Goal: Information Seeking & Learning: Learn about a topic

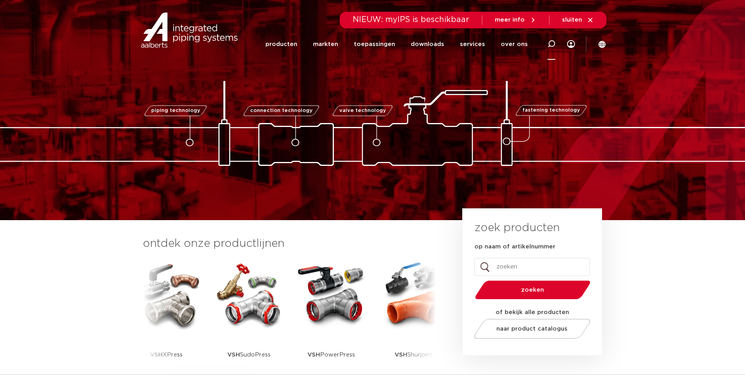
click at [552, 45] on icon at bounding box center [551, 44] width 8 height 8
click at [403, 48] on input "Zoeken" at bounding box center [438, 43] width 247 height 16
type input "319076"
click button "Zoeken" at bounding box center [0, 0] width 0 height 0
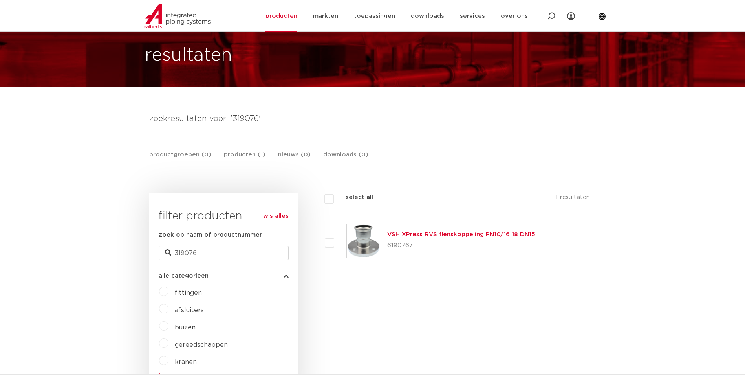
click at [426, 232] on link "VSH XPress RVS flenskoppeling PN10/16 18 DN15" at bounding box center [461, 234] width 148 height 6
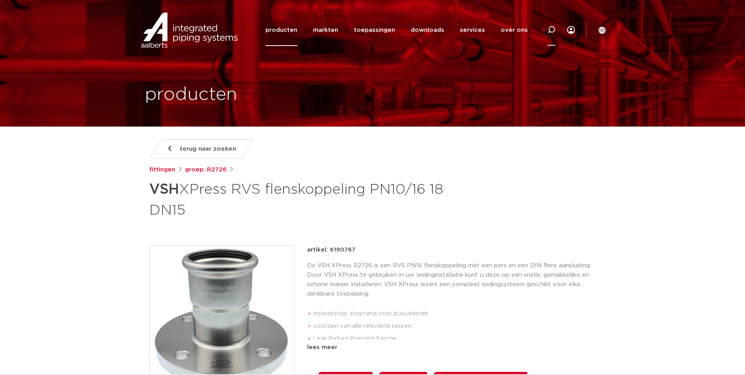
click at [553, 31] on icon at bounding box center [551, 29] width 9 height 9
paste input "319076"
type input "319076"
click button "Zoeken" at bounding box center [0, 0] width 0 height 0
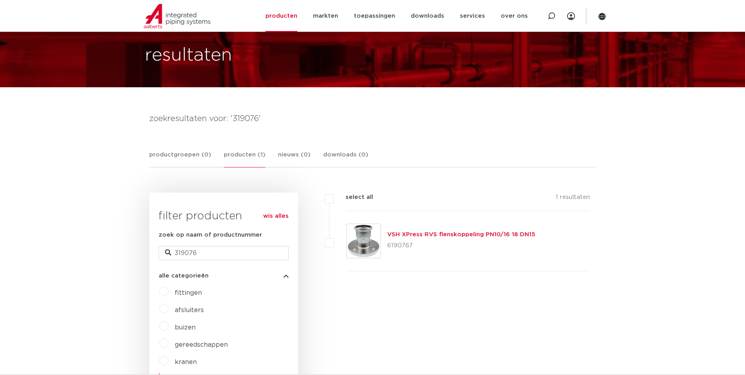
click at [406, 241] on p "6190767" at bounding box center [461, 245] width 148 height 13
click at [411, 237] on link "VSH XPress RVS flenskoppeling PN10/16 18 DN15" at bounding box center [461, 234] width 148 height 6
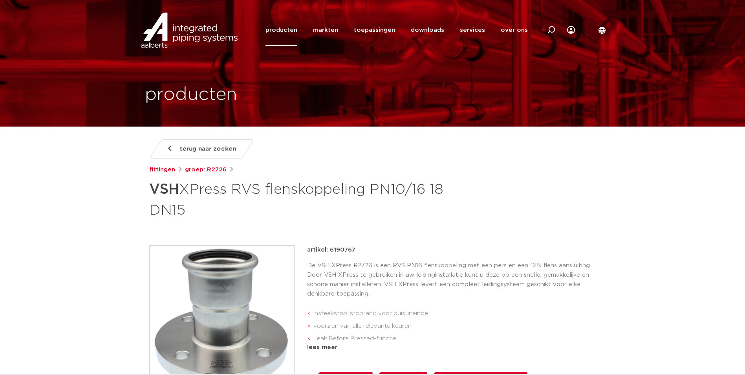
click at [170, 19] on img at bounding box center [189, 30] width 101 height 35
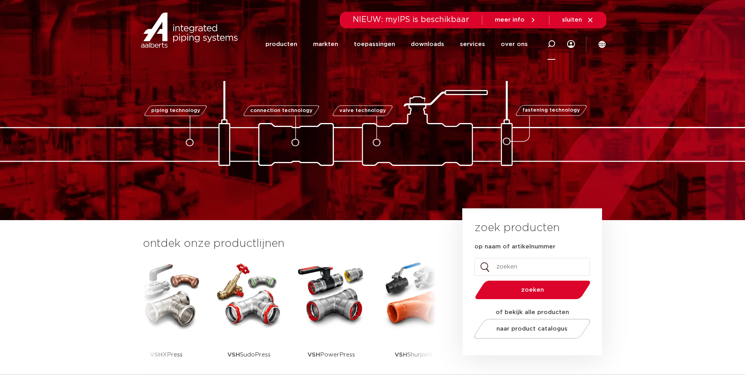
click at [551, 49] on div at bounding box center [551, 44] width 8 height 32
paste input "0862367"
type input "0862367"
click button "Zoeken" at bounding box center [0, 0] width 0 height 0
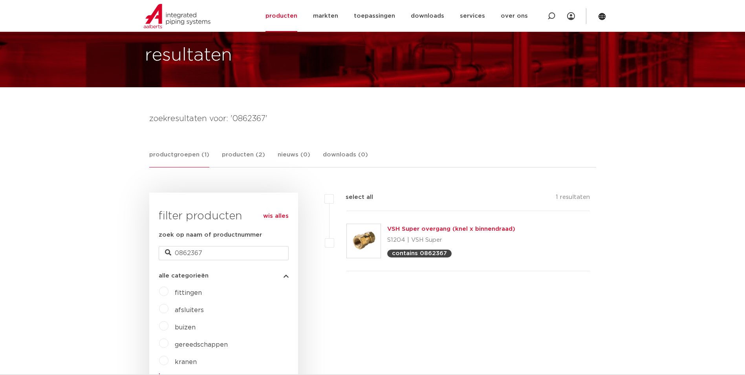
click at [407, 226] on link "VSH Super overgang (knel x binnendraad)" at bounding box center [451, 229] width 128 height 6
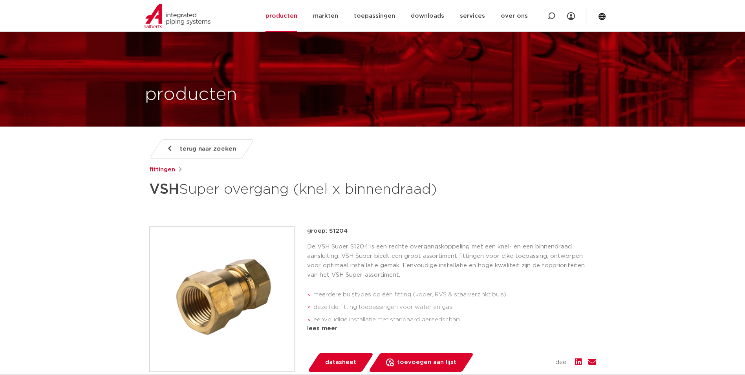
scroll to position [809, 0]
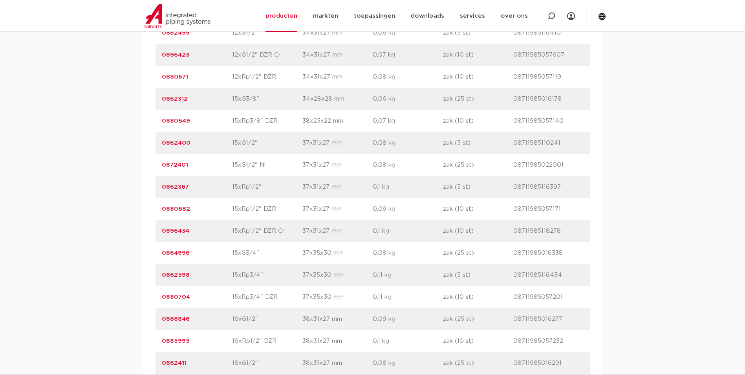
click at [171, 189] on link "0862367" at bounding box center [175, 187] width 27 height 6
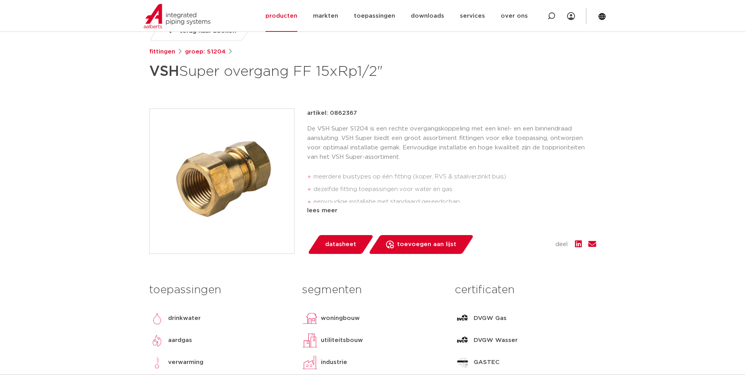
scroll to position [157, 0]
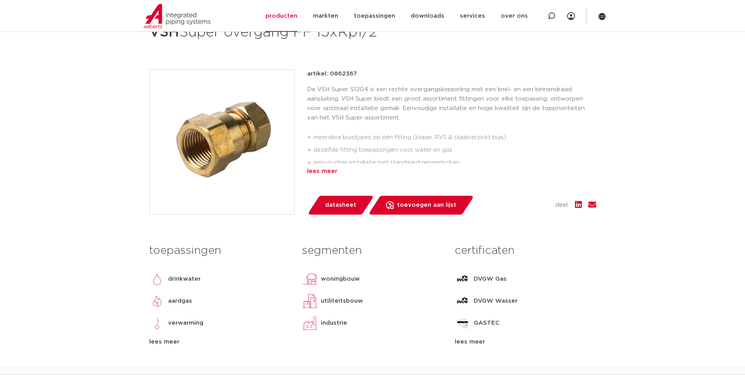
click at [328, 176] on div "lees meer" at bounding box center [451, 171] width 289 height 9
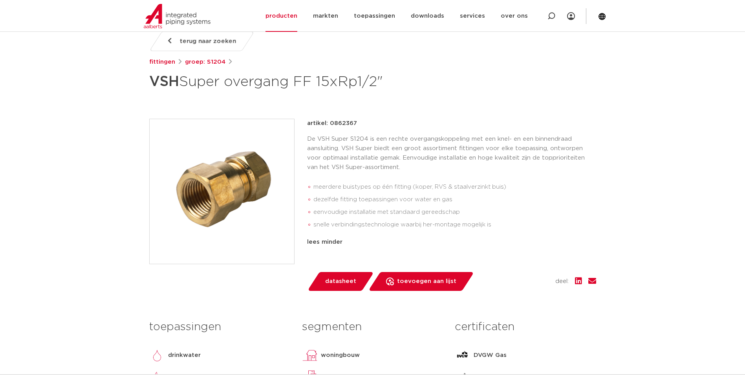
scroll to position [79, 0]
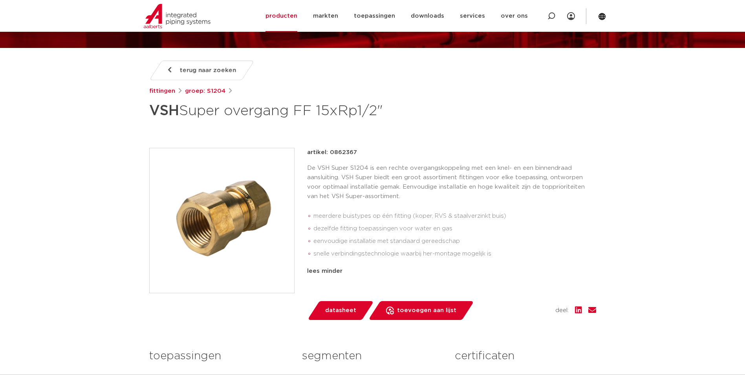
click at [230, 234] on img at bounding box center [222, 220] width 145 height 145
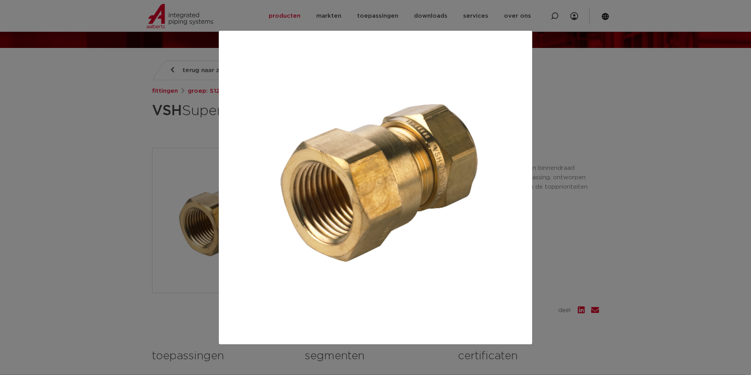
click at [617, 172] on div at bounding box center [375, 187] width 751 height 375
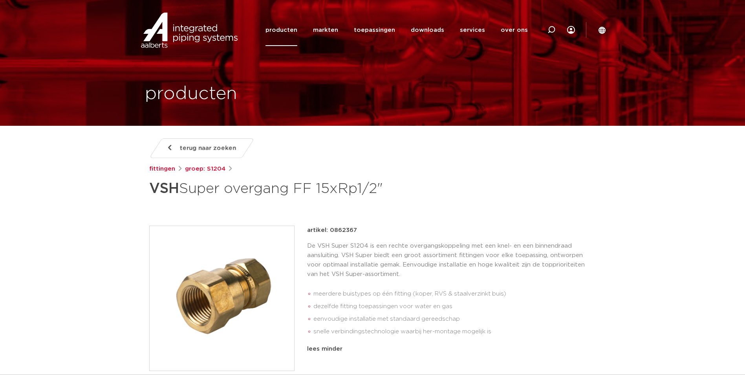
scroll to position [0, 0]
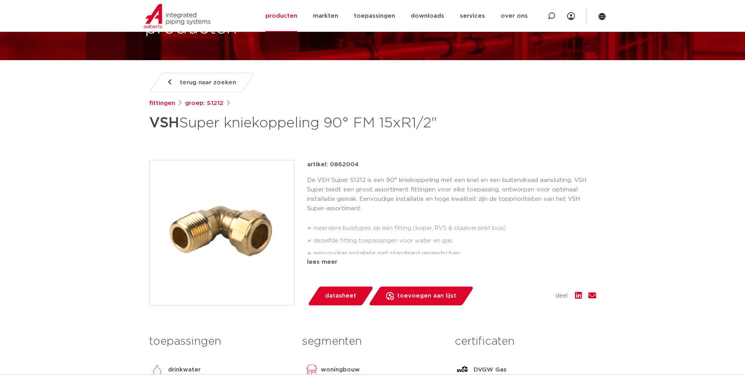
scroll to position [79, 0]
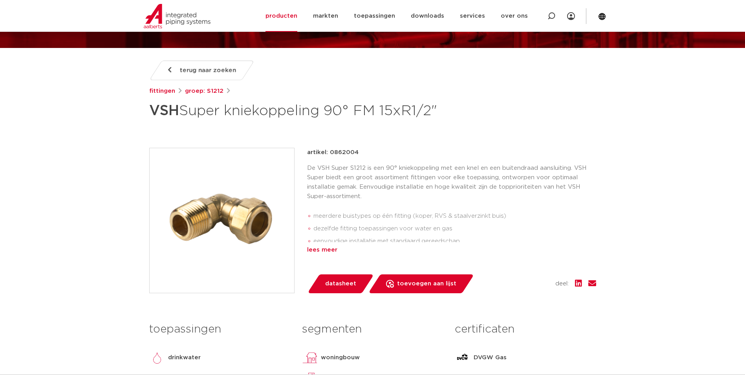
click at [335, 249] on div "lees meer" at bounding box center [451, 249] width 289 height 9
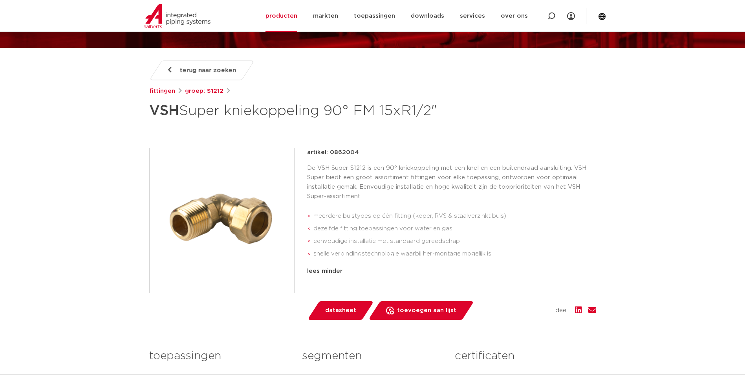
drag, startPoint x: 258, startPoint y: 213, endPoint x: 238, endPoint y: 179, distance: 39.5
click at [238, 179] on img at bounding box center [222, 220] width 145 height 145
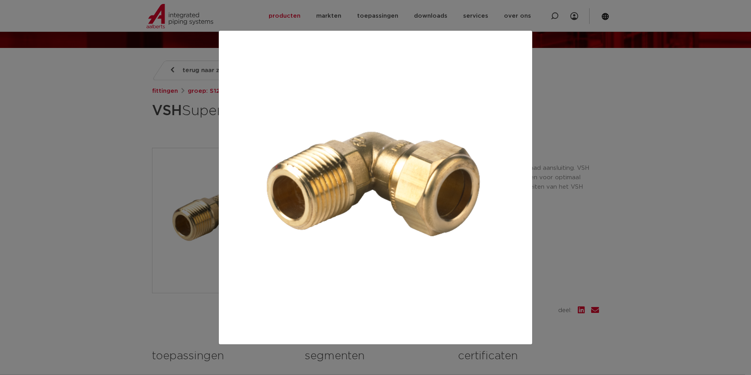
click at [108, 179] on div at bounding box center [375, 187] width 751 height 375
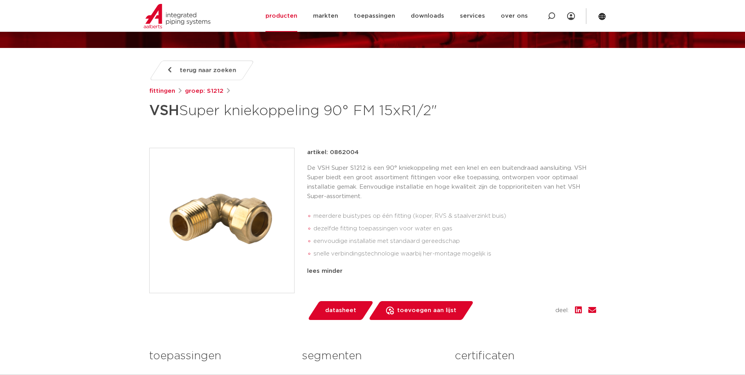
click at [342, 170] on p "De VSH Super S1212 is een 90° kniekoppeling met een knel en een buitendraad aan…" at bounding box center [451, 182] width 289 height 38
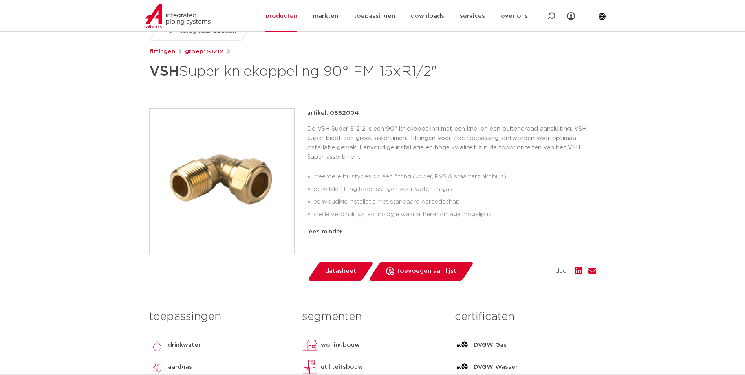
click at [443, 189] on li "dezelfde fitting toepassingen voor water en gas" at bounding box center [454, 189] width 283 height 13
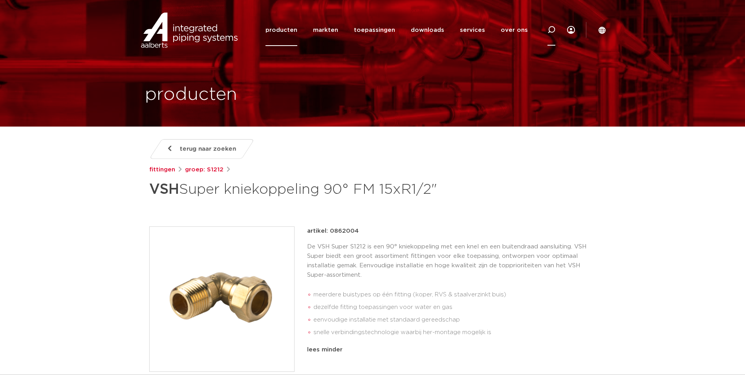
click at [551, 31] on icon at bounding box center [551, 29] width 9 height 9
paste input "0865471"
type input "0865471"
click button "Zoeken" at bounding box center [0, 0] width 0 height 0
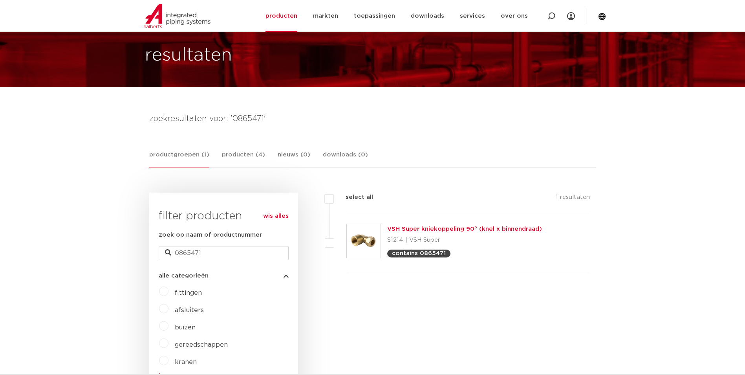
click at [410, 234] on p "S1214 | VSH Super" at bounding box center [464, 240] width 155 height 13
click at [418, 229] on link "VSH Super kniekoppeling 90° (knel x binnendraad)" at bounding box center [464, 229] width 155 height 6
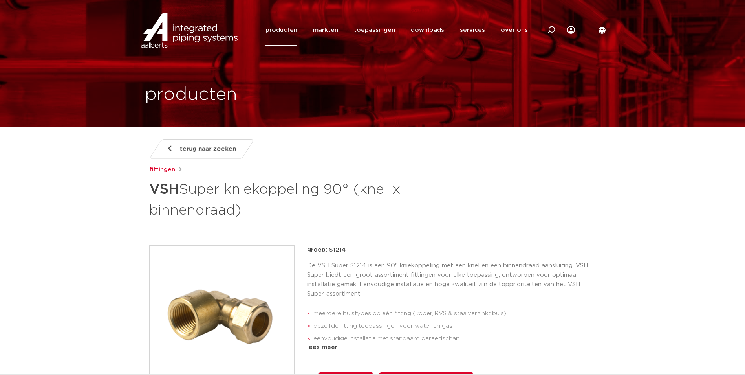
scroll to position [718, 0]
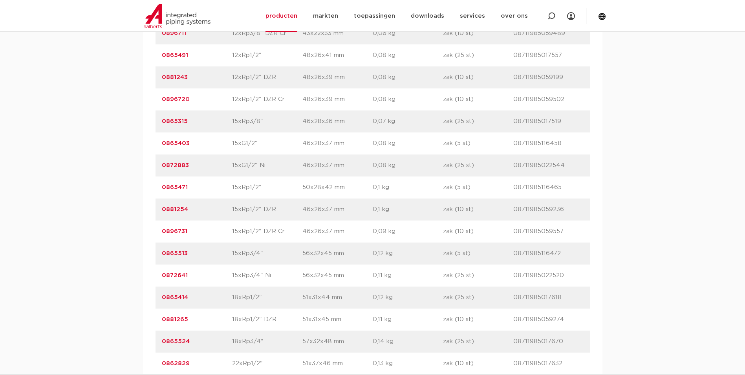
click at [170, 187] on link "0865471" at bounding box center [175, 187] width 26 height 6
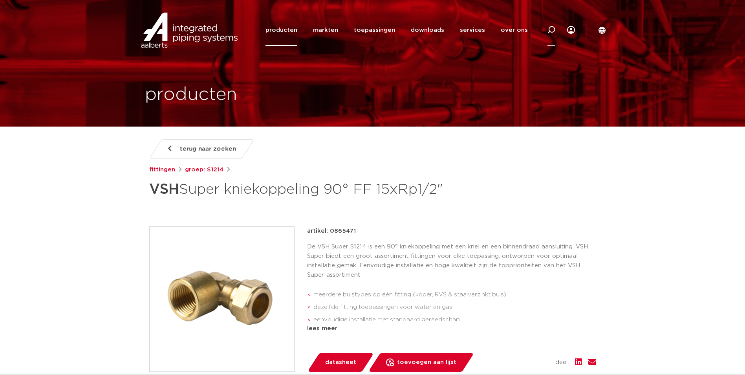
click at [547, 33] on icon at bounding box center [551, 30] width 8 height 8
paste input "0865471"
type input "0865471"
click button "Zoeken" at bounding box center [0, 0] width 0 height 0
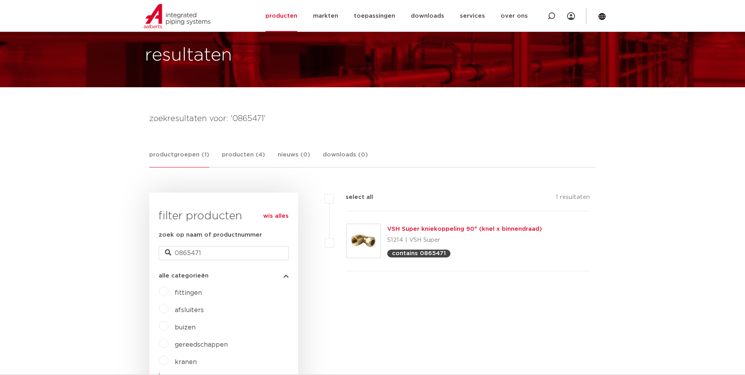
click at [414, 233] on div "VSH Super kniekoppeling 90° (knel x binnendraad) S1214 | VSH Super contains 086…" at bounding box center [464, 240] width 155 height 33
click at [418, 230] on link "VSH Super kniekoppeling 90° (knel x binnendraad)" at bounding box center [464, 229] width 155 height 6
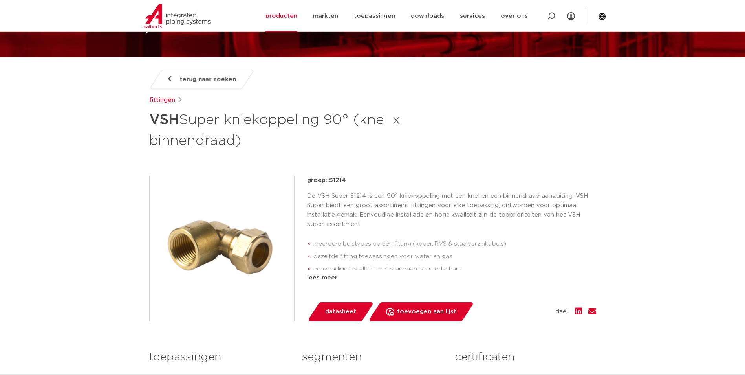
scroll to position [118, 0]
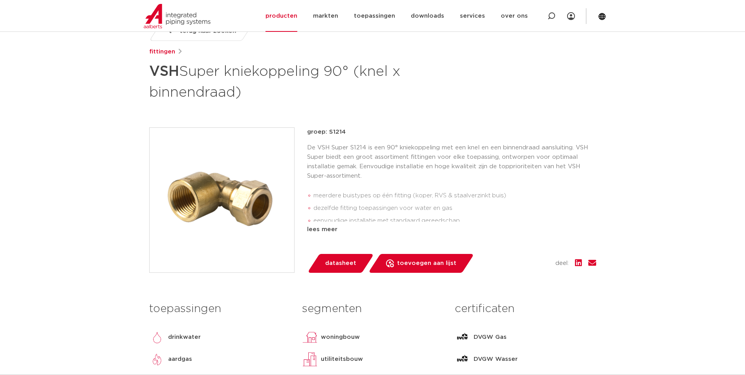
click at [223, 200] on img at bounding box center [222, 200] width 145 height 145
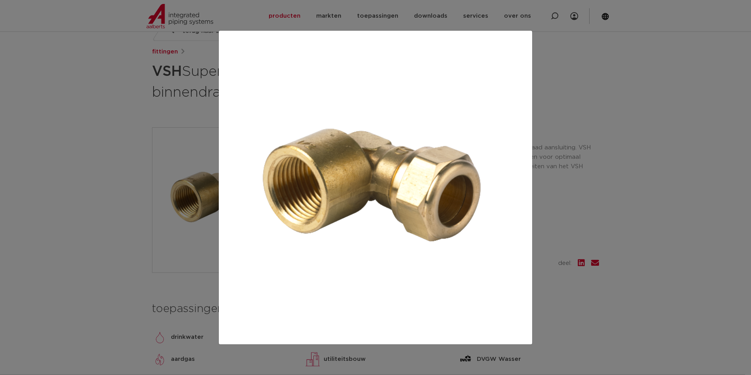
click at [134, 219] on div at bounding box center [375, 187] width 751 height 375
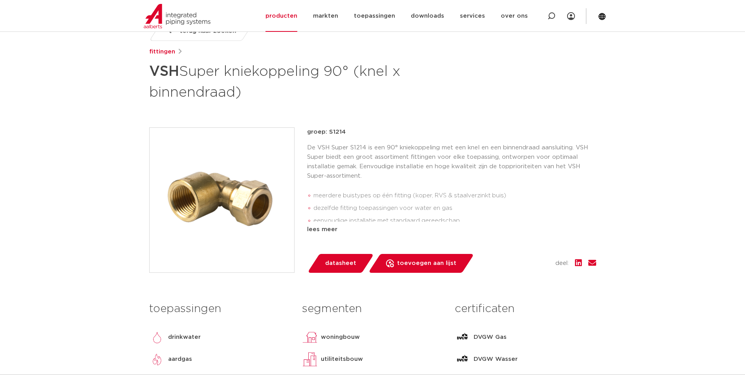
click at [432, 173] on p "De VSH Super S1214 is een 90° kniekoppeling met een knel en een binnendraad aan…" at bounding box center [451, 162] width 289 height 38
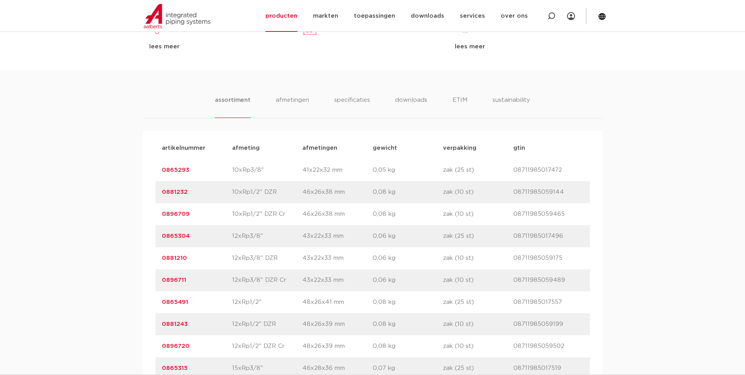
scroll to position [471, 0]
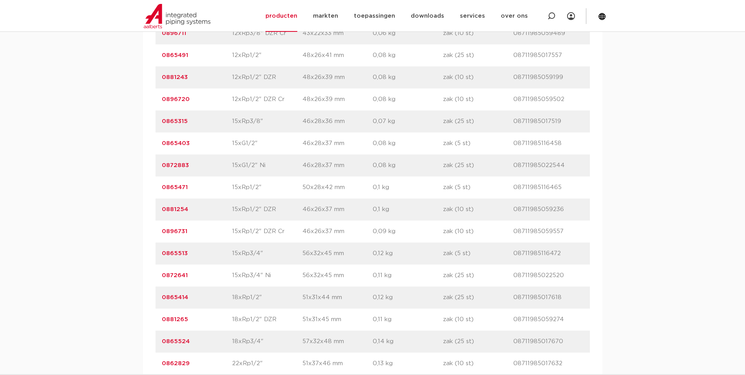
click at [169, 186] on link "0865471" at bounding box center [175, 187] width 26 height 6
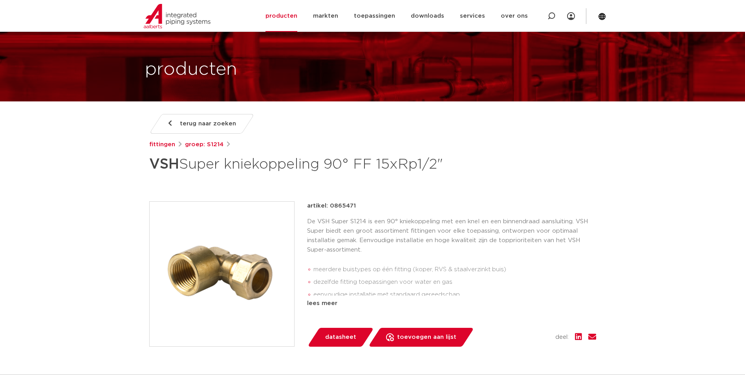
scroll to position [39, 0]
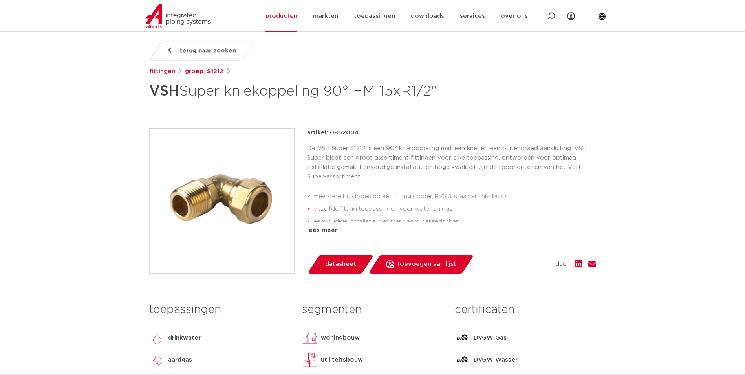
scroll to position [79, 0]
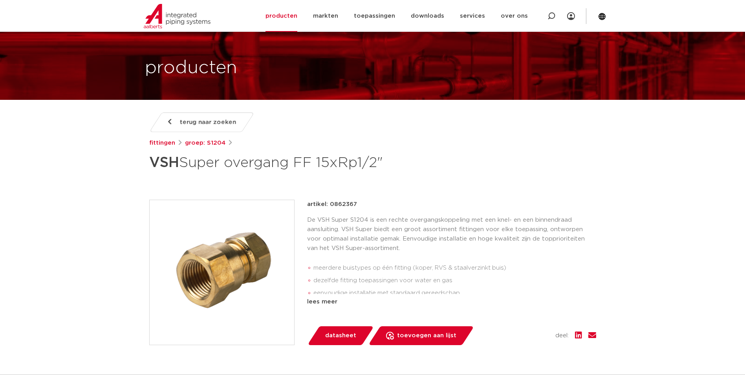
scroll to position [39, 0]
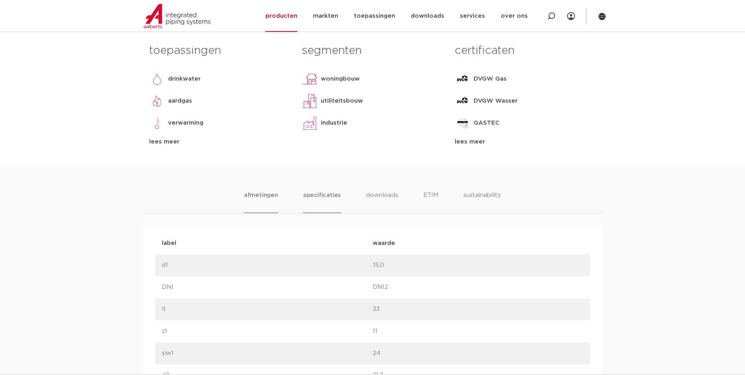
scroll to position [353, 0]
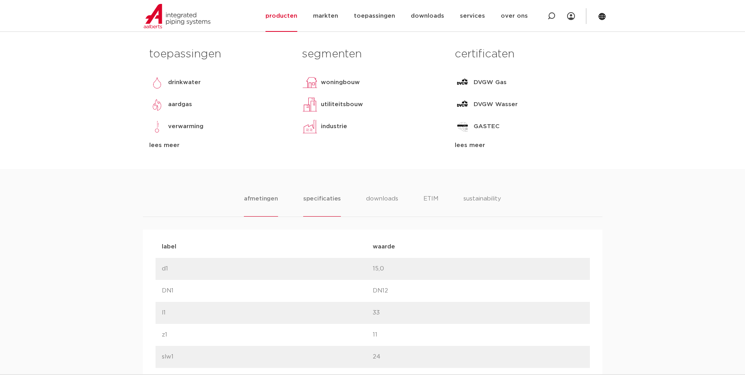
click at [330, 204] on li "specificaties" at bounding box center [322, 205] width 38 height 22
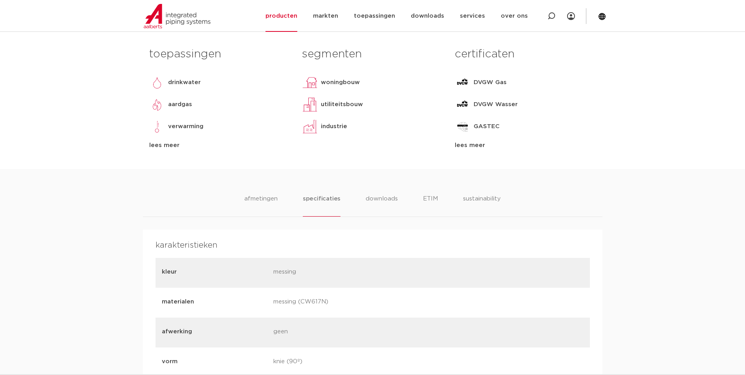
click at [245, 198] on div "afmetingen specificaties downloads ETIM sustainability" at bounding box center [373, 205] width 460 height 23
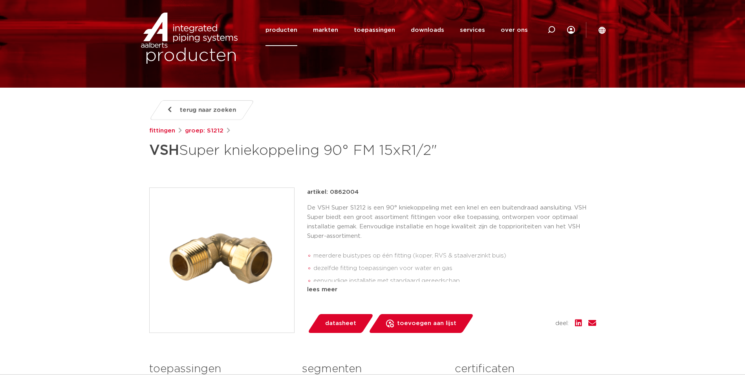
scroll to position [0, 0]
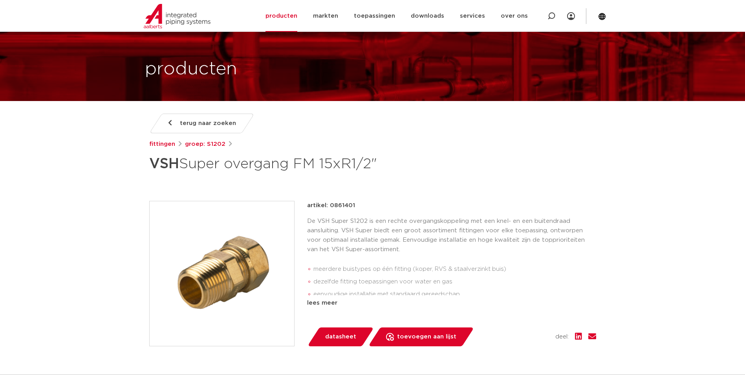
scroll to position [39, 0]
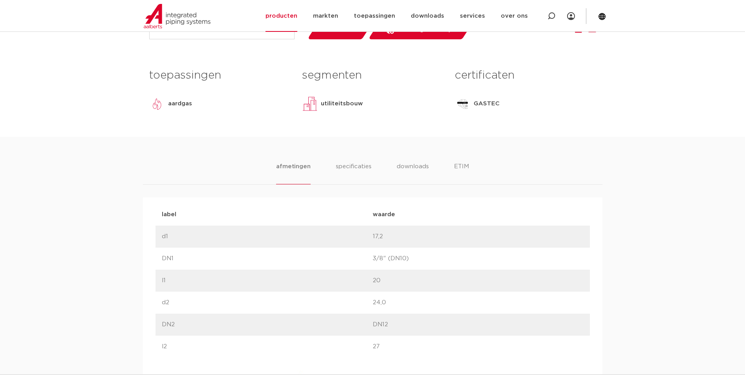
scroll to position [353, 0]
click at [345, 167] on li "specificaties" at bounding box center [354, 170] width 38 height 22
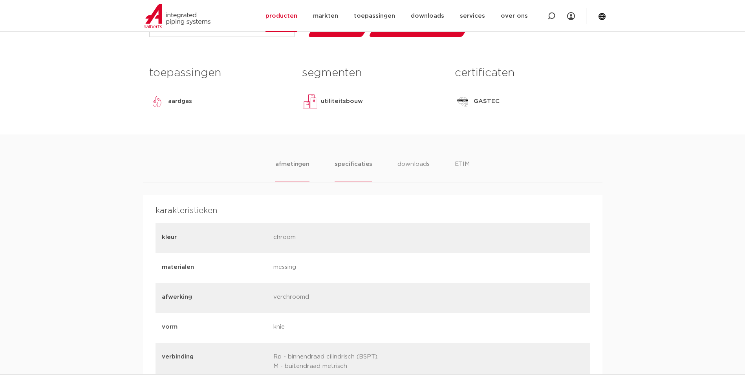
click at [291, 169] on li "afmetingen" at bounding box center [292, 170] width 34 height 22
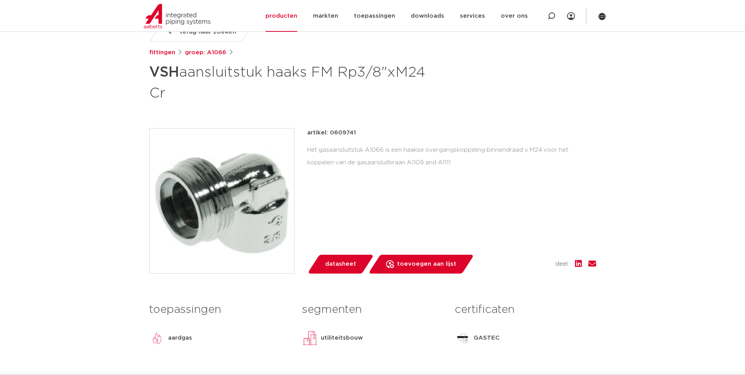
scroll to position [0, 0]
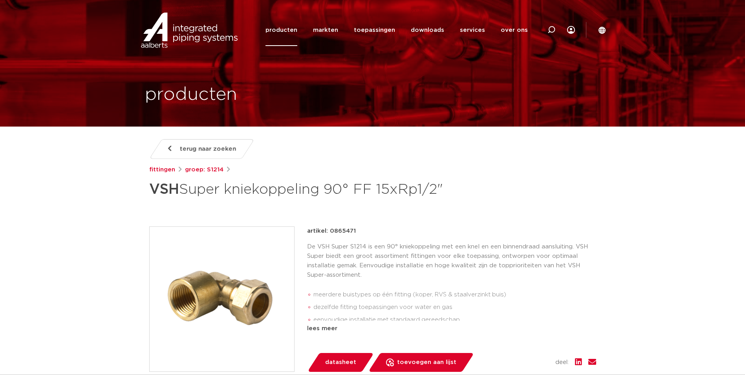
click at [241, 303] on img at bounding box center [222, 299] width 145 height 145
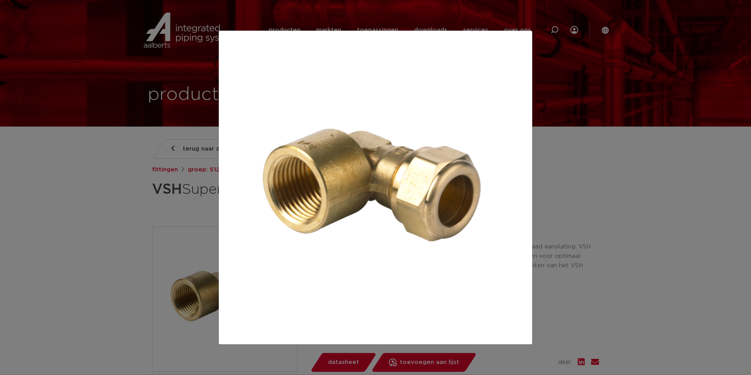
click at [626, 199] on div at bounding box center [375, 187] width 751 height 375
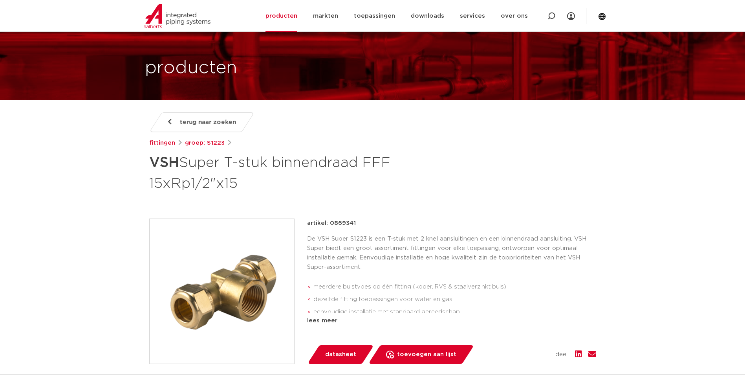
scroll to position [39, 0]
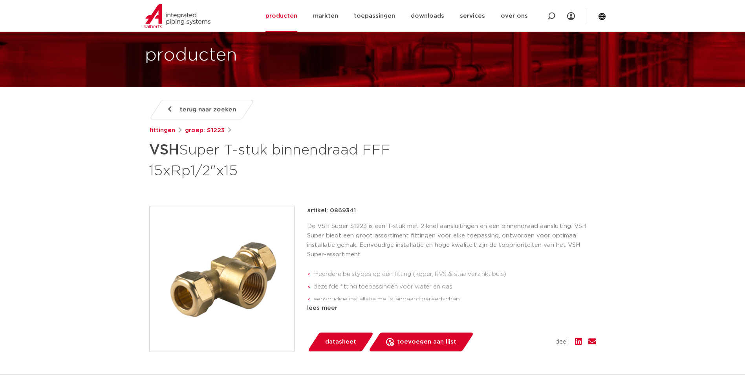
click at [240, 287] on img at bounding box center [222, 278] width 145 height 145
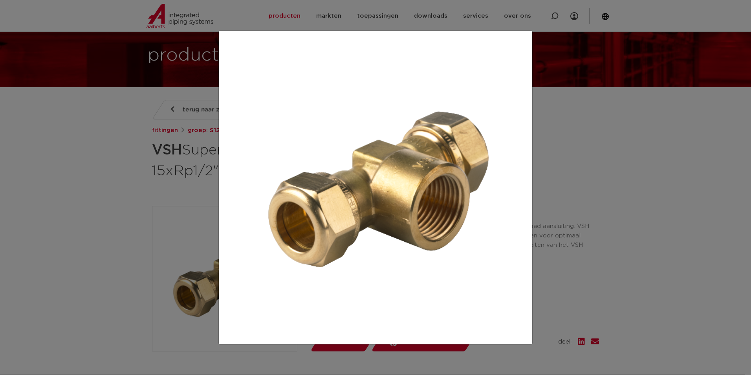
click at [604, 255] on div at bounding box center [375, 187] width 751 height 375
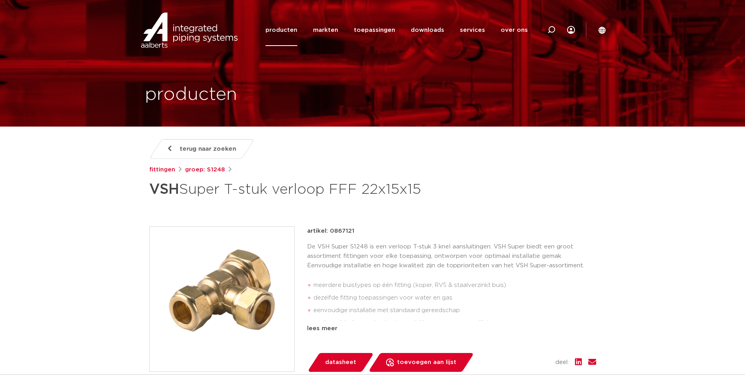
click at [244, 276] on img at bounding box center [222, 299] width 145 height 145
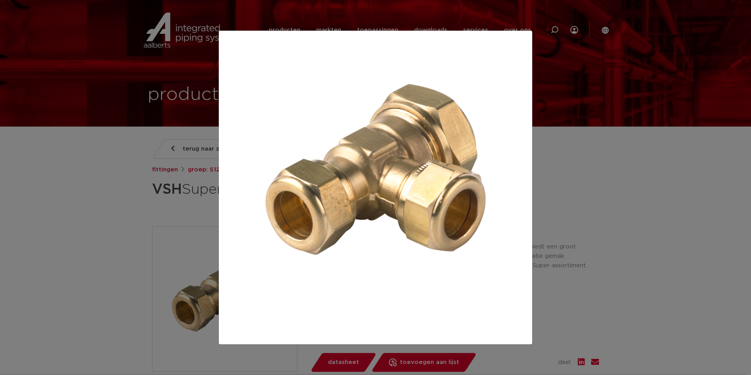
click at [602, 242] on div at bounding box center [375, 187] width 751 height 375
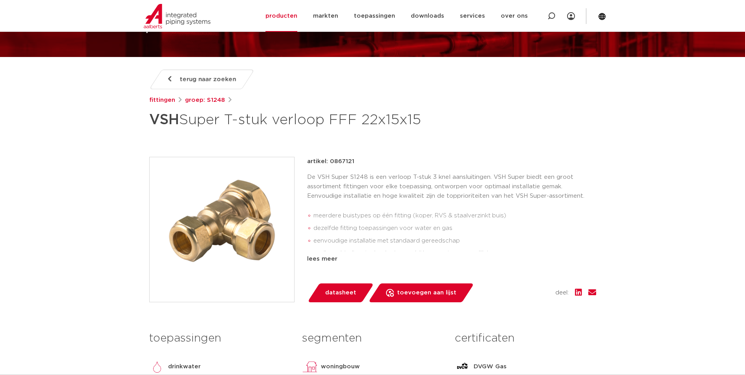
scroll to position [79, 0]
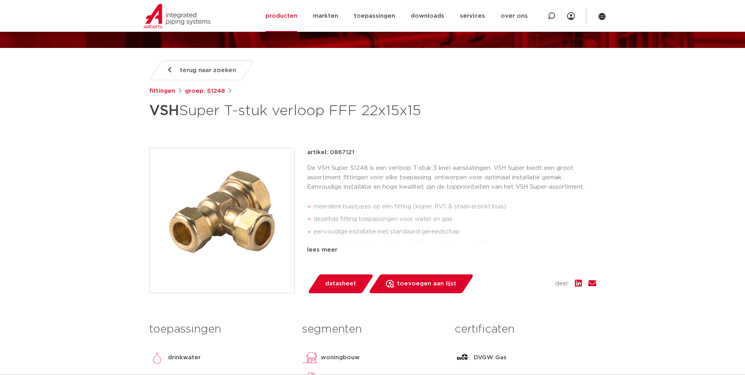
click at [383, 188] on p "De VSH Super S1248 is een verloop T-stuk 3 knel aansluitingen. VSH Super biedt …" at bounding box center [451, 177] width 289 height 28
click at [324, 251] on div "lees meer" at bounding box center [451, 249] width 289 height 9
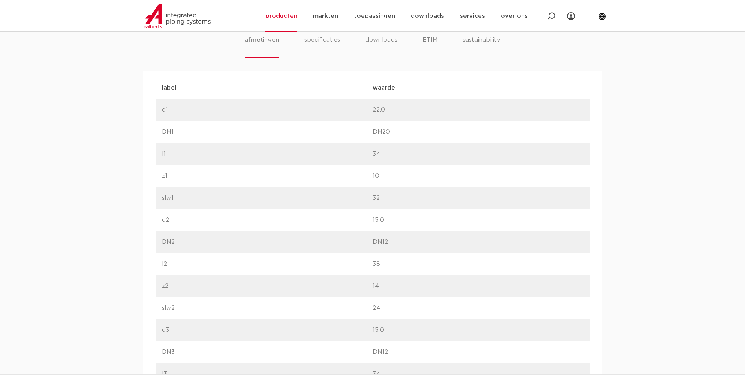
scroll to position [393, 0]
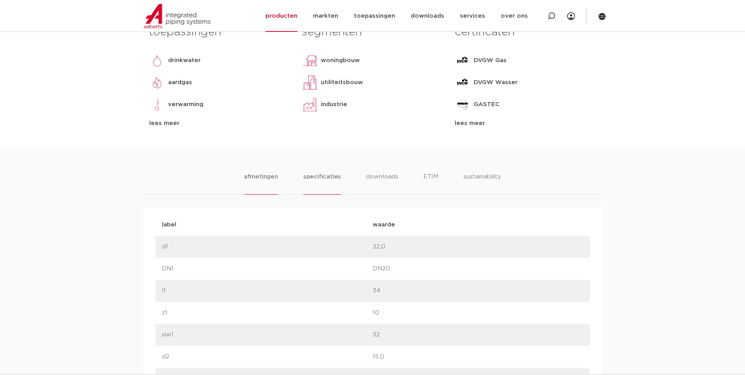
click at [317, 176] on li "specificaties" at bounding box center [322, 183] width 38 height 22
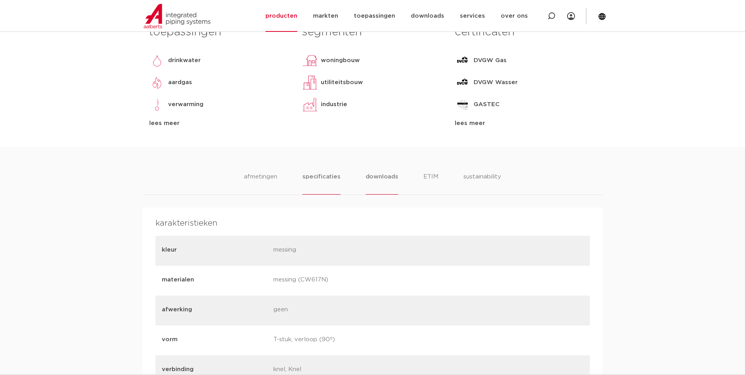
click at [372, 188] on li "downloads" at bounding box center [382, 183] width 33 height 22
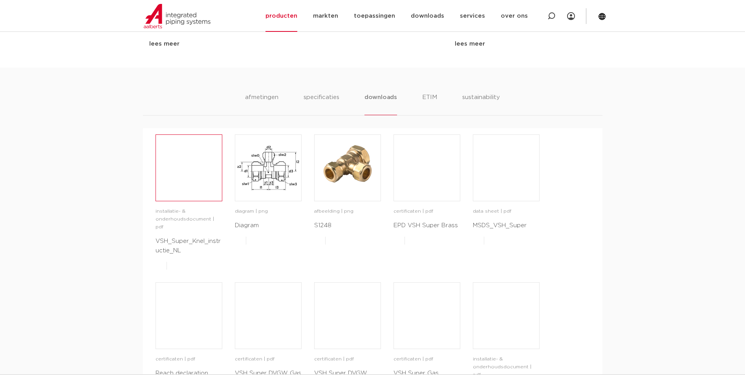
scroll to position [432, 0]
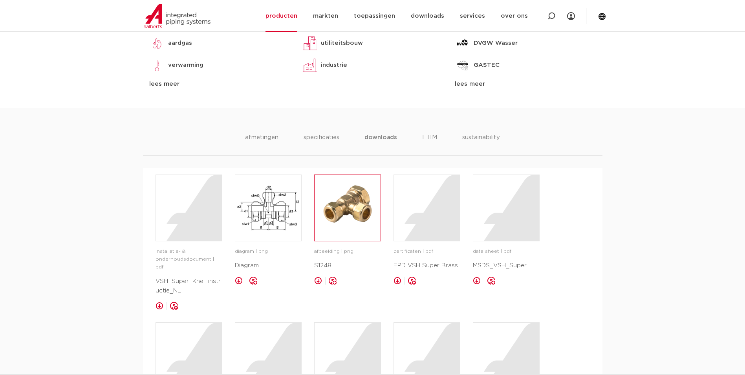
click at [358, 227] on img at bounding box center [348, 208] width 66 height 66
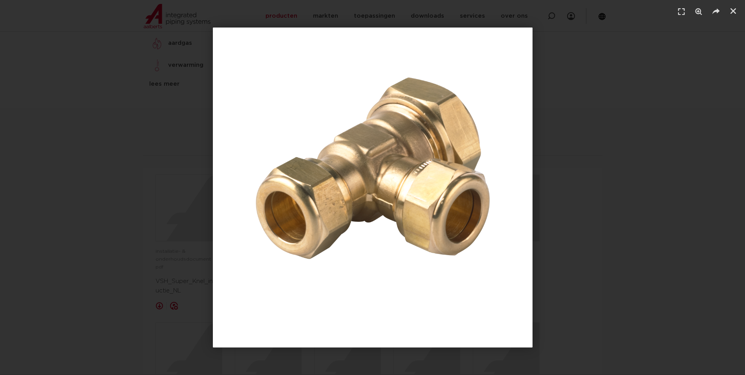
click at [137, 185] on div "1 / 1" at bounding box center [372, 187] width 690 height 320
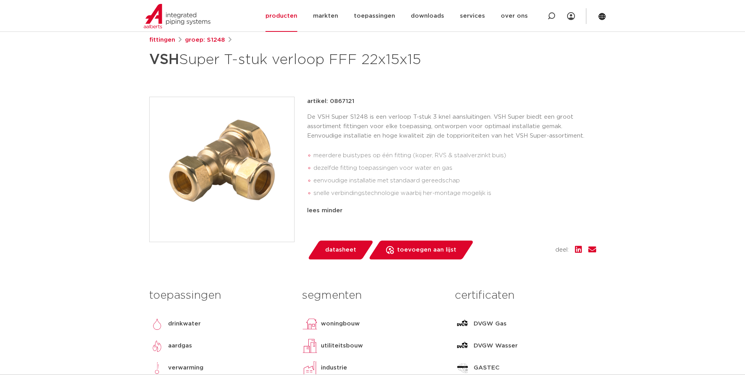
scroll to position [79, 0]
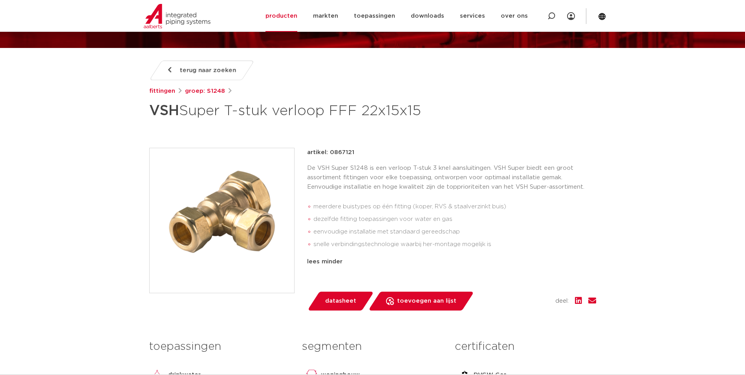
click at [214, 201] on img at bounding box center [222, 220] width 145 height 145
click at [121, 183] on div at bounding box center [375, 187] width 751 height 375
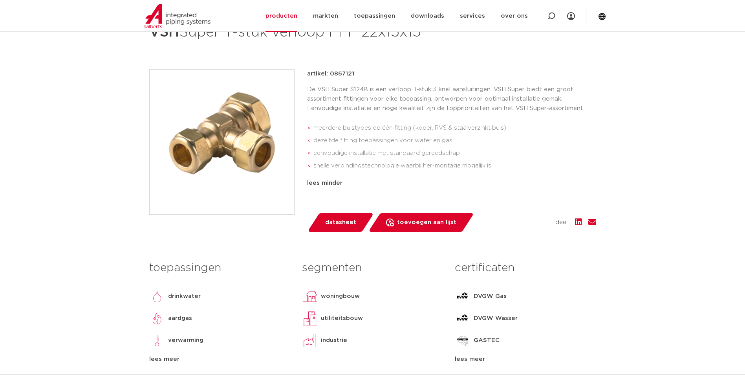
scroll to position [275, 0]
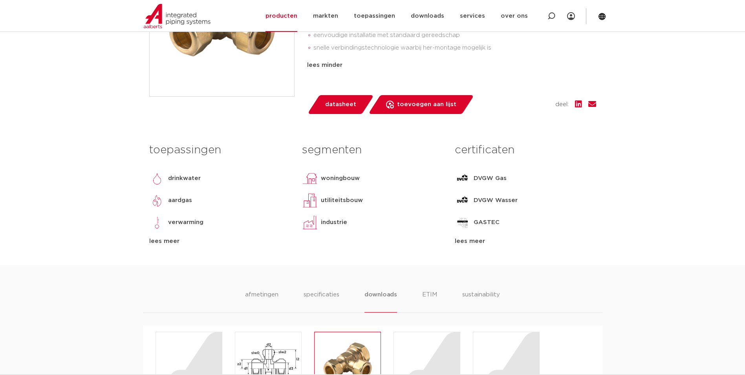
click at [324, 353] on img at bounding box center [348, 365] width 66 height 66
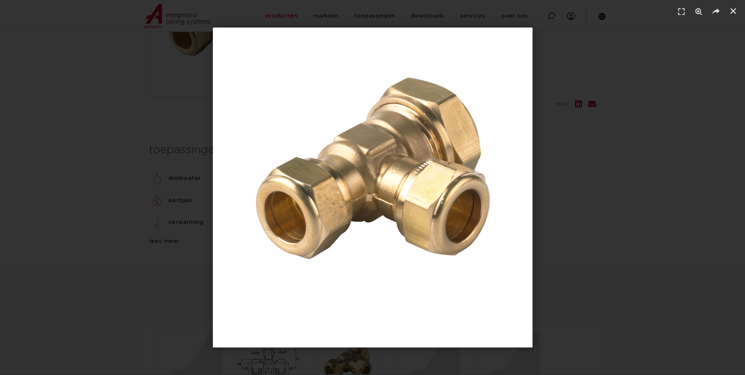
click at [181, 49] on div "1 / 1" at bounding box center [372, 187] width 690 height 320
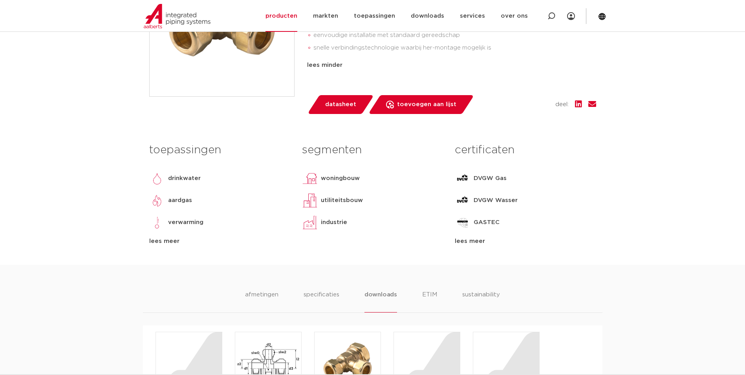
click at [182, 57] on img at bounding box center [222, 24] width 145 height 145
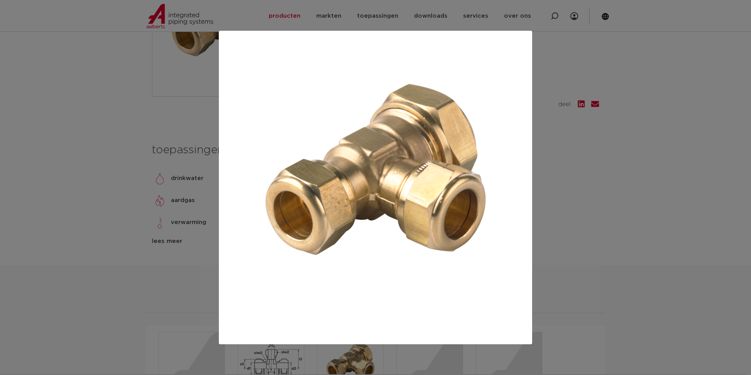
click at [127, 94] on div at bounding box center [375, 187] width 751 height 375
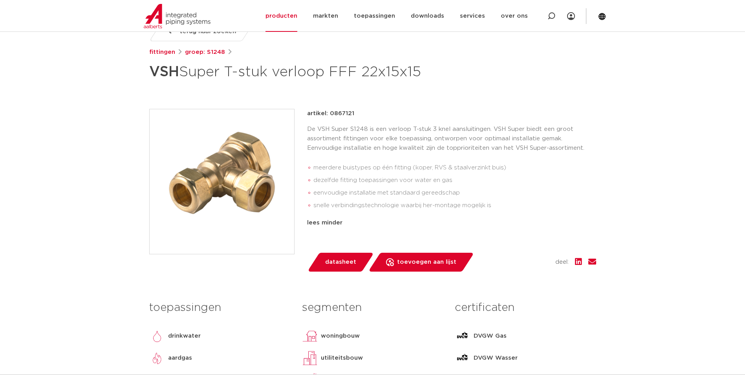
scroll to position [0, 0]
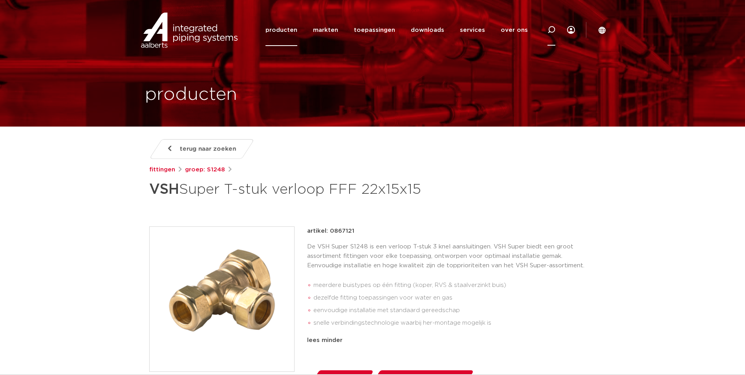
click at [548, 34] on div at bounding box center [551, 30] width 8 height 32
paste input "0867141"
type input "0867141"
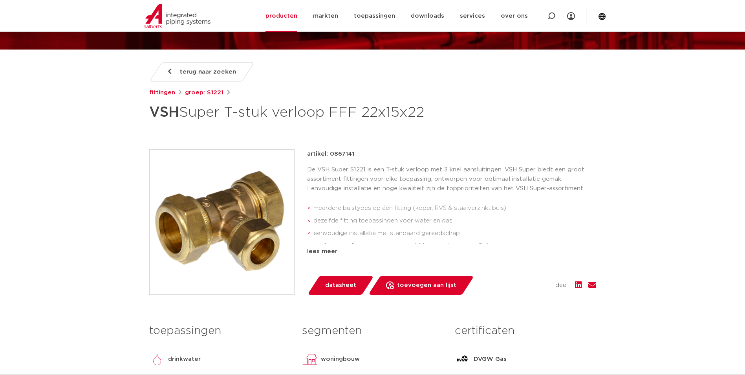
scroll to position [79, 0]
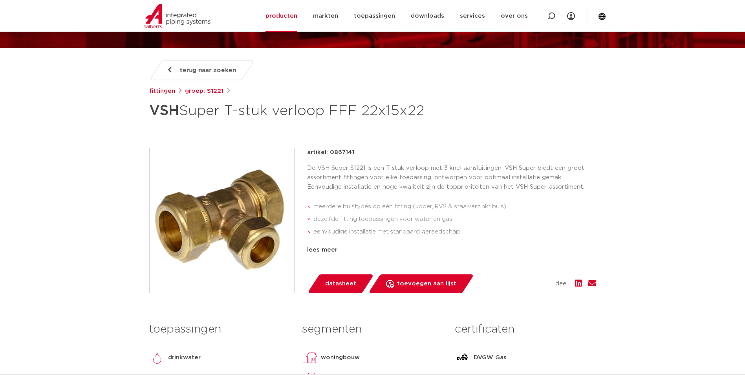
click at [244, 218] on img at bounding box center [222, 220] width 145 height 145
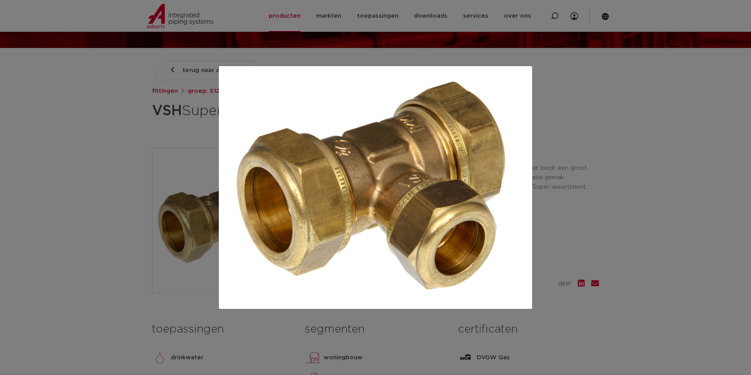
click at [598, 245] on div at bounding box center [375, 187] width 751 height 375
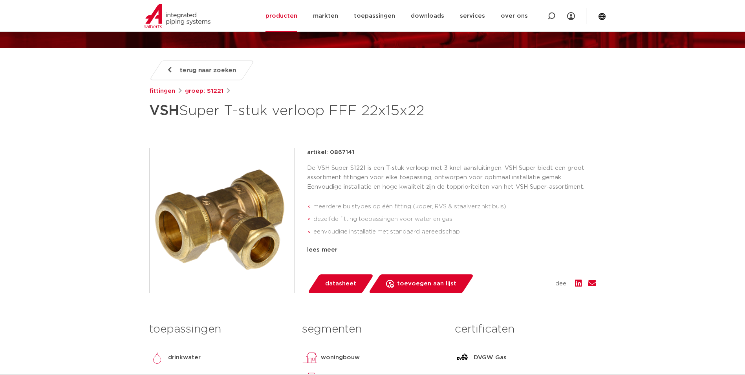
click at [382, 211] on li "meerdere buistypes op één fitting (koper, RVS & staalverzinkt buis)" at bounding box center [454, 206] width 283 height 13
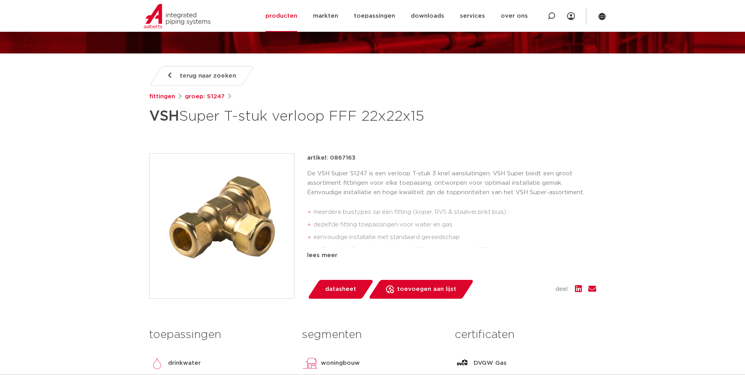
scroll to position [79, 0]
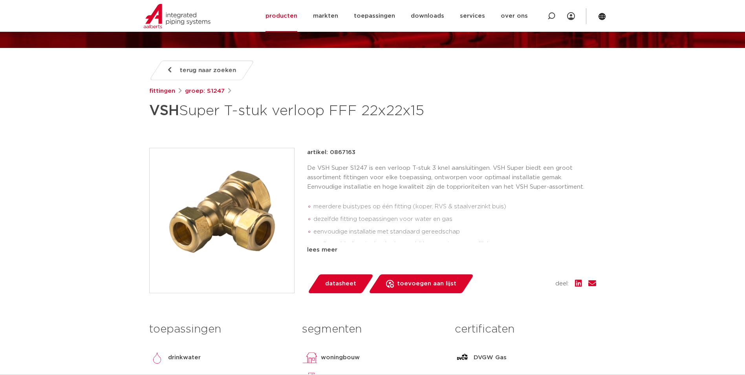
click at [259, 207] on img at bounding box center [222, 220] width 145 height 145
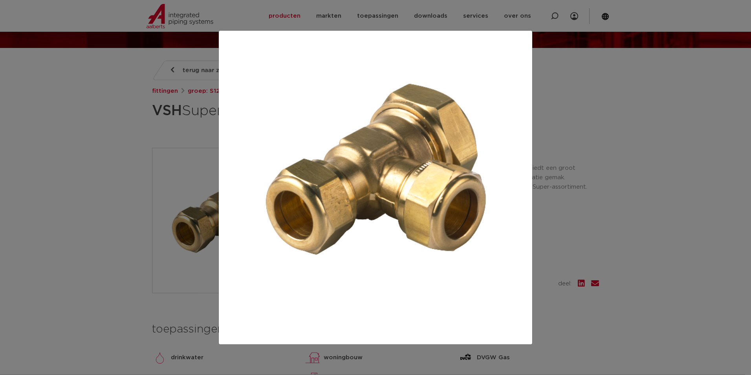
click at [616, 232] on div at bounding box center [375, 187] width 751 height 375
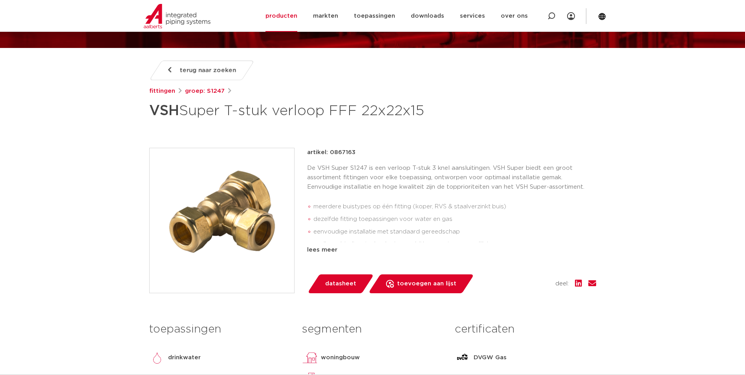
click at [468, 177] on p "De VSH Super S1247 is een verloop T-stuk 3 knel aansluitingen. VSH Super biedt …" at bounding box center [451, 177] width 289 height 28
click at [421, 178] on p "De VSH Super S1247 is een verloop T-stuk 3 knel aansluitingen. VSH Super biedt …" at bounding box center [451, 177] width 289 height 28
click at [403, 181] on p "De VSH Super S1247 is een verloop T-stuk 3 knel aansluitingen. VSH Super biedt …" at bounding box center [451, 177] width 289 height 28
click at [388, 202] on li "meerdere buistypes op één fitting (koper, RVS & staalverzinkt buis)" at bounding box center [454, 206] width 283 height 13
drag, startPoint x: 343, startPoint y: 240, endPoint x: 335, endPoint y: 242, distance: 8.2
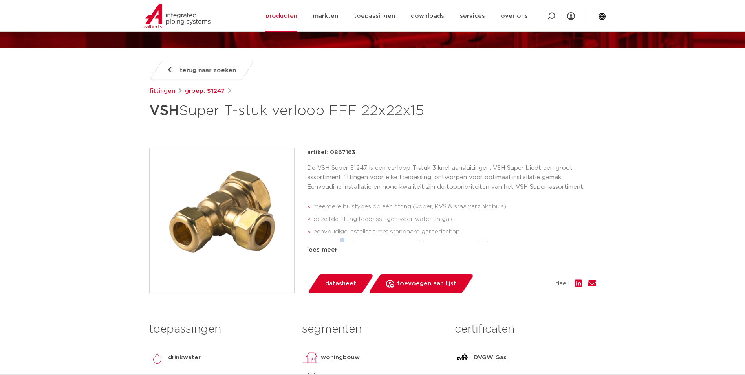
click at [335, 242] on div "artikel: 0867163 De VSH Super S1247 is een verloop T-stuk 3 knel aansluitingen.…" at bounding box center [451, 201] width 289 height 107
click at [331, 243] on div "artikel: 0867163 De VSH Super S1247 is een verloop T-stuk 3 knel aansluitingen.…" at bounding box center [451, 201] width 289 height 107
click at [328, 249] on div "lees meer" at bounding box center [451, 249] width 289 height 9
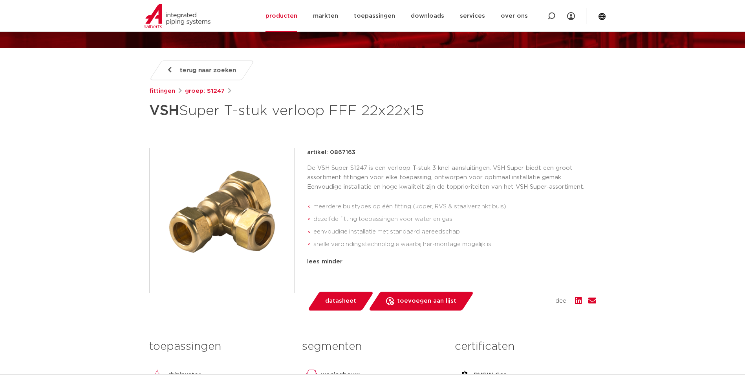
click at [437, 233] on li "eenvoudige installatie met standaard gereedschap" at bounding box center [454, 231] width 283 height 13
click at [337, 247] on li "snelle verbindingstechnologie waarbij her-montage mogelijk is" at bounding box center [454, 244] width 283 height 13
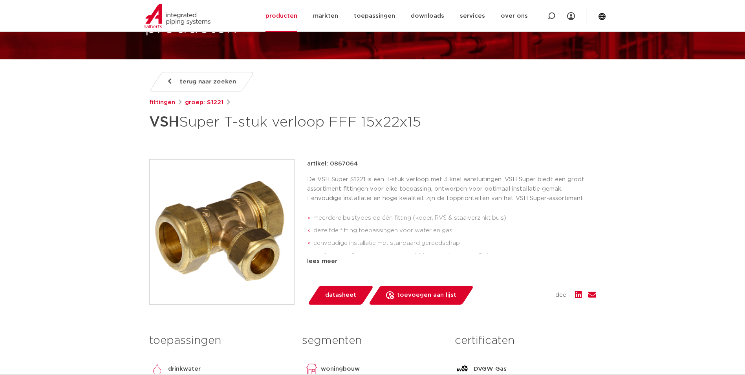
scroll to position [79, 0]
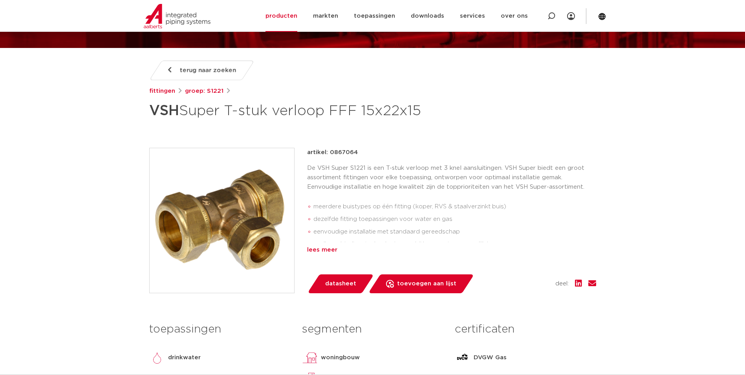
click at [319, 250] on div "lees meer" at bounding box center [451, 249] width 289 height 9
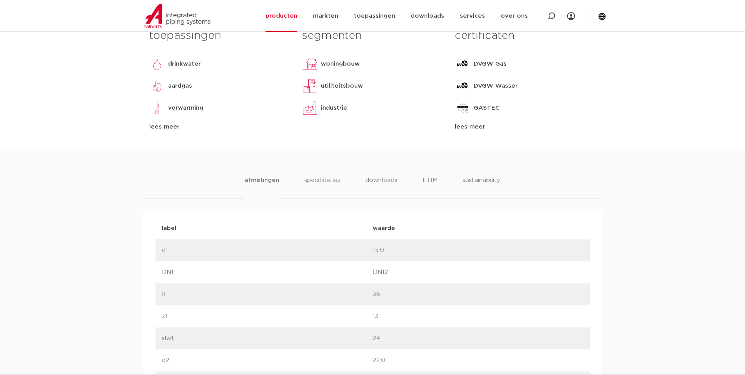
scroll to position [393, 0]
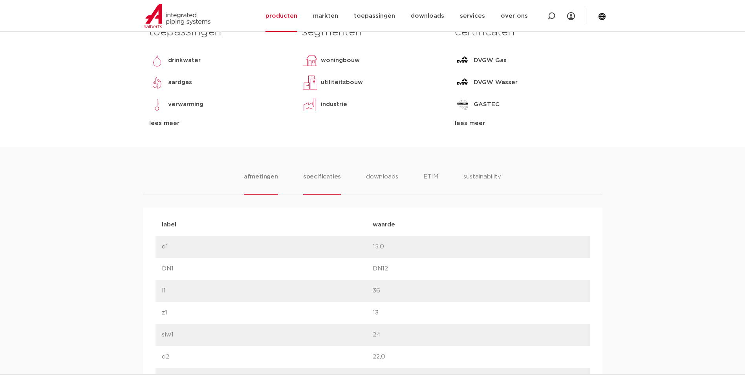
click at [319, 178] on li "specificaties" at bounding box center [322, 183] width 38 height 22
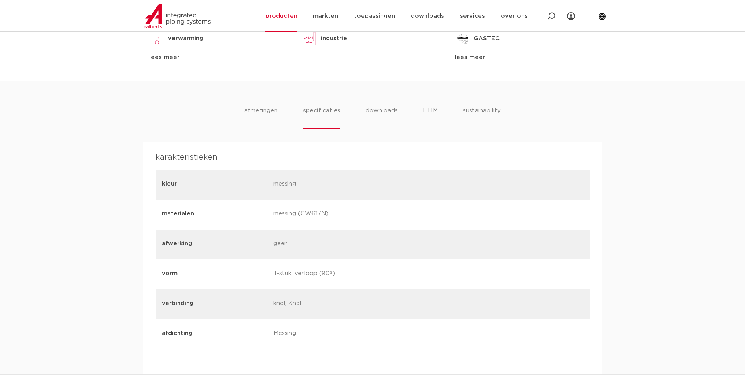
scroll to position [471, 0]
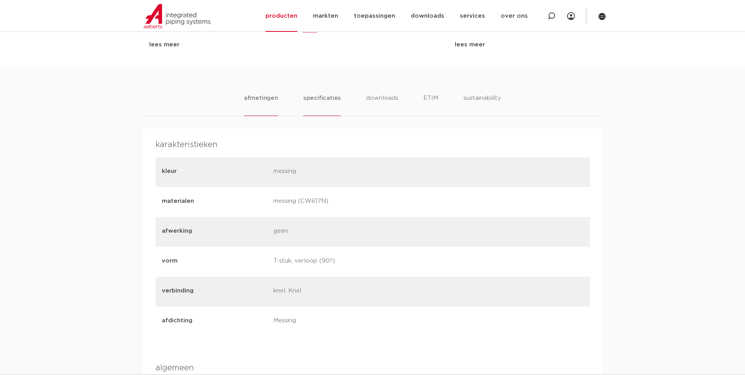
click at [251, 101] on li "afmetingen" at bounding box center [261, 104] width 34 height 22
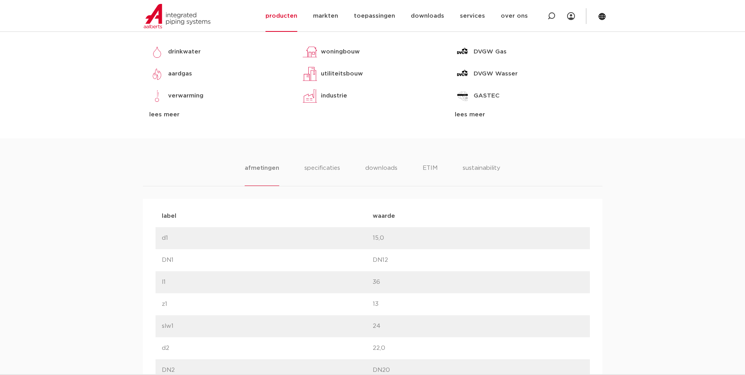
scroll to position [393, 0]
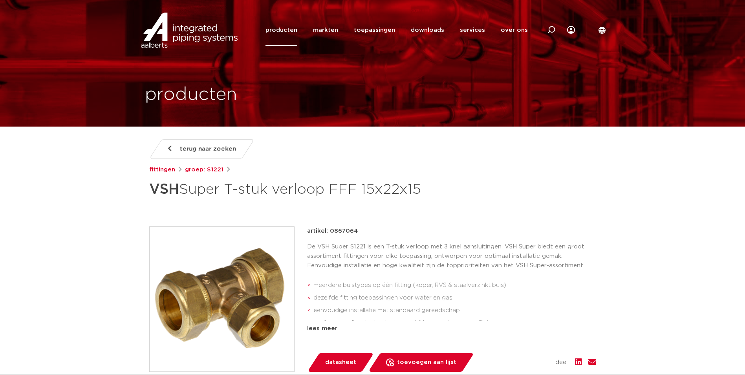
click at [230, 297] on img at bounding box center [222, 299] width 145 height 145
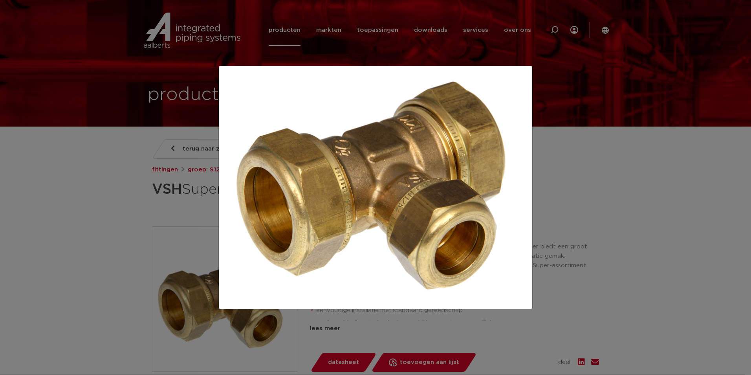
click at [103, 191] on div at bounding box center [375, 187] width 751 height 375
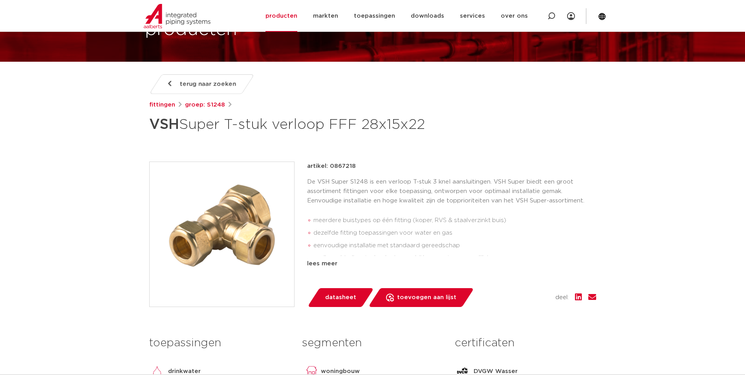
scroll to position [79, 0]
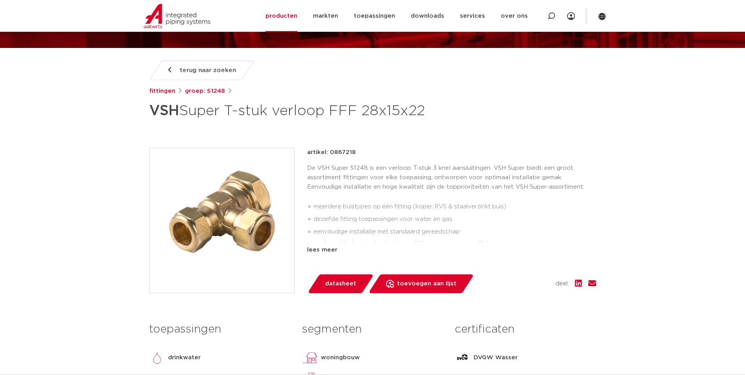
drag, startPoint x: 223, startPoint y: 188, endPoint x: 188, endPoint y: 191, distance: 35.1
click at [188, 191] on img at bounding box center [222, 220] width 145 height 145
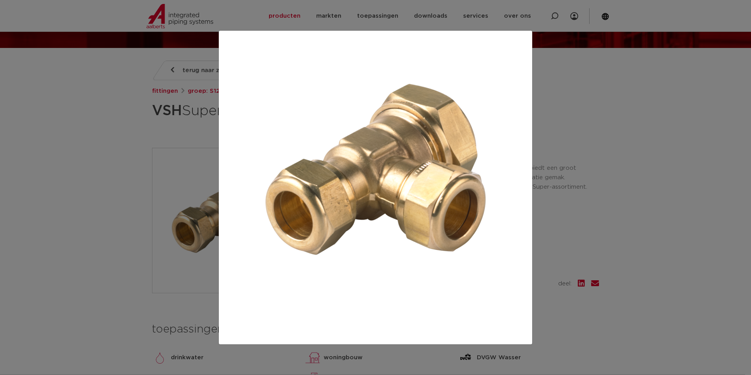
click at [553, 165] on div at bounding box center [375, 187] width 751 height 375
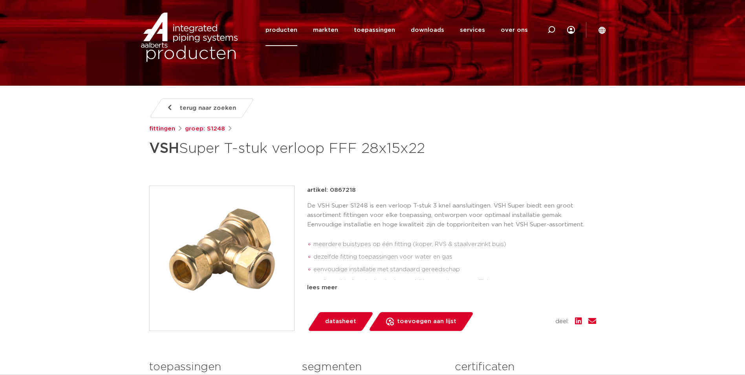
scroll to position [0, 0]
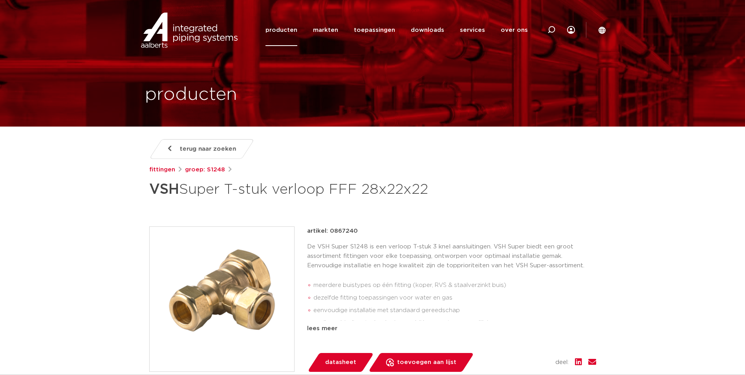
scroll to position [39, 0]
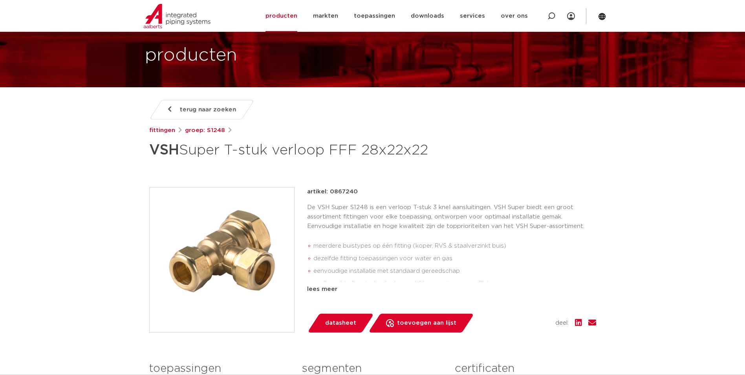
click at [209, 248] on img at bounding box center [222, 259] width 145 height 145
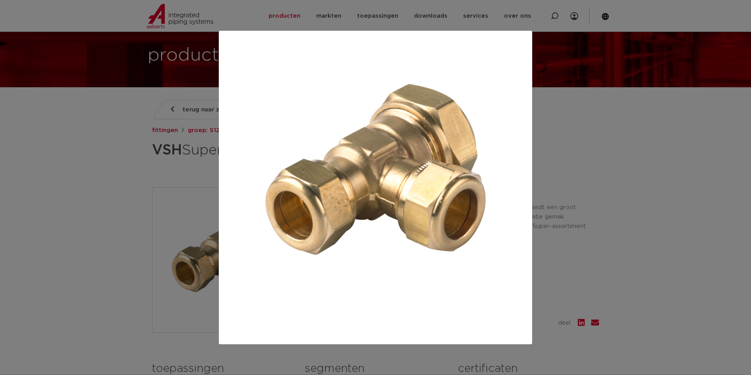
drag, startPoint x: 112, startPoint y: 177, endPoint x: 97, endPoint y: 180, distance: 15.3
click at [112, 177] on div at bounding box center [375, 187] width 751 height 375
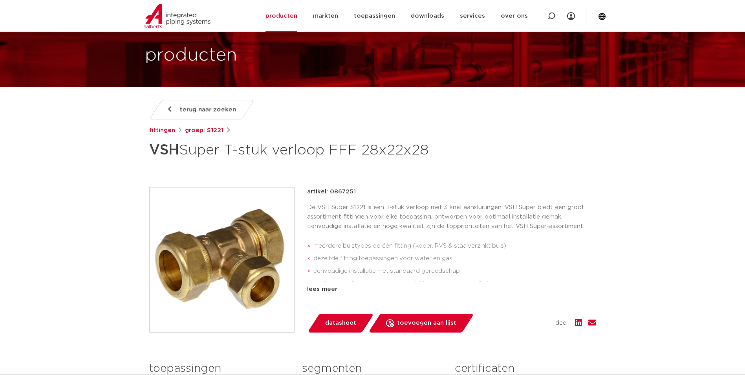
scroll to position [79, 0]
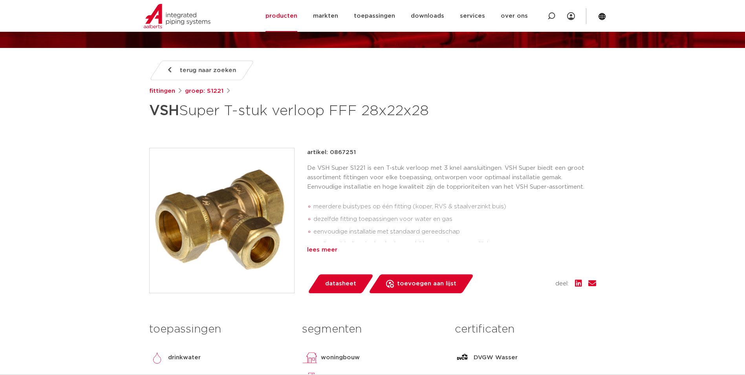
click at [320, 246] on div "lees meer" at bounding box center [451, 249] width 289 height 9
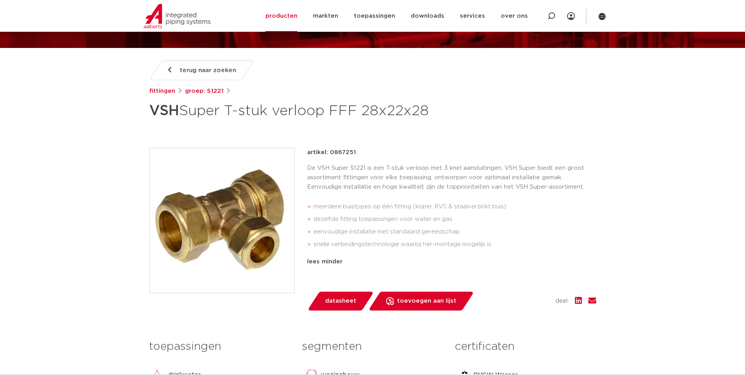
click at [242, 229] on img at bounding box center [222, 220] width 145 height 145
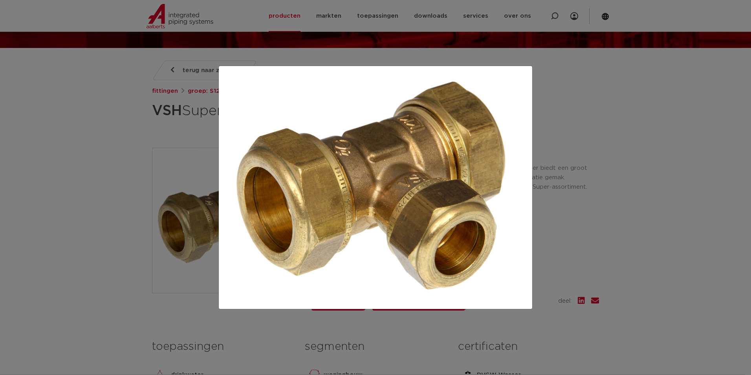
click at [134, 215] on div at bounding box center [375, 187] width 751 height 375
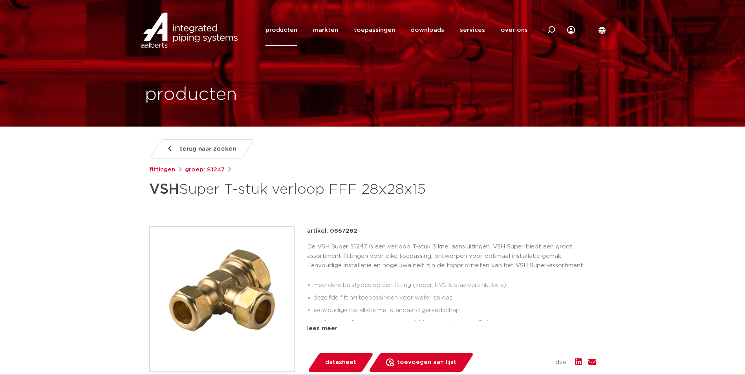
click at [205, 278] on img at bounding box center [222, 299] width 145 height 145
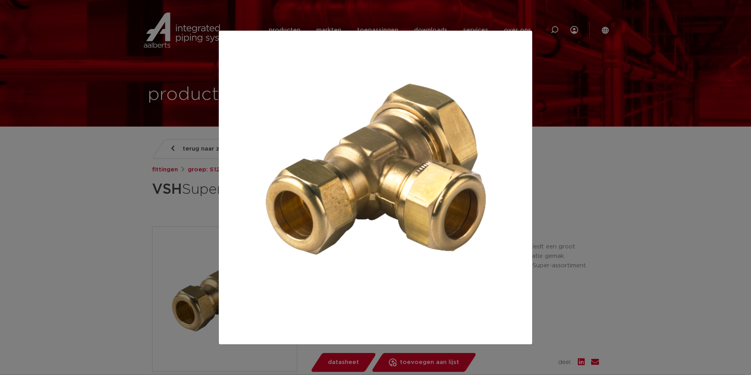
click at [119, 197] on div at bounding box center [375, 187] width 751 height 375
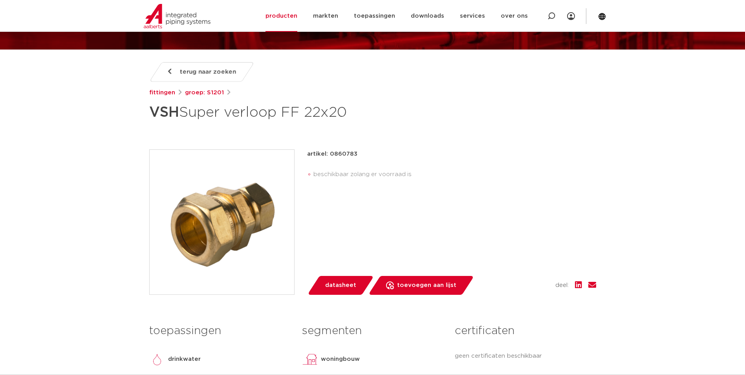
scroll to position [79, 0]
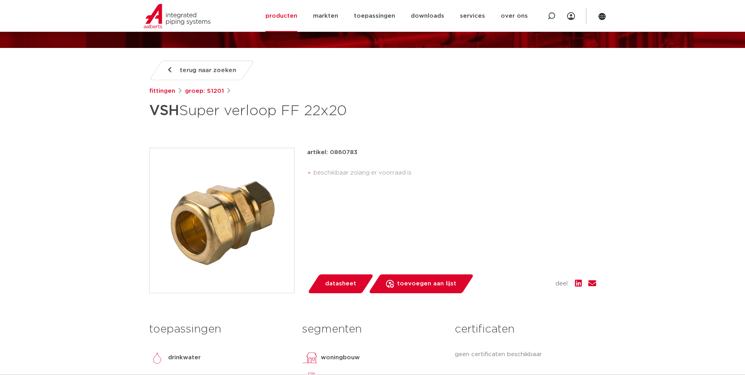
click at [251, 209] on img at bounding box center [222, 220] width 145 height 145
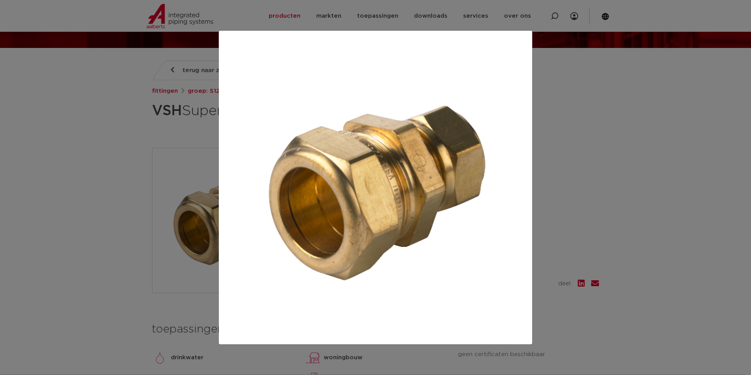
click at [124, 198] on div at bounding box center [375, 187] width 751 height 375
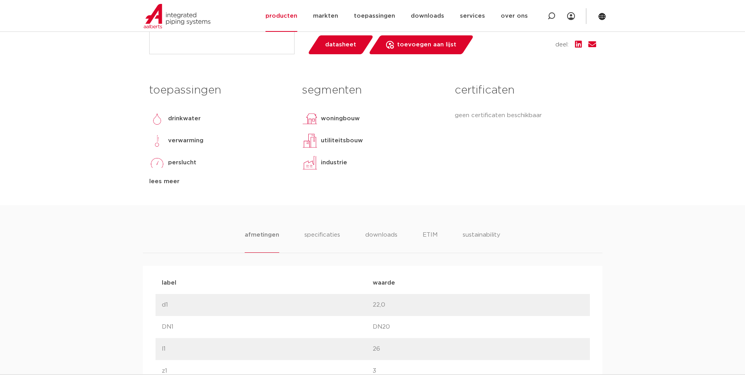
scroll to position [236, 0]
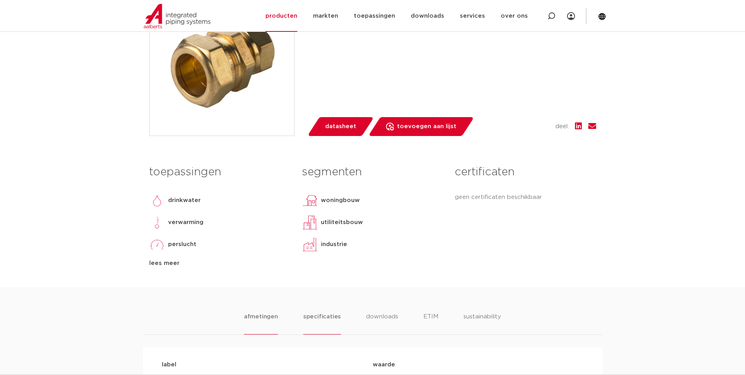
click at [310, 316] on li "specificaties" at bounding box center [322, 323] width 38 height 22
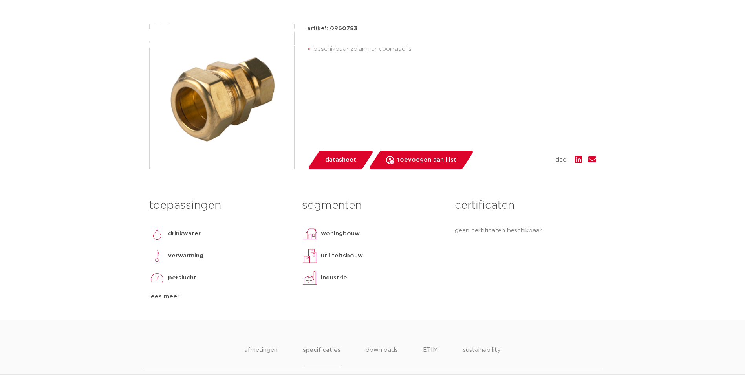
scroll to position [0, 0]
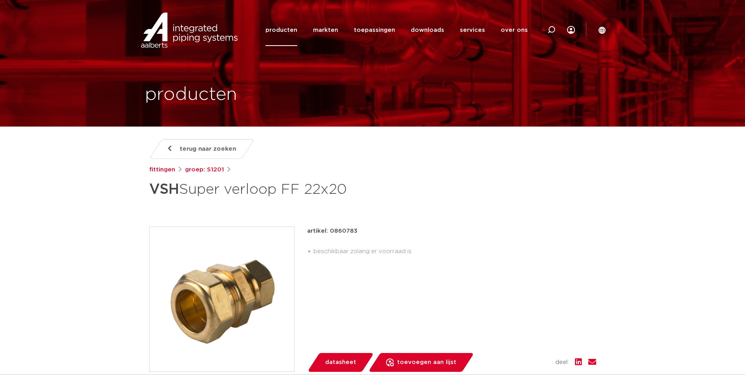
drag, startPoint x: 82, startPoint y: 280, endPoint x: 55, endPoint y: 152, distance: 130.5
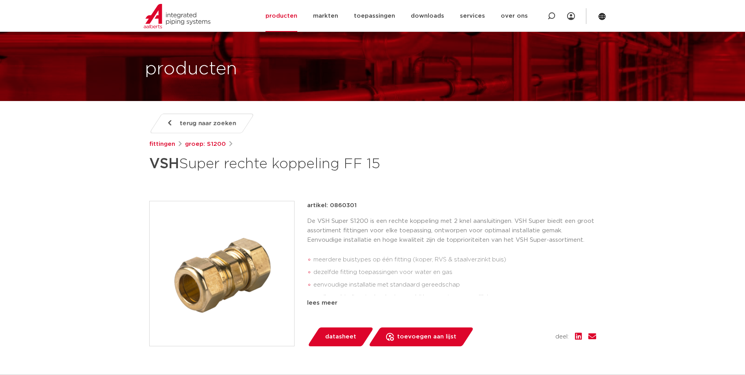
scroll to position [39, 0]
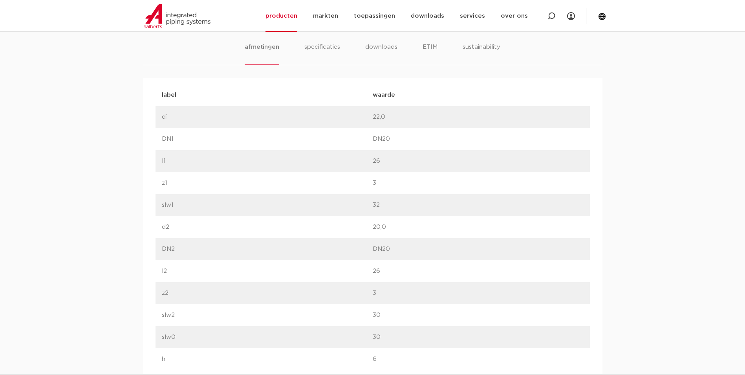
scroll to position [393, 0]
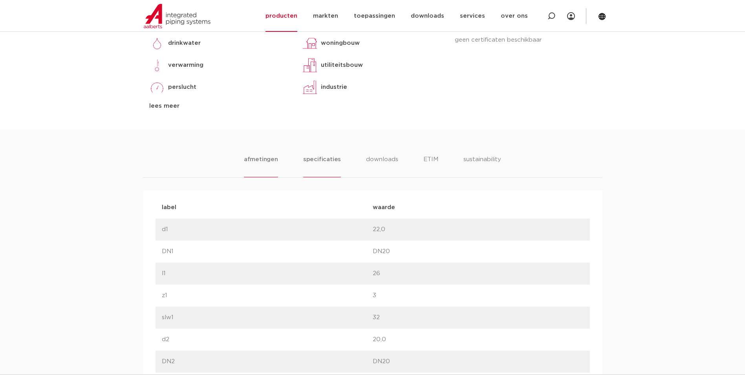
click at [307, 161] on li "specificaties" at bounding box center [322, 166] width 38 height 22
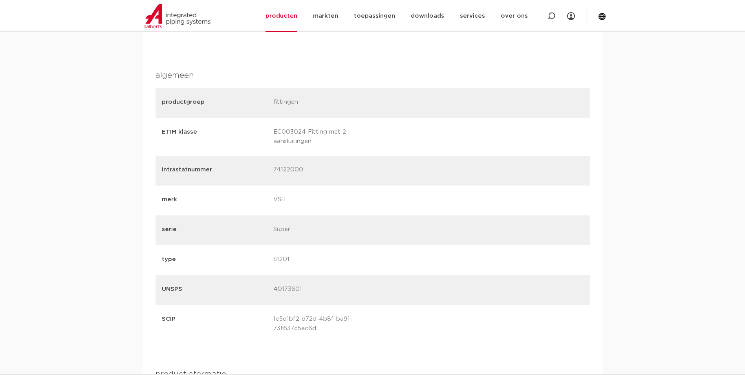
scroll to position [707, 0]
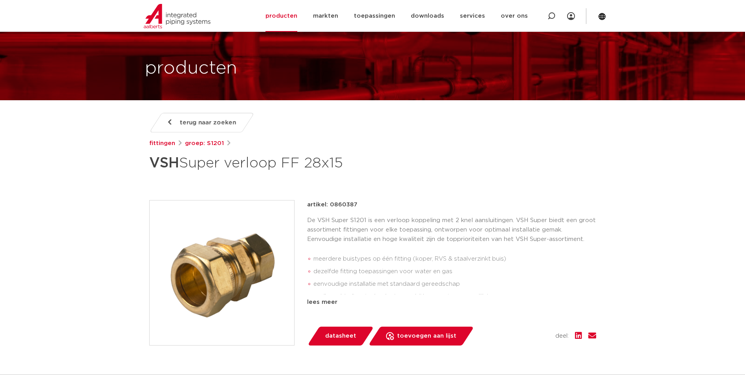
scroll to position [39, 0]
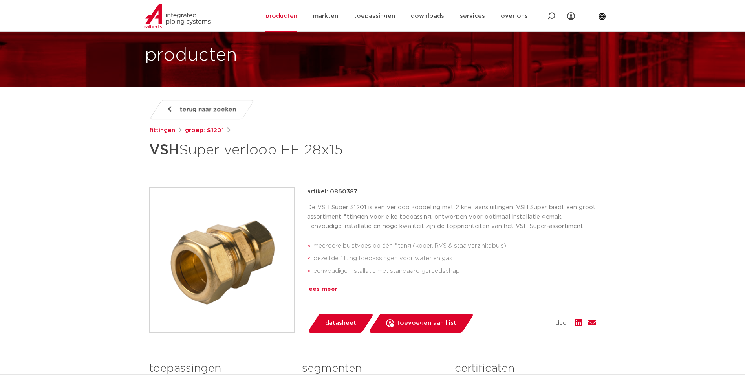
click at [326, 285] on div "lees meer" at bounding box center [451, 288] width 289 height 9
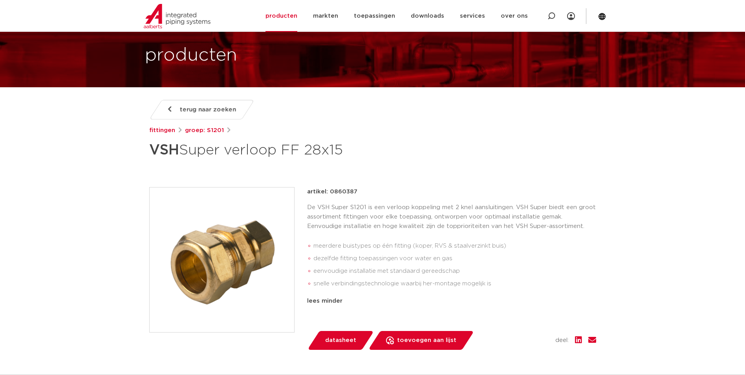
click at [217, 256] on img at bounding box center [222, 259] width 145 height 145
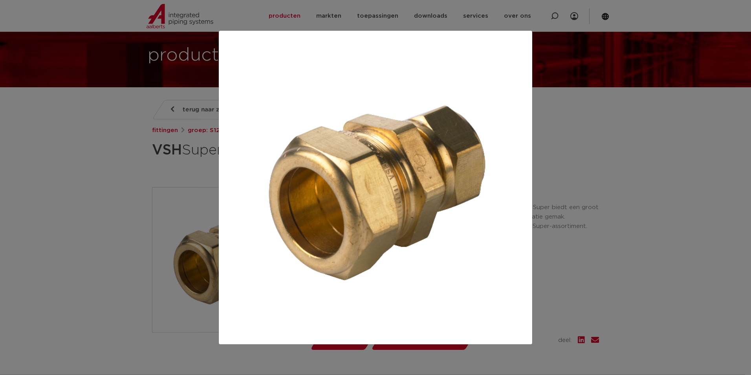
click at [557, 212] on div at bounding box center [375, 187] width 751 height 375
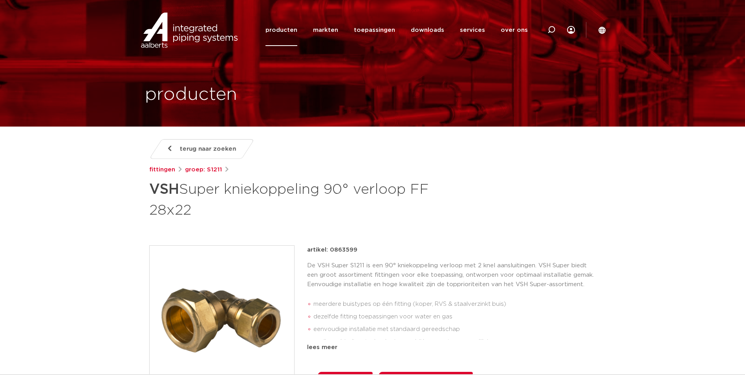
drag, startPoint x: 240, startPoint y: 310, endPoint x: 244, endPoint y: 308, distance: 4.7
click at [240, 310] on img at bounding box center [222, 317] width 145 height 145
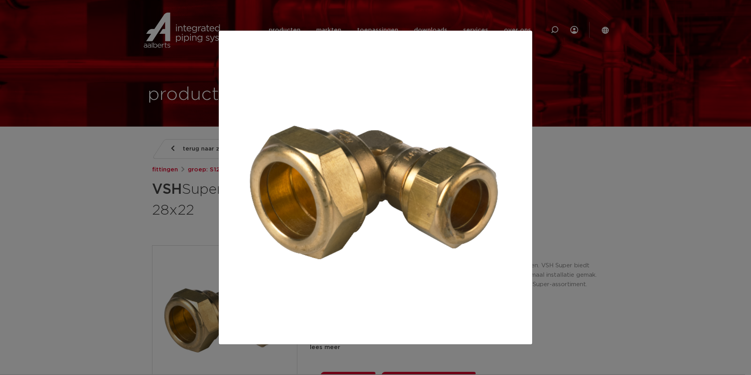
click at [548, 207] on div at bounding box center [375, 187] width 751 height 375
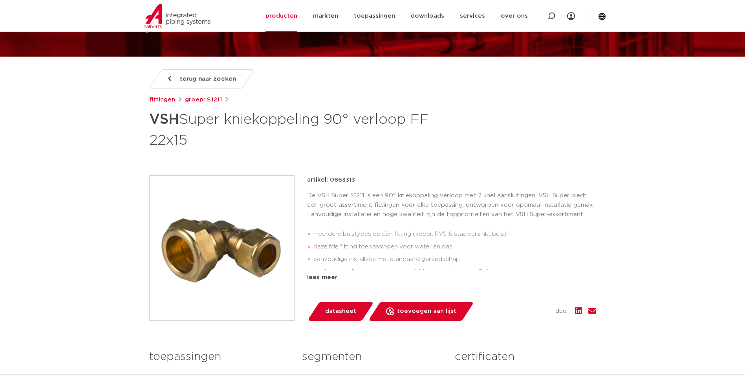
scroll to position [79, 0]
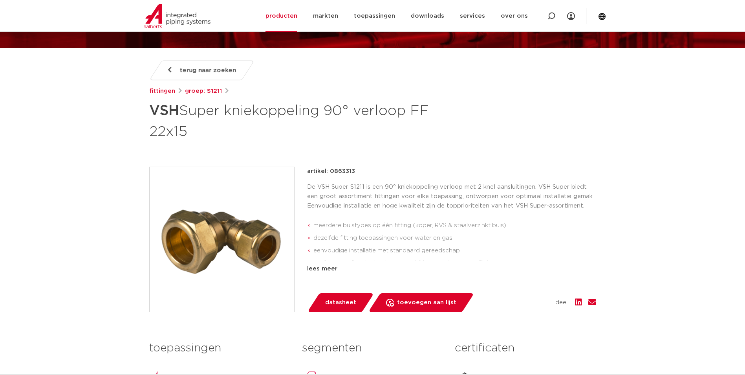
click at [241, 245] on img at bounding box center [222, 239] width 145 height 145
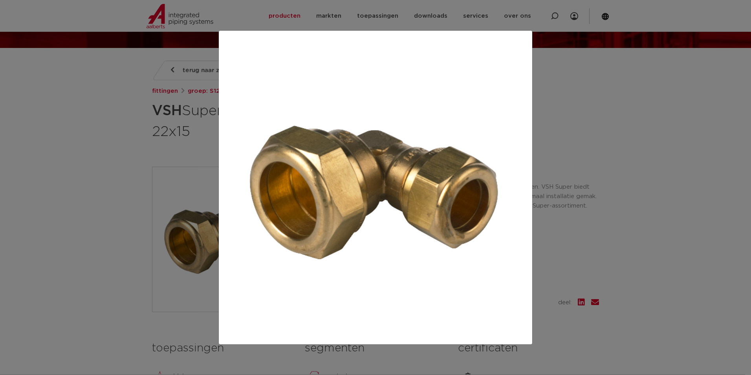
click at [126, 130] on div at bounding box center [375, 187] width 751 height 375
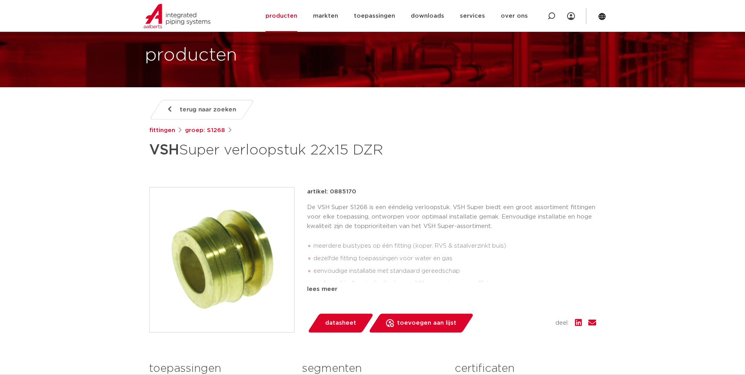
scroll to position [79, 0]
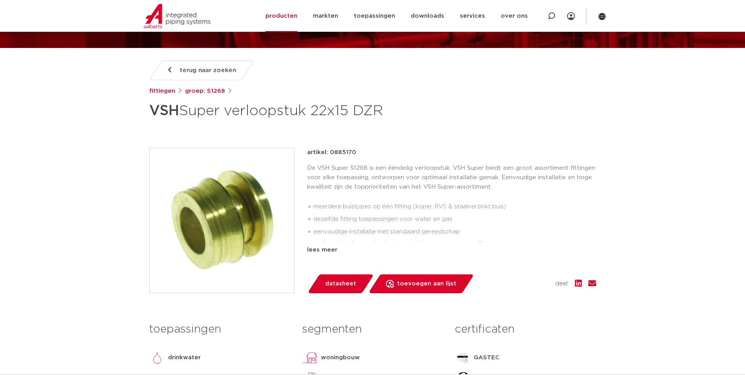
click at [329, 171] on p "De VSH Super S1268 is een ééndelig verloopstuk. VSH Super biedt een groot assor…" at bounding box center [451, 177] width 289 height 28
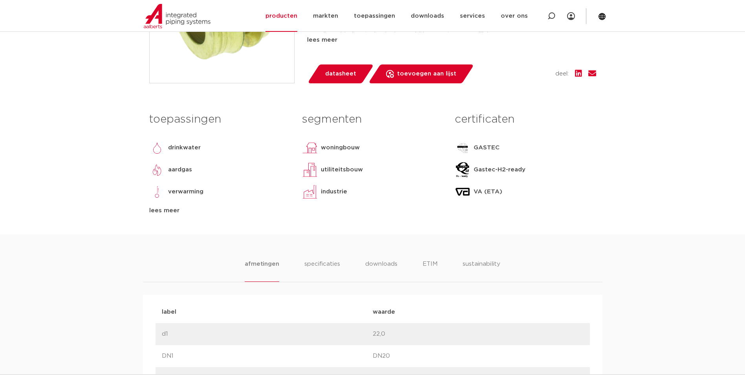
scroll to position [432, 0]
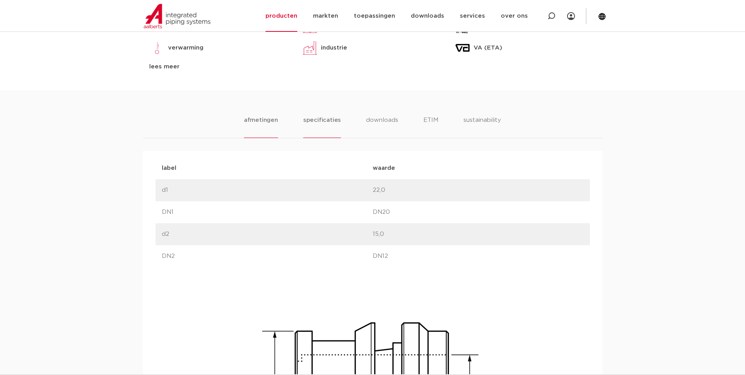
click at [322, 120] on li "specificaties" at bounding box center [322, 126] width 38 height 22
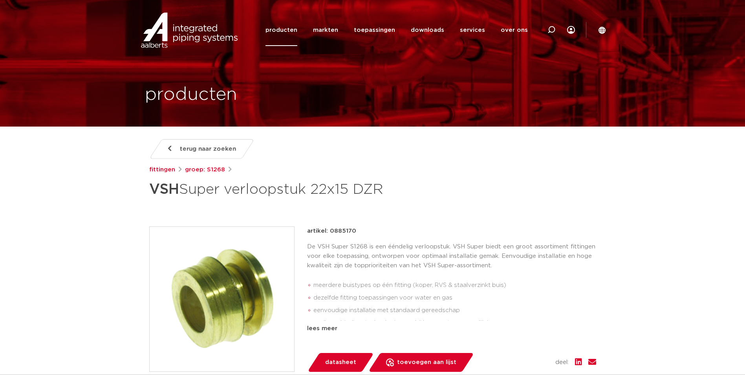
scroll to position [39, 0]
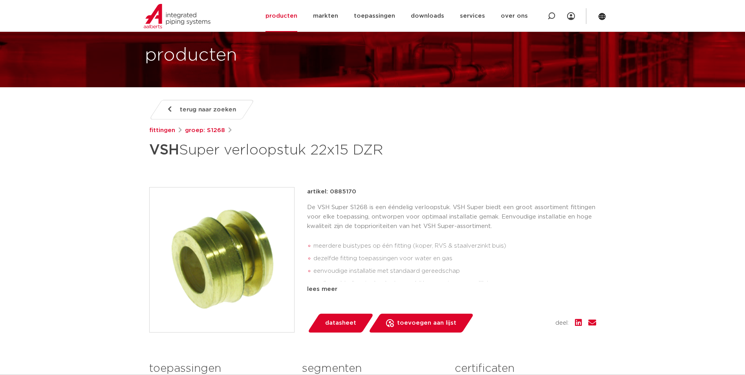
click at [224, 264] on img at bounding box center [222, 259] width 145 height 145
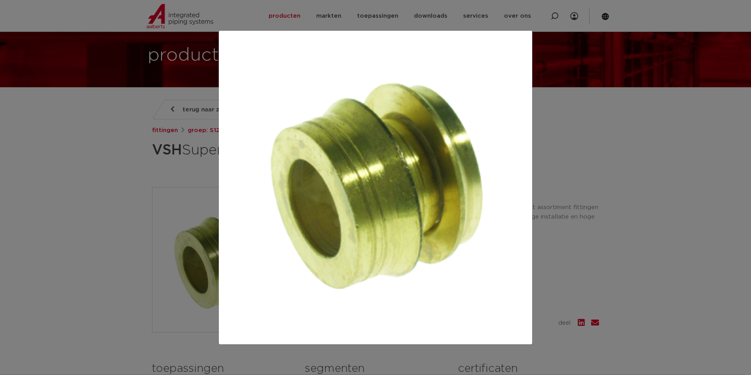
click at [100, 185] on div at bounding box center [375, 187] width 751 height 375
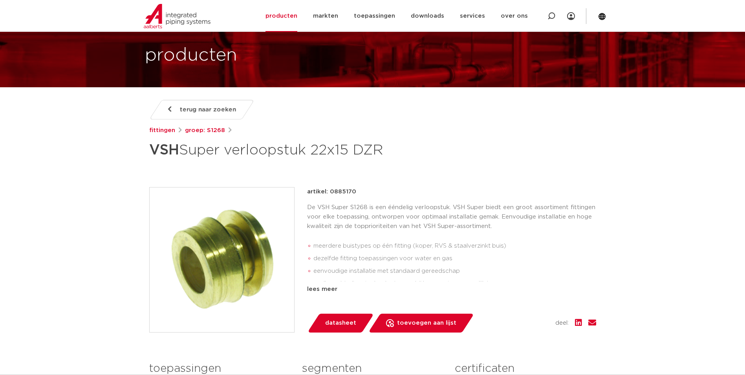
click at [361, 253] on li "dezelfde fitting toepassingen voor water en gas" at bounding box center [454, 258] width 283 height 13
drag, startPoint x: 421, startPoint y: 217, endPoint x: 438, endPoint y: 220, distance: 17.5
click at [421, 217] on p "De VSH Super S1268 is een ééndelig verloopstuk. VSH Super biedt een groot assor…" at bounding box center [451, 217] width 289 height 28
drag, startPoint x: 496, startPoint y: 216, endPoint x: 576, endPoint y: 220, distance: 79.8
click at [576, 220] on p "De VSH Super S1268 is een ééndelig verloopstuk. VSH Super biedt een groot assor…" at bounding box center [451, 217] width 289 height 28
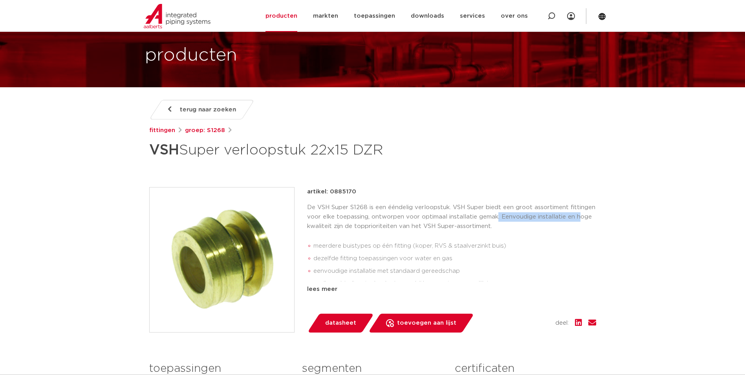
click at [576, 220] on p "De VSH Super S1268 is een ééndelig verloopstuk. VSH Super biedt een groot assor…" at bounding box center [451, 217] width 289 height 28
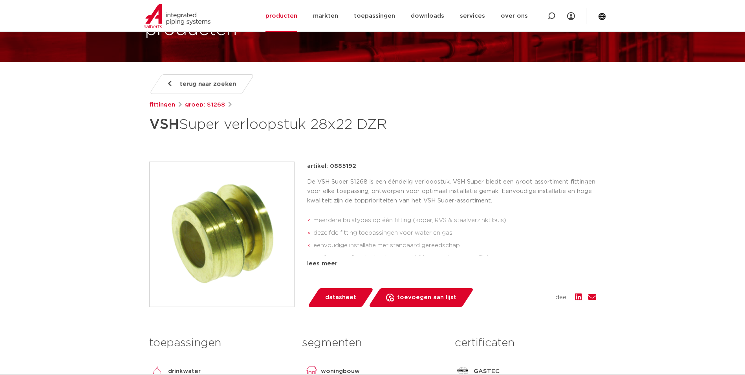
scroll to position [79, 0]
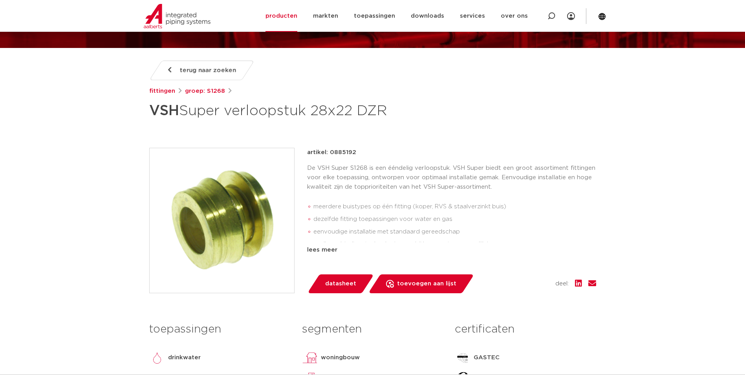
drag, startPoint x: 233, startPoint y: 206, endPoint x: 218, endPoint y: 199, distance: 17.1
click at [233, 206] on img at bounding box center [222, 220] width 145 height 145
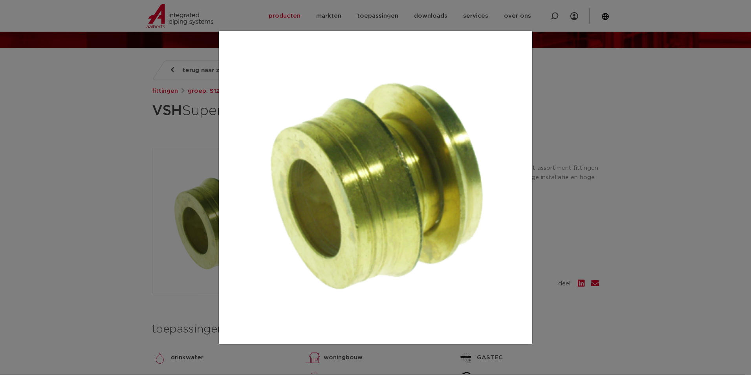
click at [545, 144] on div at bounding box center [375, 187] width 751 height 375
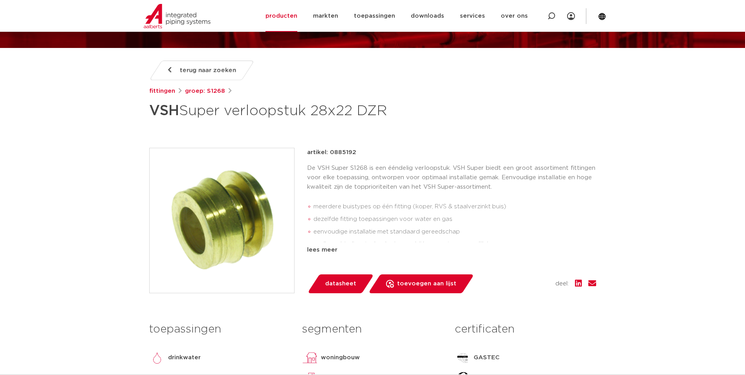
click at [320, 245] on div "artikel: 0885192 De VSH Super S1268 is een ééndelig verloopstuk. VSH Super bied…" at bounding box center [451, 201] width 289 height 107
click at [324, 249] on div "lees meer" at bounding box center [451, 249] width 289 height 9
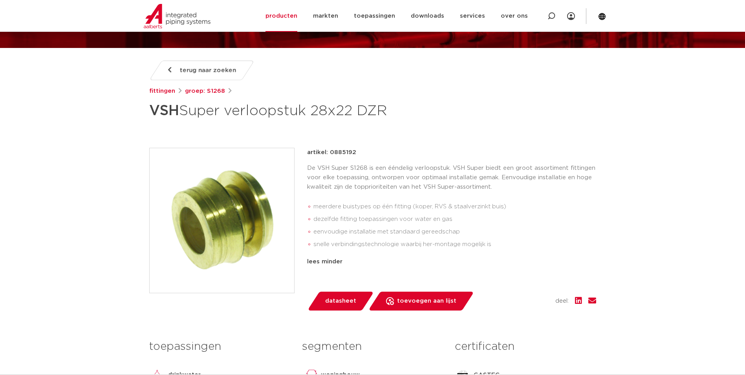
click at [426, 178] on p "De VSH Super S1268 is een ééndelig verloopstuk. VSH Super biedt een groot assor…" at bounding box center [451, 177] width 289 height 28
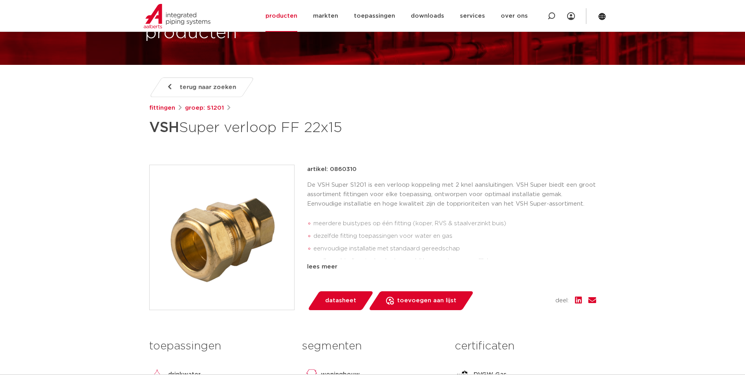
scroll to position [79, 0]
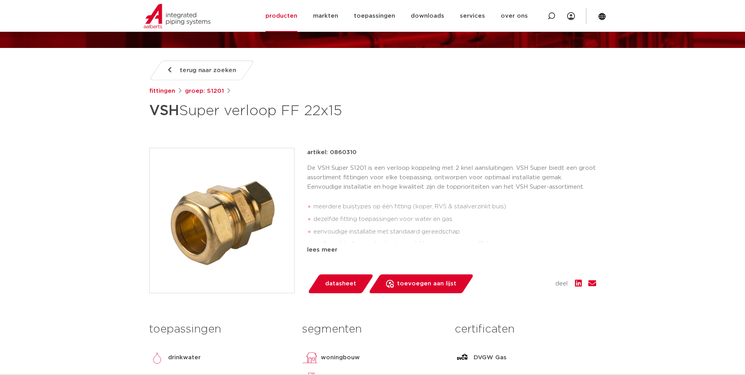
drag, startPoint x: 254, startPoint y: 218, endPoint x: 212, endPoint y: 211, distance: 43.3
click at [188, 208] on img at bounding box center [222, 220] width 145 height 145
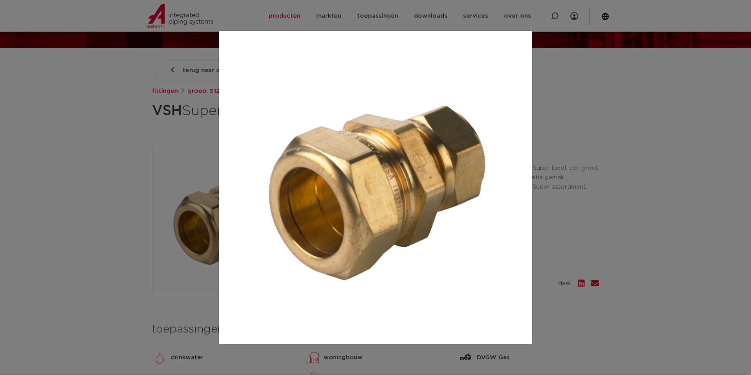
click at [583, 196] on div at bounding box center [375, 187] width 751 height 375
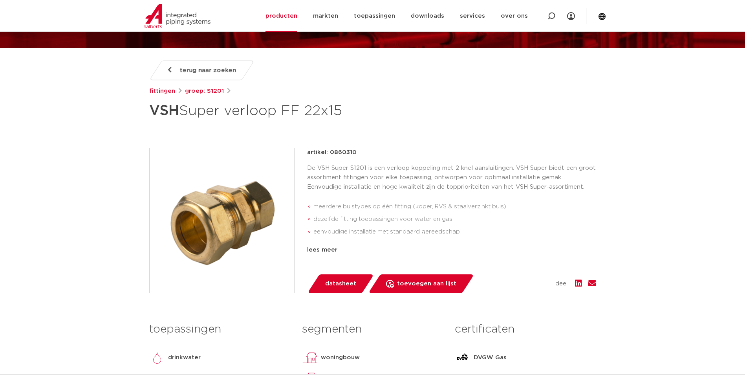
click at [398, 181] on p "De VSH Super S1201 is een verloop koppeling met 2 knel aansluitingen. VSH Super…" at bounding box center [451, 177] width 289 height 28
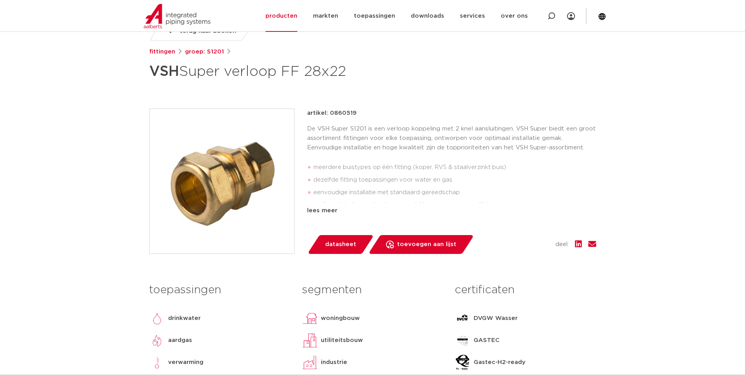
drag, startPoint x: 209, startPoint y: 185, endPoint x: 215, endPoint y: 185, distance: 5.9
click at [209, 185] on img at bounding box center [222, 181] width 145 height 145
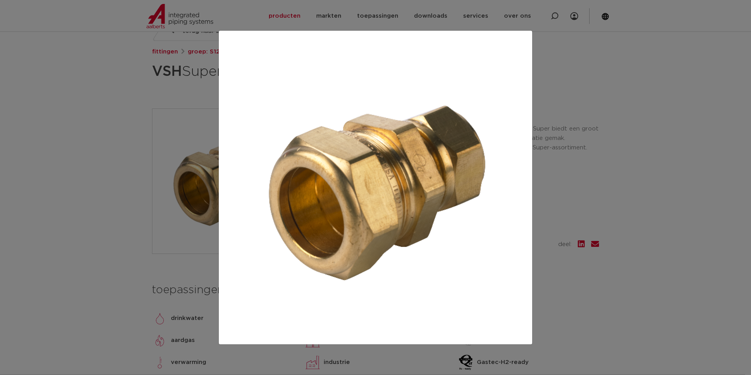
click at [130, 171] on div at bounding box center [375, 187] width 751 height 375
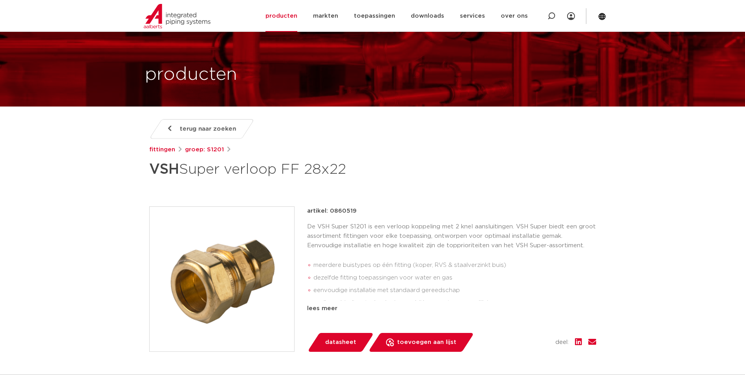
scroll to position [39, 0]
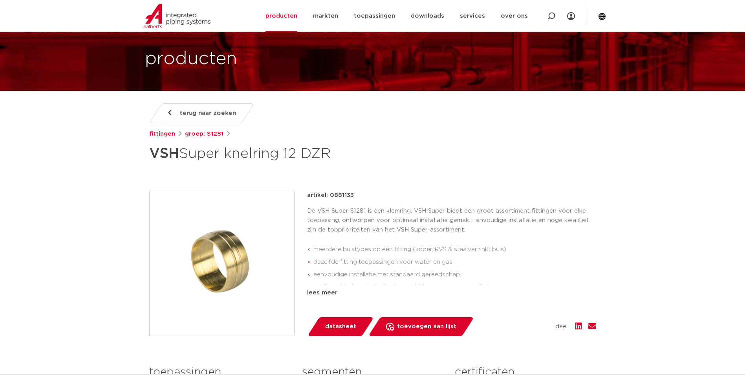
scroll to position [79, 0]
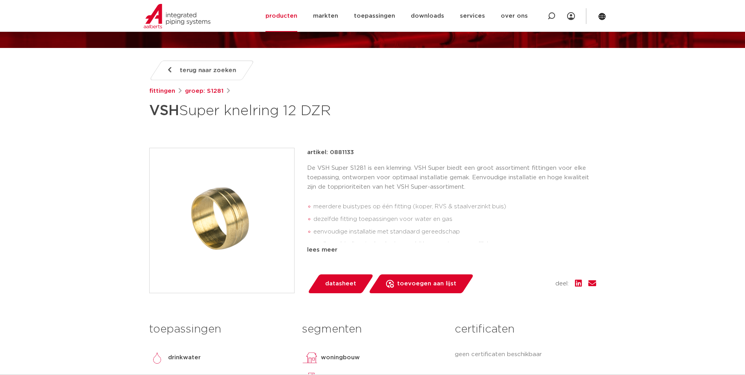
click at [201, 211] on img at bounding box center [222, 220] width 145 height 145
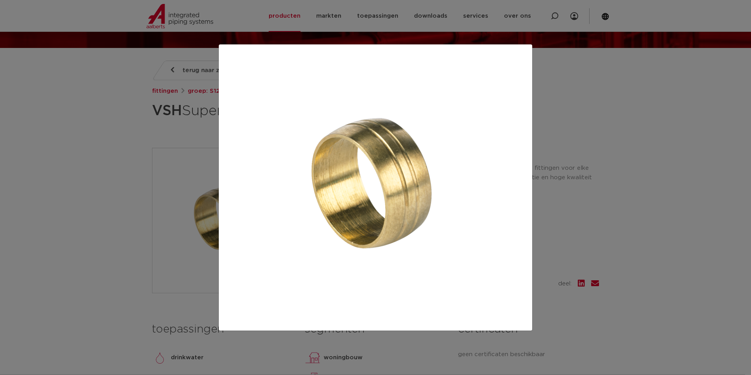
click at [545, 219] on div at bounding box center [375, 187] width 751 height 375
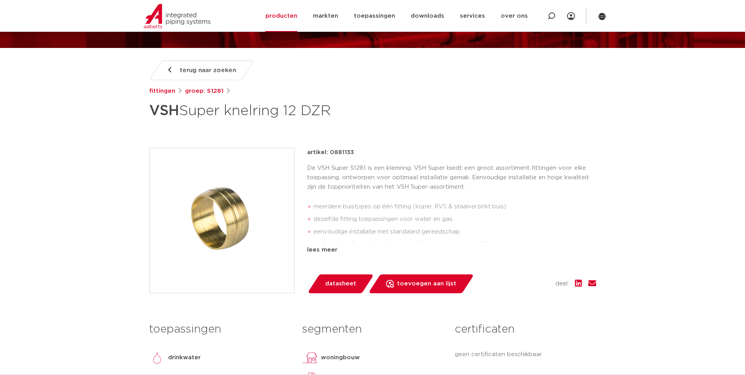
click at [434, 183] on p "De VSH Super S1281 is een klemring. VSH Super biedt een groot assortiment fitti…" at bounding box center [451, 177] width 289 height 28
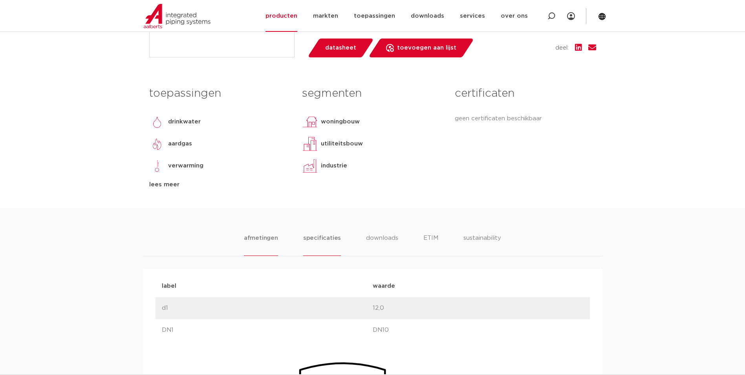
click at [318, 236] on li "specificaties" at bounding box center [322, 244] width 38 height 22
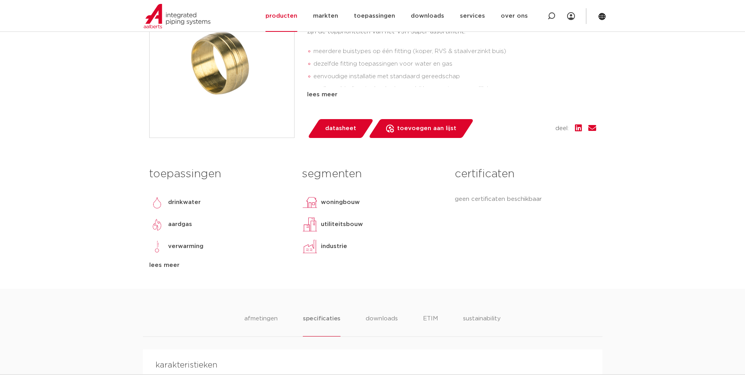
scroll to position [118, 0]
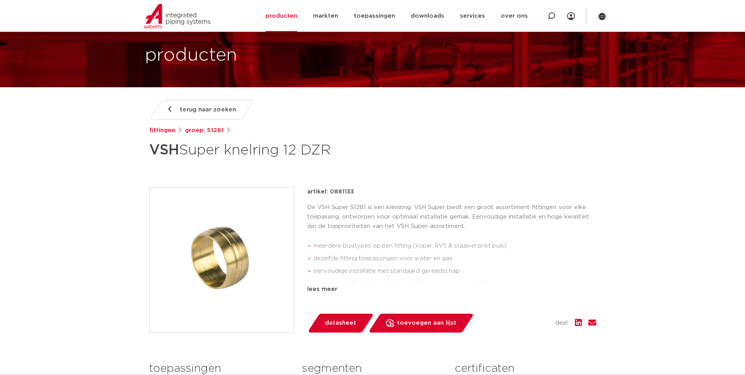
scroll to position [79, 0]
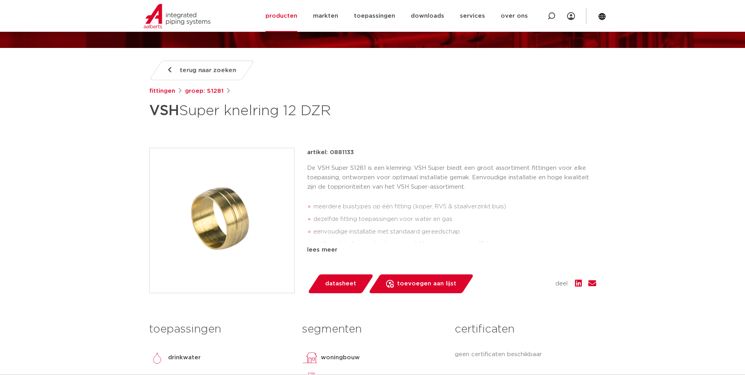
click at [207, 207] on img at bounding box center [222, 220] width 145 height 145
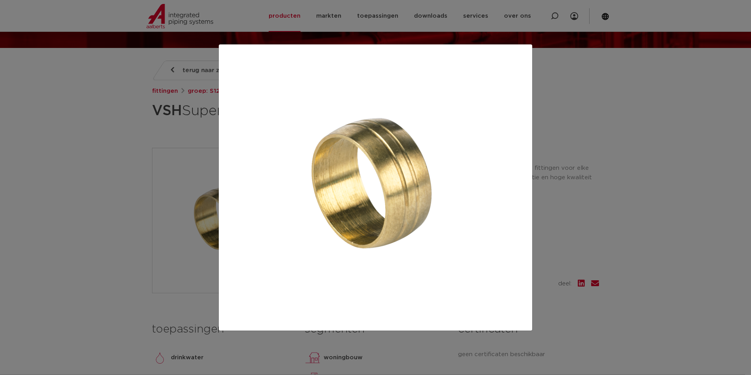
click at [588, 263] on div at bounding box center [375, 187] width 751 height 375
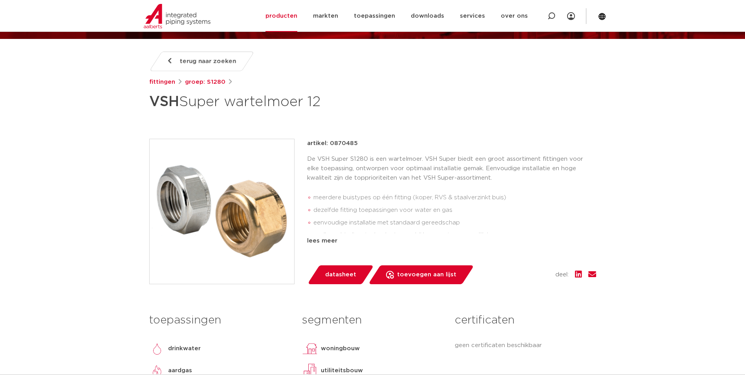
scroll to position [118, 0]
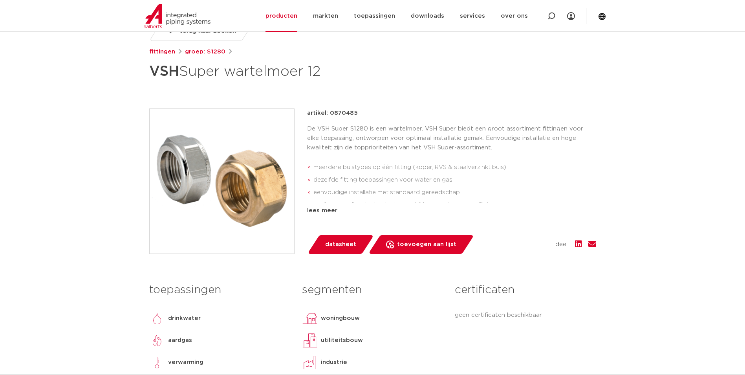
click at [259, 198] on img at bounding box center [222, 181] width 145 height 145
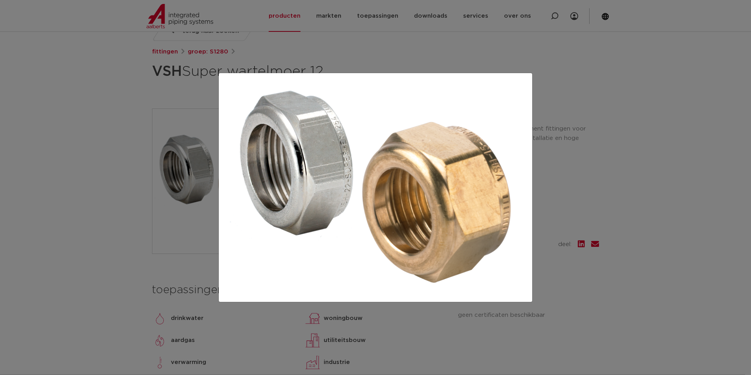
click at [156, 213] on div at bounding box center [375, 187] width 751 height 375
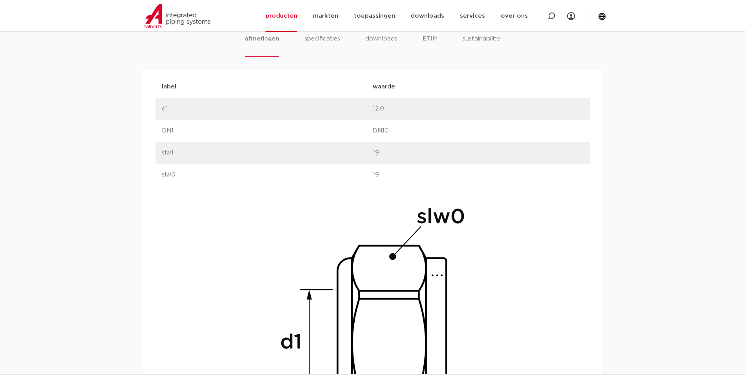
scroll to position [471, 0]
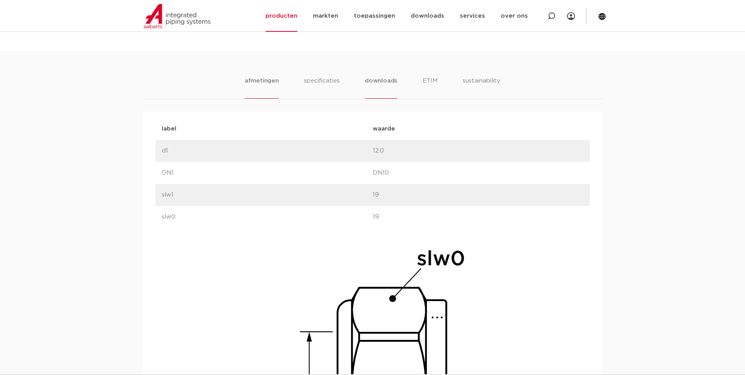
click at [392, 84] on li "downloads" at bounding box center [381, 87] width 33 height 22
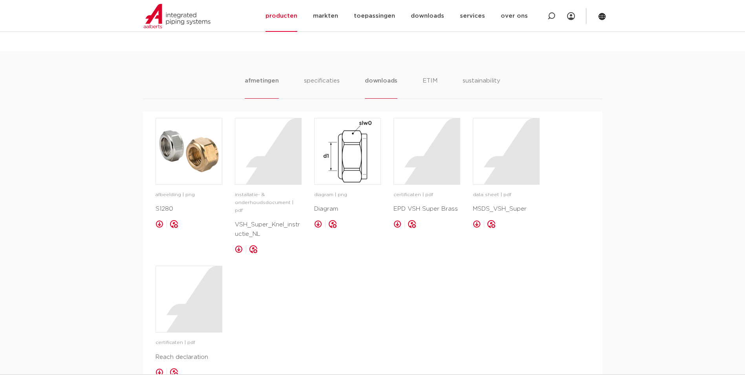
click at [257, 86] on li "afmetingen" at bounding box center [262, 87] width 34 height 22
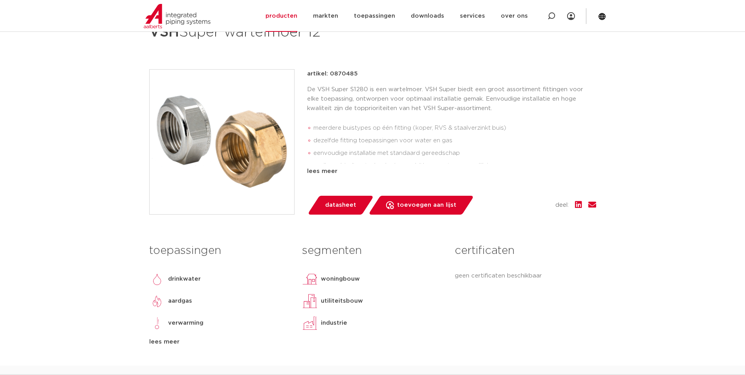
scroll to position [118, 0]
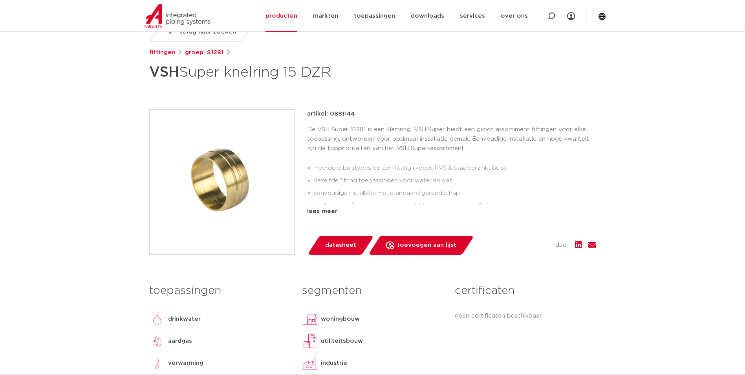
scroll to position [118, 0]
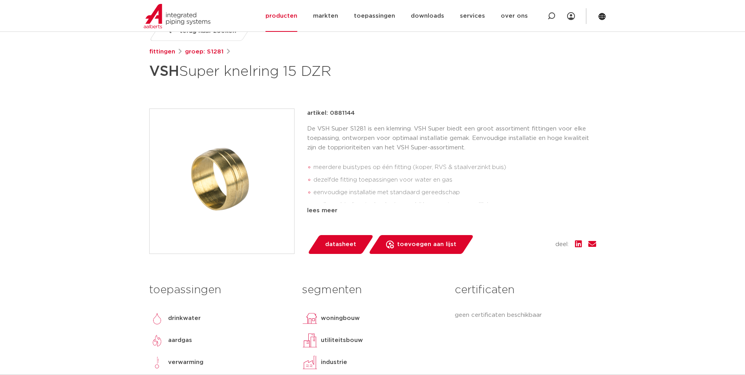
click at [253, 183] on img at bounding box center [222, 181] width 145 height 145
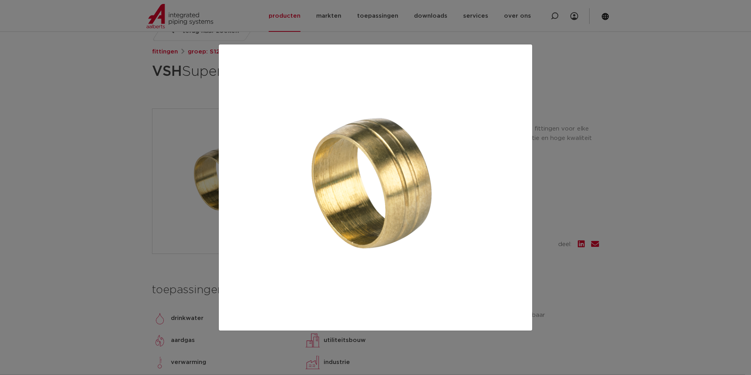
click at [120, 167] on div at bounding box center [375, 187] width 751 height 375
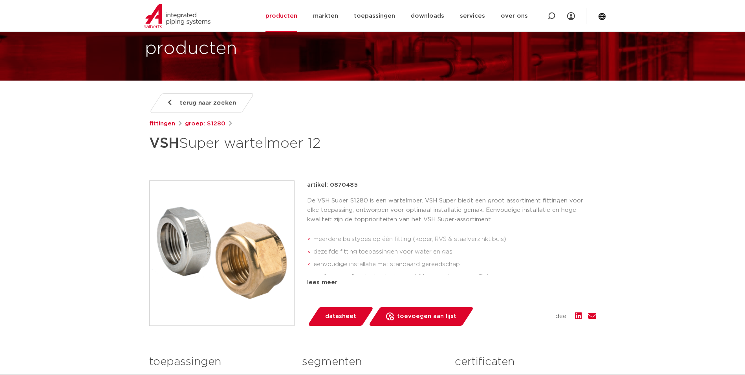
scroll to position [39, 0]
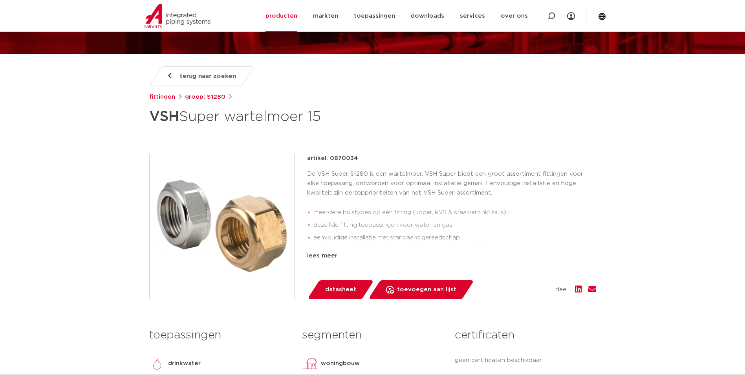
scroll to position [79, 0]
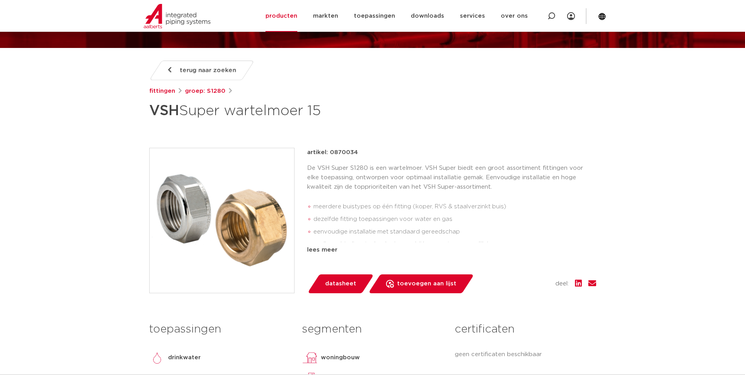
click at [236, 225] on img at bounding box center [222, 220] width 145 height 145
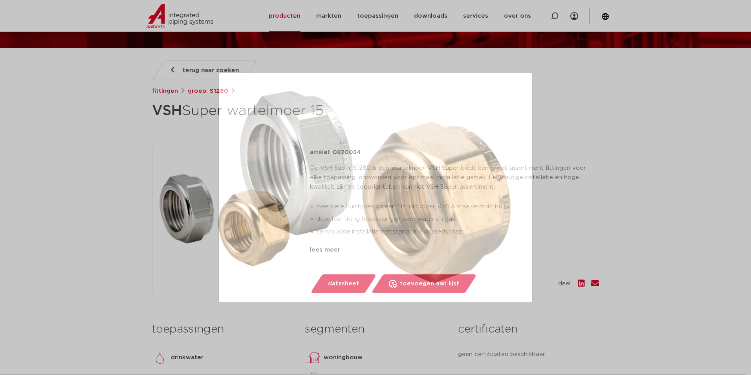
click at [558, 169] on div at bounding box center [375, 187] width 751 height 375
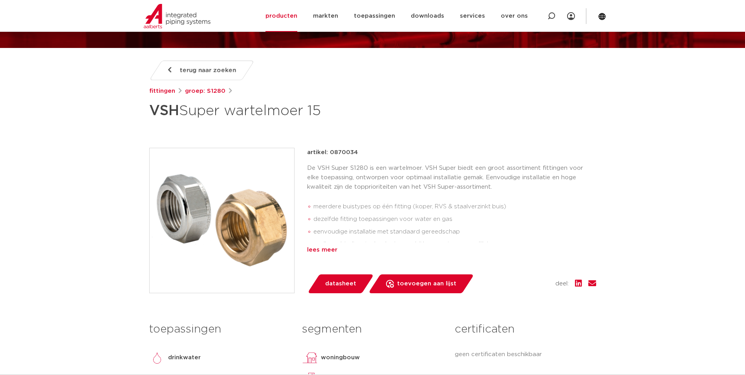
click at [324, 251] on div "lees meer" at bounding box center [451, 249] width 289 height 9
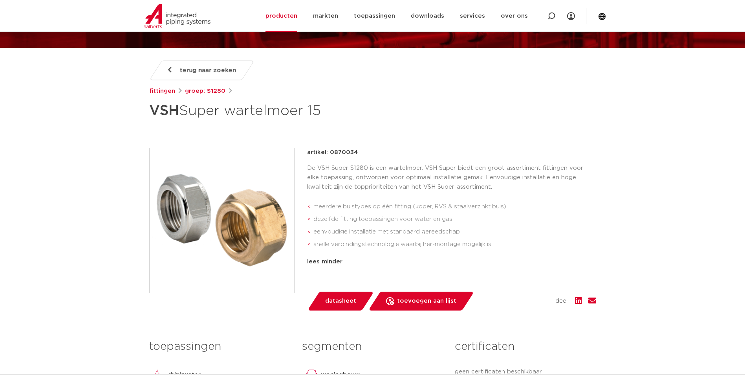
click at [232, 229] on img at bounding box center [222, 220] width 145 height 145
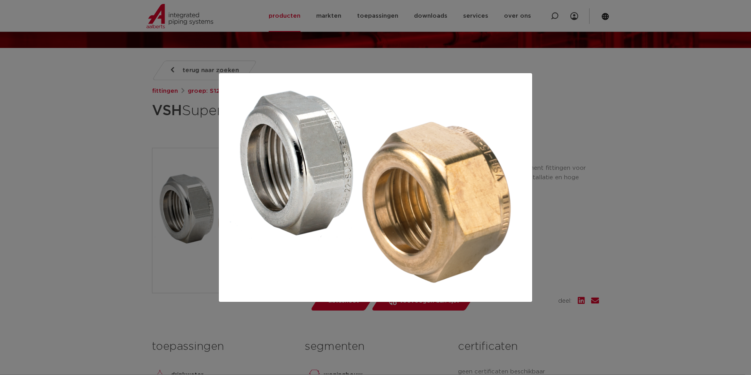
click at [544, 200] on div at bounding box center [375, 187] width 751 height 375
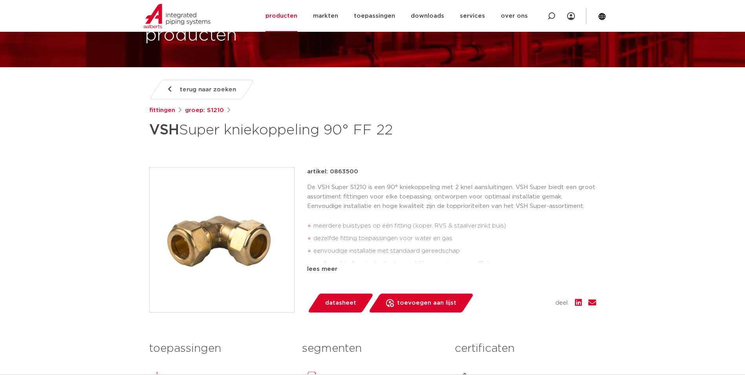
scroll to position [79, 0]
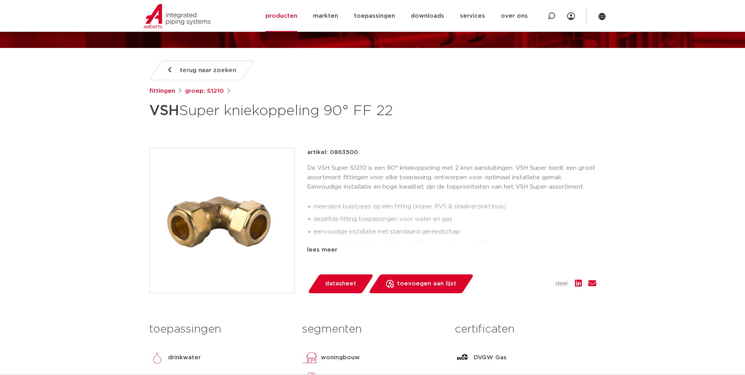
click at [259, 212] on img at bounding box center [222, 220] width 145 height 145
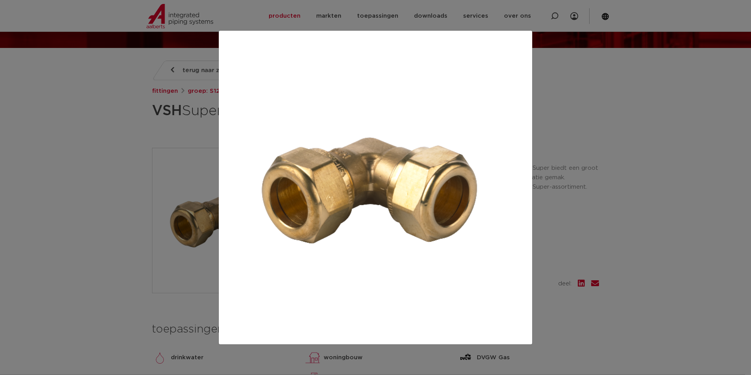
click at [552, 159] on div at bounding box center [375, 187] width 751 height 375
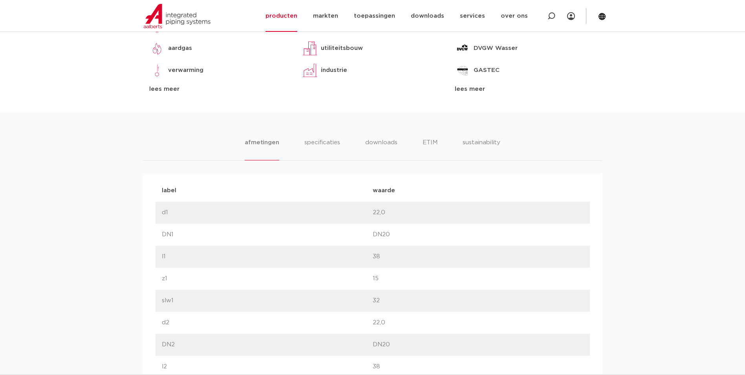
scroll to position [432, 0]
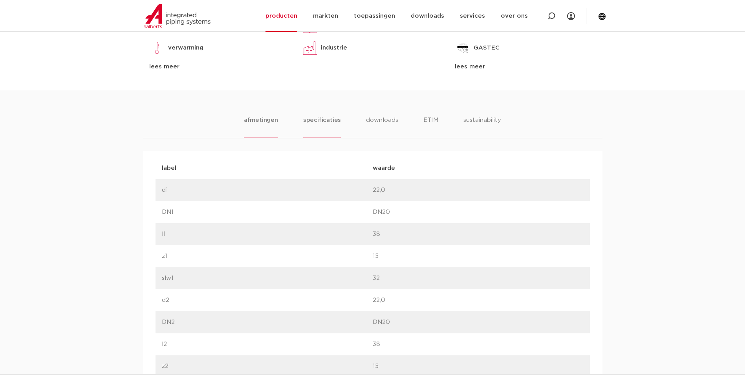
click at [315, 129] on li "specificaties" at bounding box center [322, 126] width 38 height 22
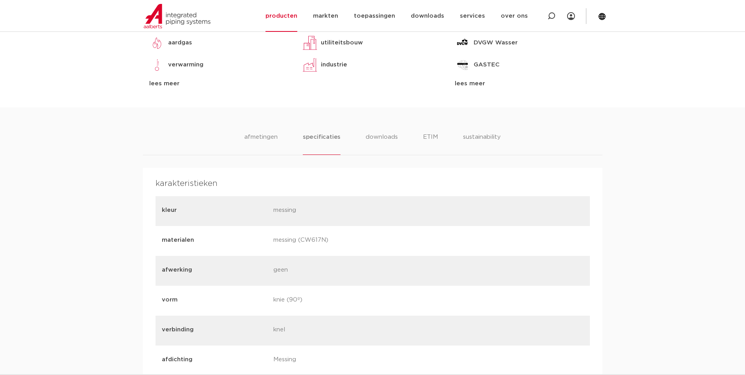
scroll to position [393, 0]
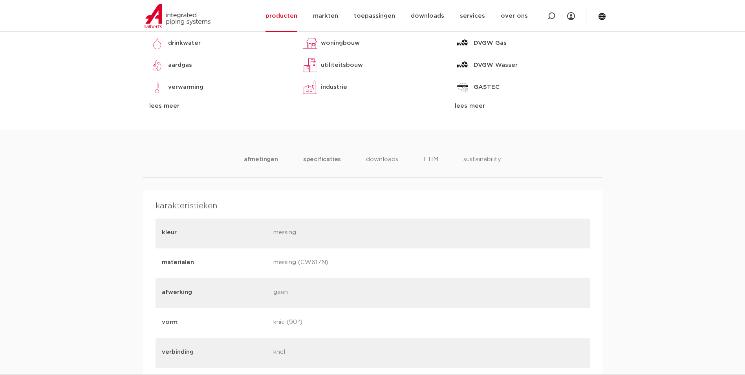
click at [254, 167] on li "afmetingen" at bounding box center [261, 166] width 34 height 22
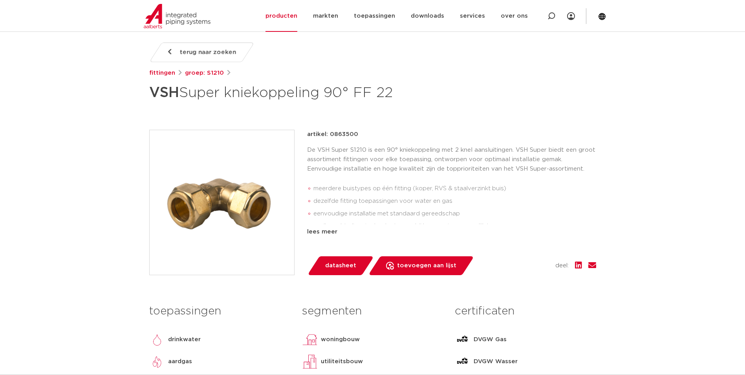
scroll to position [79, 0]
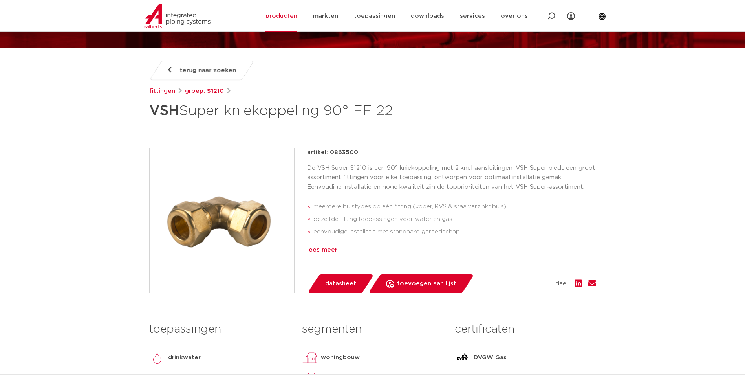
click at [320, 247] on div "lees meer" at bounding box center [451, 249] width 289 height 9
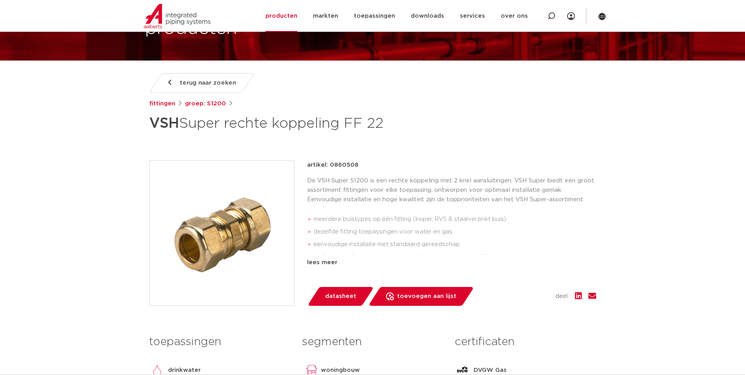
scroll to position [79, 0]
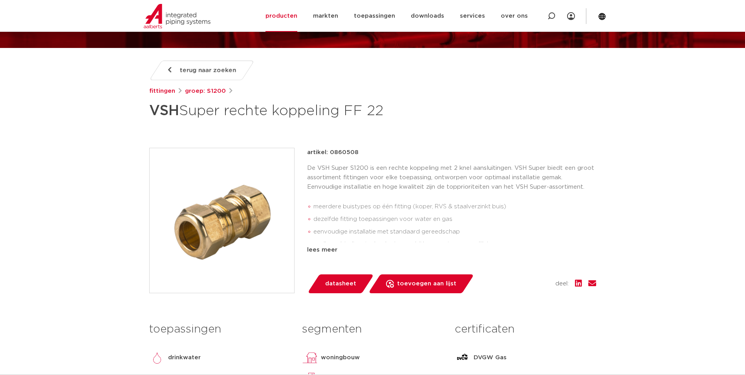
click at [233, 202] on img at bounding box center [222, 220] width 145 height 145
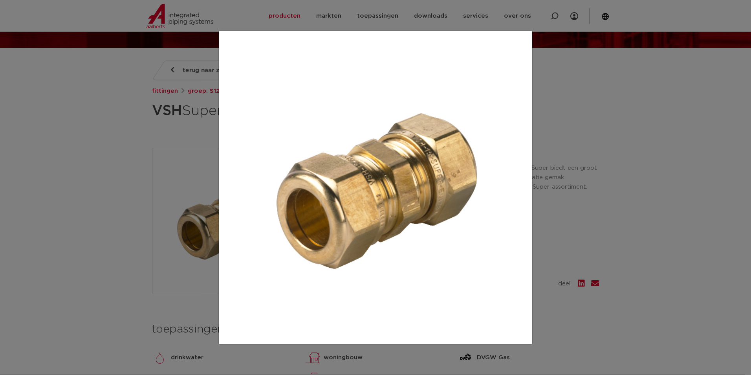
click at [646, 309] on div at bounding box center [375, 187] width 751 height 375
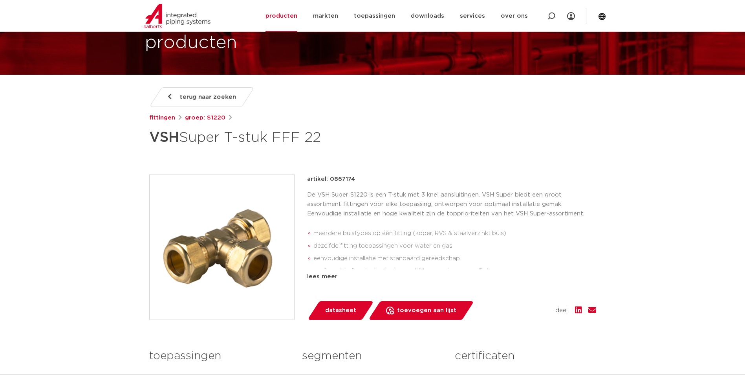
scroll to position [79, 0]
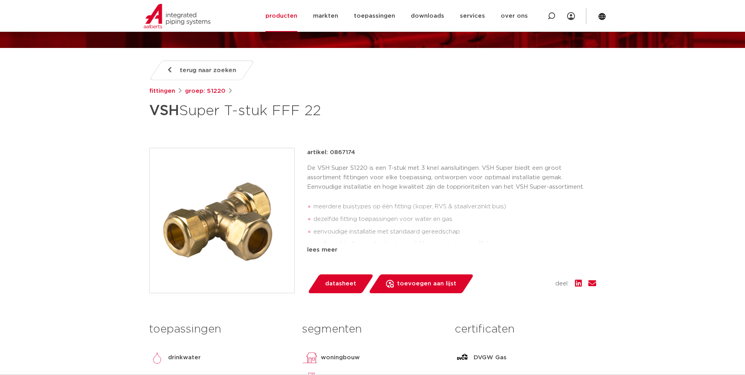
click at [249, 218] on img at bounding box center [222, 220] width 145 height 145
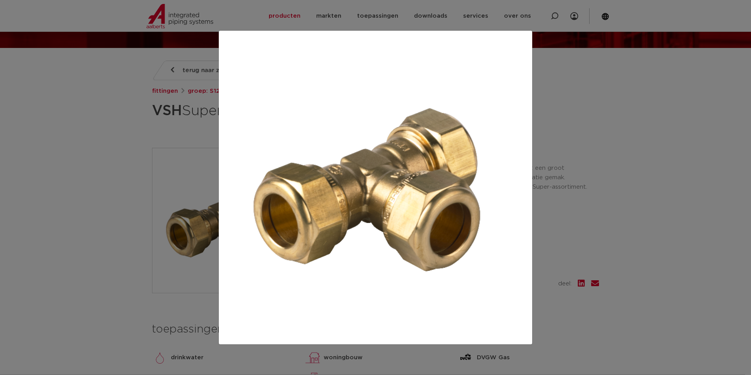
click at [540, 233] on div at bounding box center [375, 187] width 751 height 375
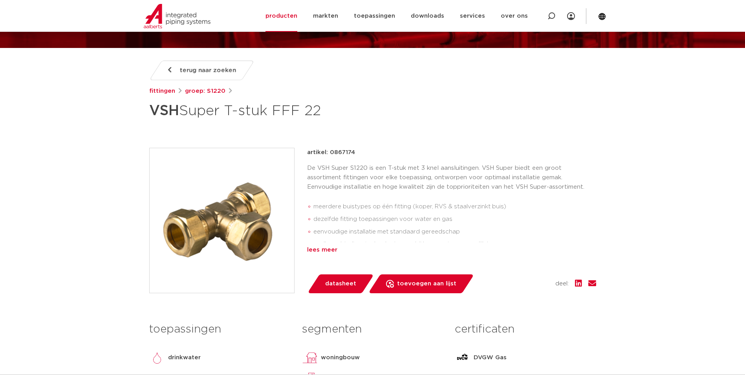
click at [335, 247] on div "lees meer" at bounding box center [451, 249] width 289 height 9
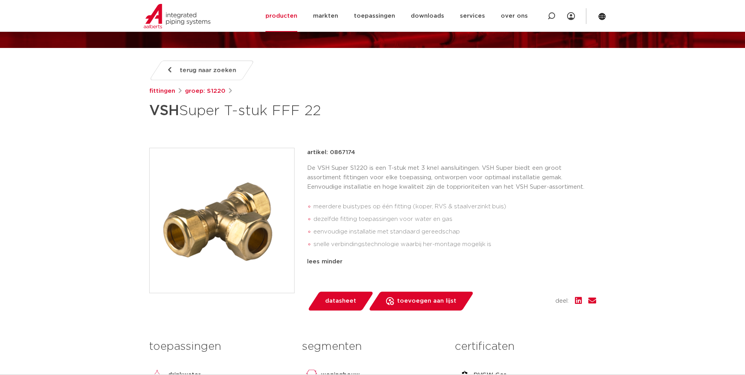
scroll to position [0, 0]
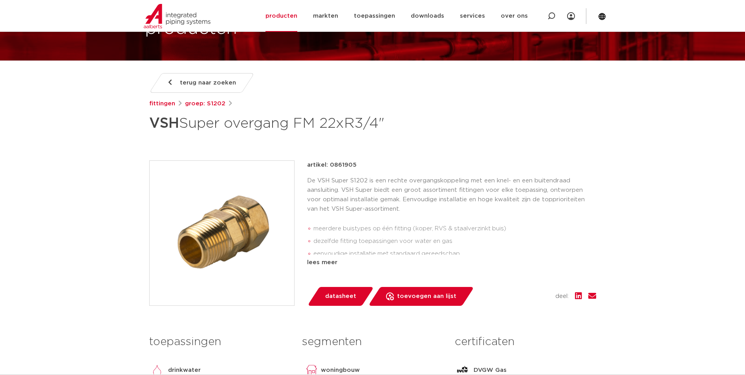
scroll to position [79, 0]
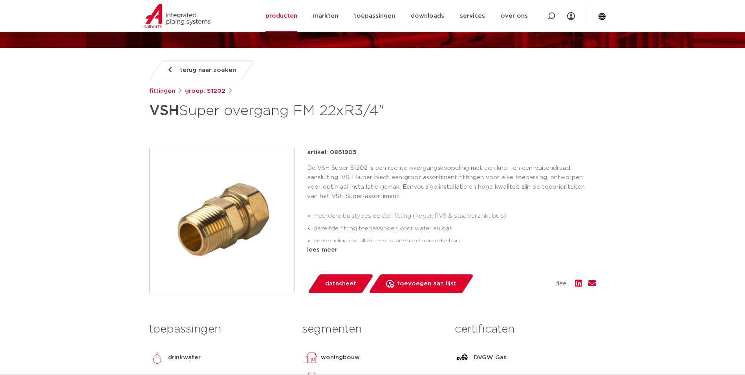
click at [238, 231] on img at bounding box center [222, 220] width 145 height 145
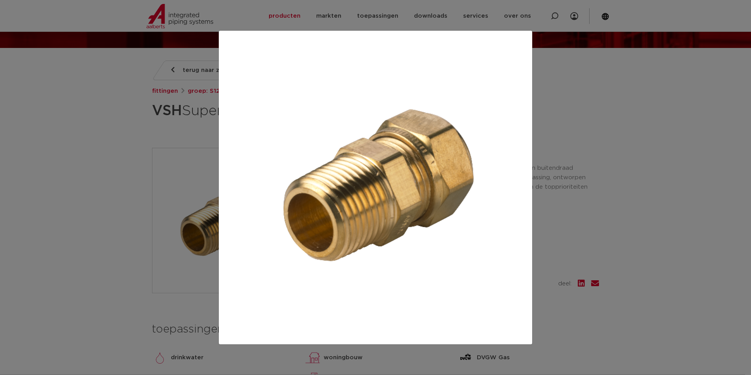
click at [547, 128] on div at bounding box center [375, 187] width 751 height 375
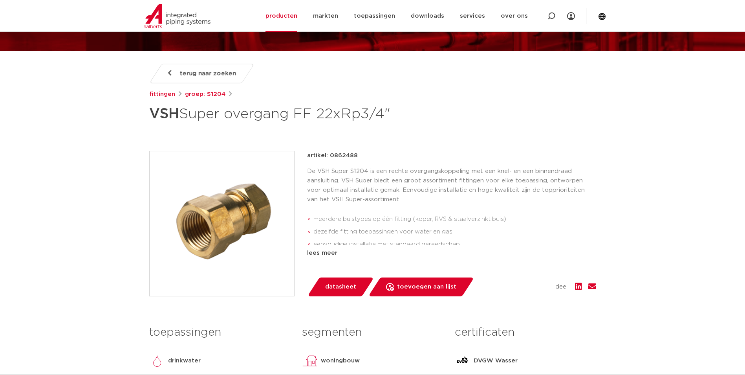
scroll to position [79, 0]
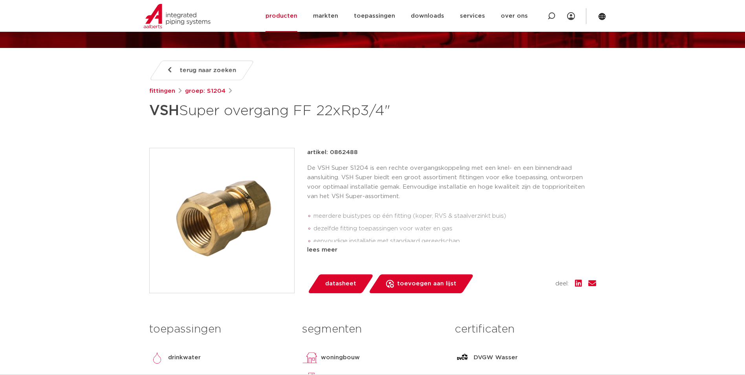
drag, startPoint x: 193, startPoint y: 207, endPoint x: 201, endPoint y: 208, distance: 7.5
click at [193, 207] on img at bounding box center [222, 220] width 145 height 145
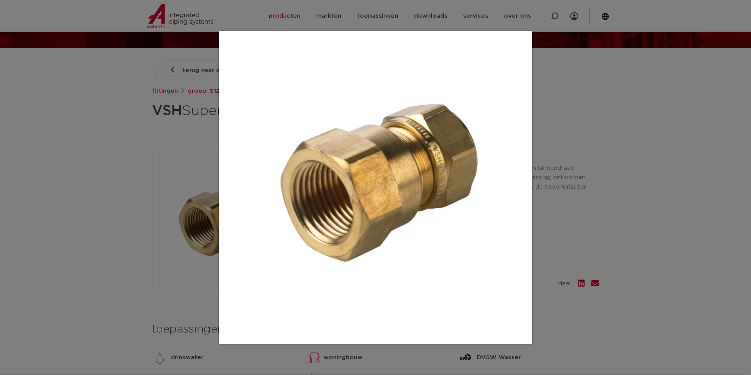
click at [88, 227] on div at bounding box center [375, 187] width 751 height 375
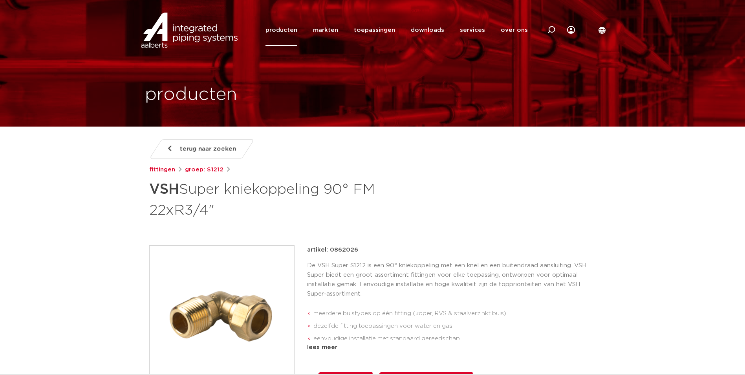
click at [233, 297] on img at bounding box center [222, 317] width 145 height 145
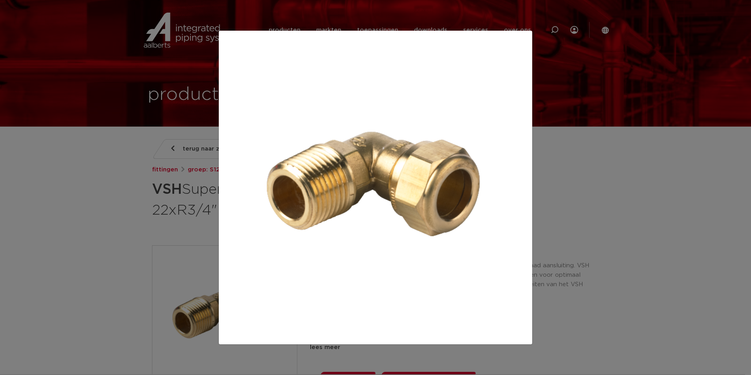
click at [539, 195] on div at bounding box center [375, 187] width 751 height 375
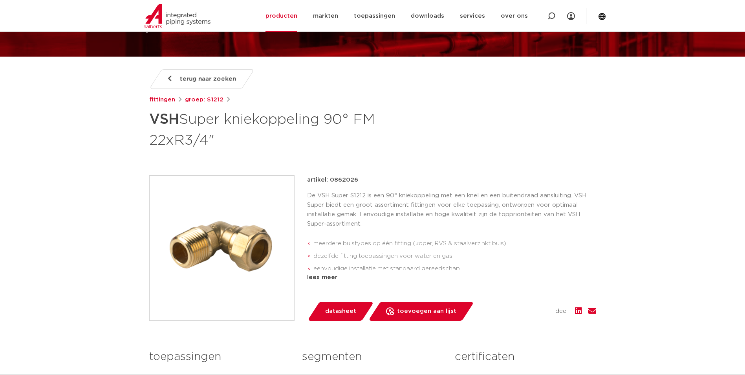
scroll to position [79, 0]
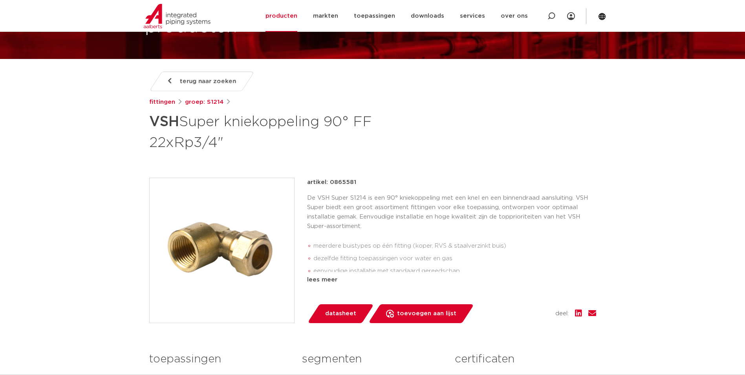
scroll to position [79, 0]
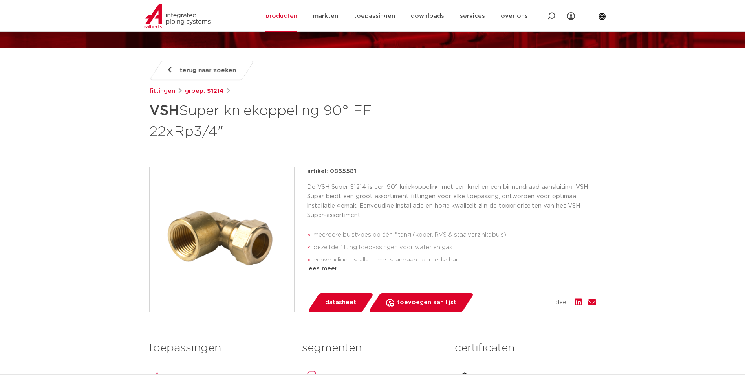
click at [171, 240] on img at bounding box center [222, 239] width 145 height 145
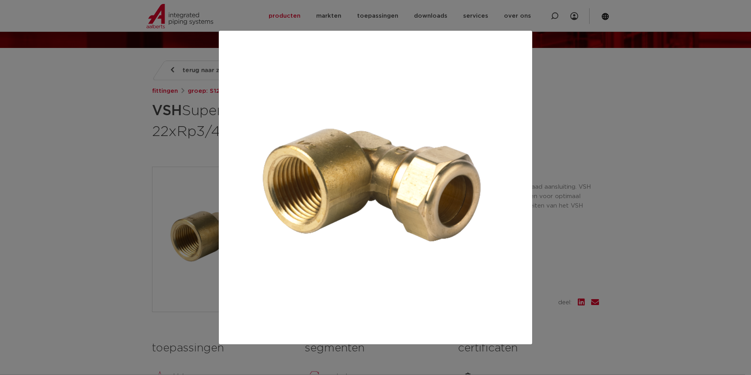
click at [553, 211] on div at bounding box center [375, 187] width 751 height 375
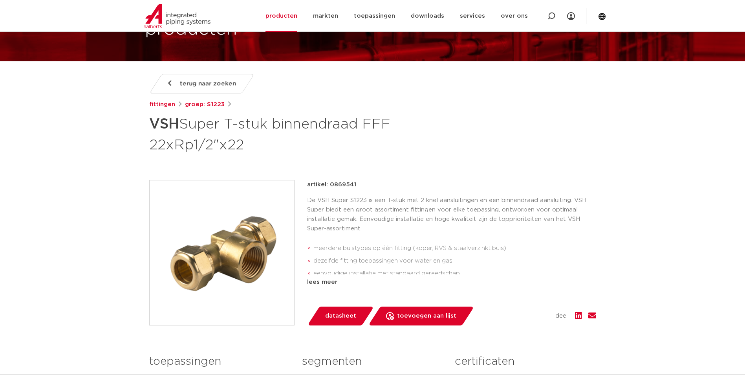
scroll to position [79, 0]
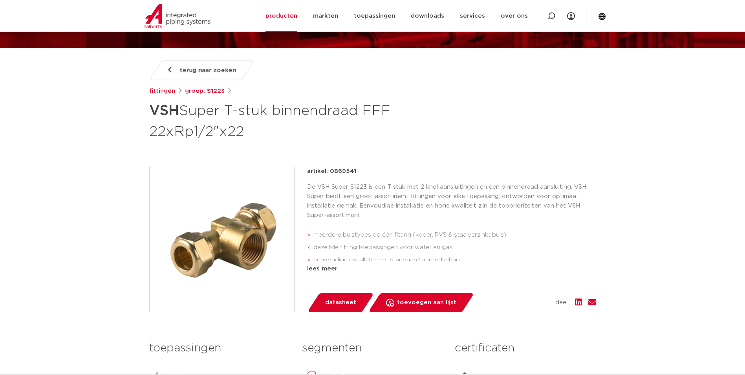
click at [220, 244] on img at bounding box center [222, 239] width 145 height 145
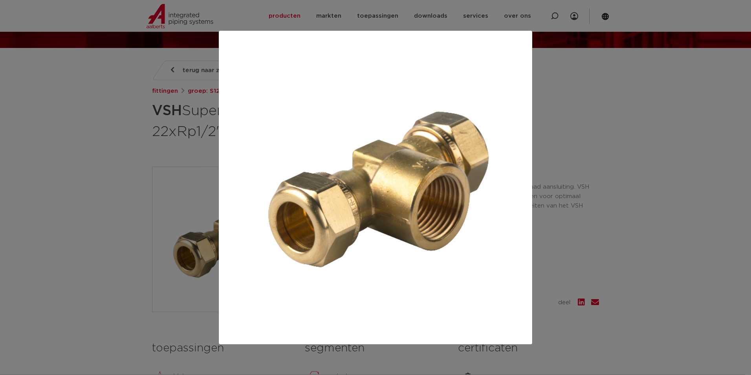
click at [118, 235] on div at bounding box center [375, 187] width 751 height 375
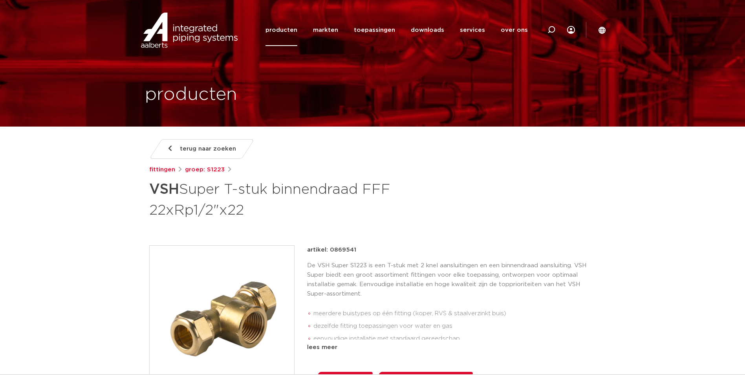
click at [355, 199] on h1 "VSH Super T-stuk binnendraad FFF 22xRp1/2"x22" at bounding box center [296, 199] width 295 height 42
click at [327, 348] on div "lees meer" at bounding box center [451, 346] width 289 height 9
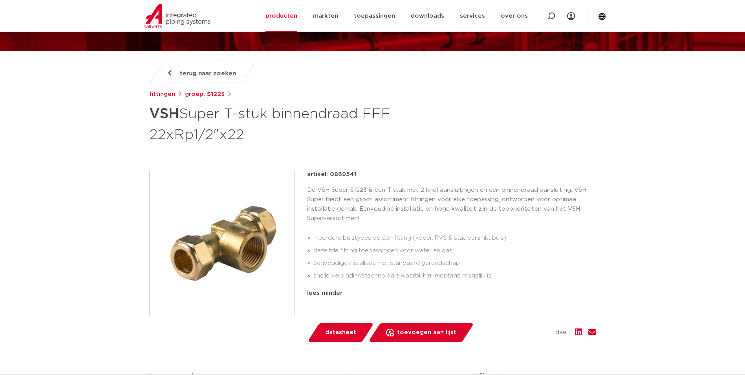
scroll to position [79, 0]
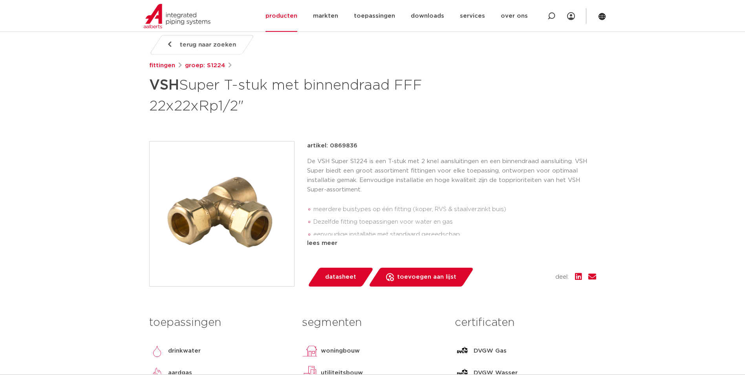
scroll to position [118, 0]
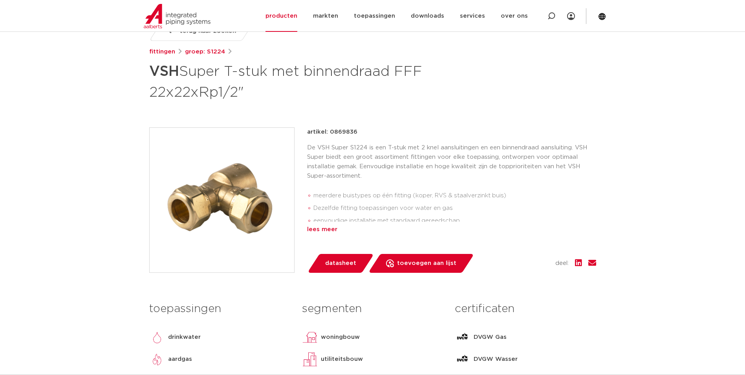
click at [333, 234] on div "lees meer" at bounding box center [451, 229] width 289 height 9
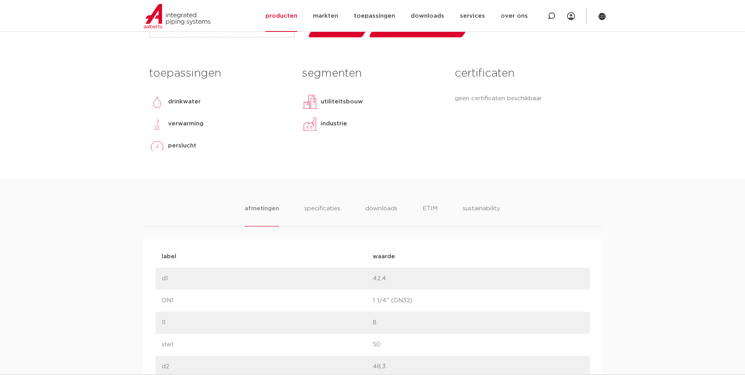
scroll to position [353, 0]
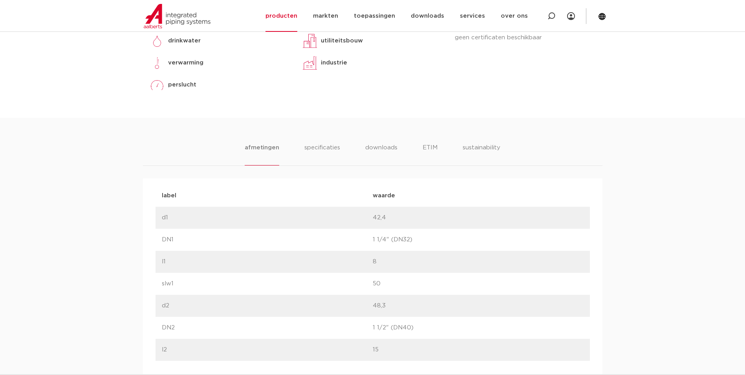
scroll to position [471, 0]
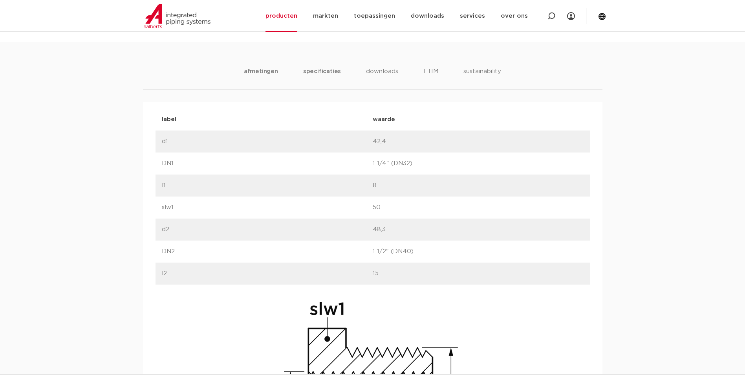
click at [311, 79] on li "specificaties" at bounding box center [322, 78] width 38 height 22
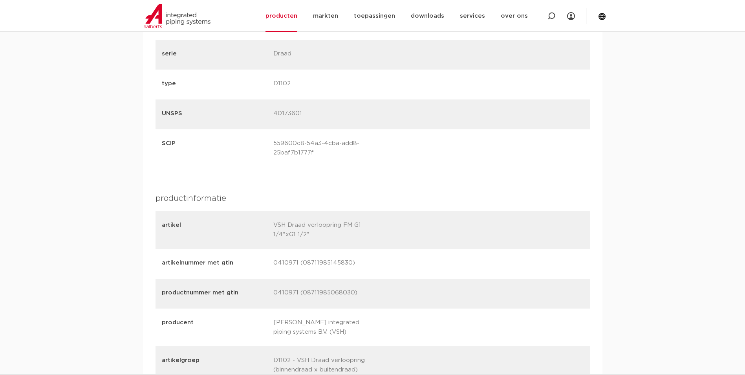
scroll to position [943, 0]
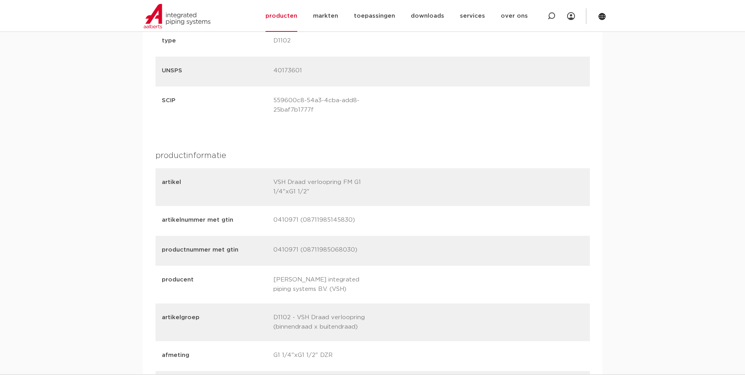
click at [321, 264] on div "productnummer met gtin 0410971 (08711985068030)" at bounding box center [373, 251] width 434 height 30
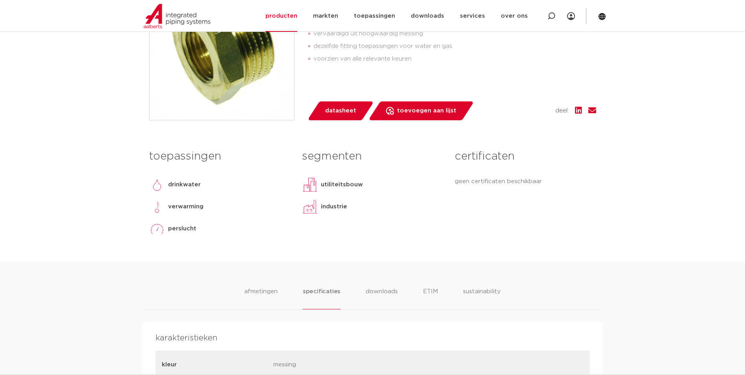
scroll to position [118, 0]
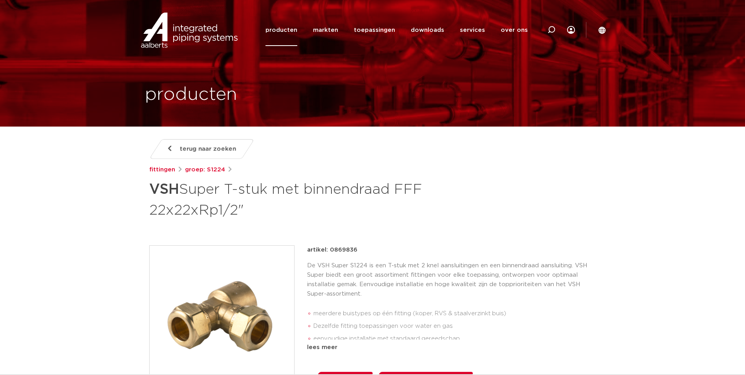
scroll to position [39, 0]
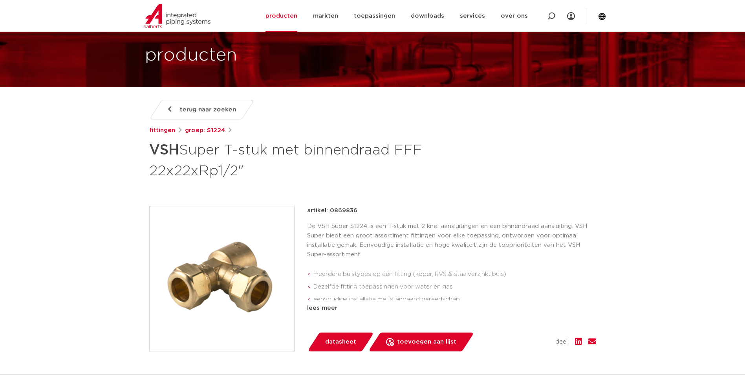
click at [230, 265] on img at bounding box center [222, 278] width 145 height 145
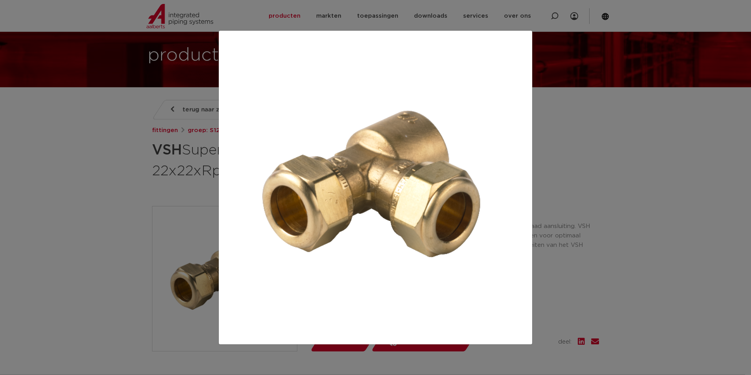
click at [115, 203] on div at bounding box center [375, 187] width 751 height 375
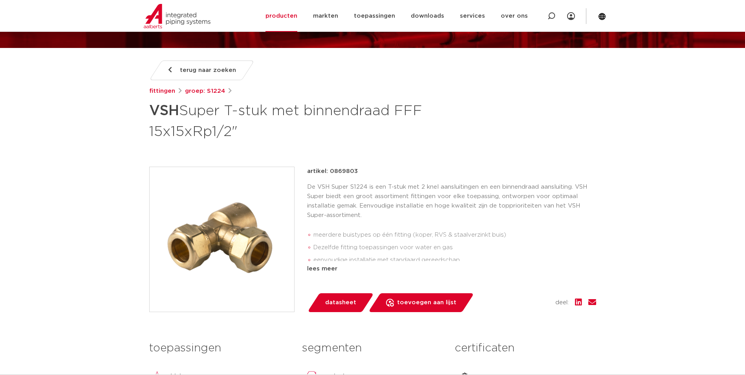
scroll to position [118, 0]
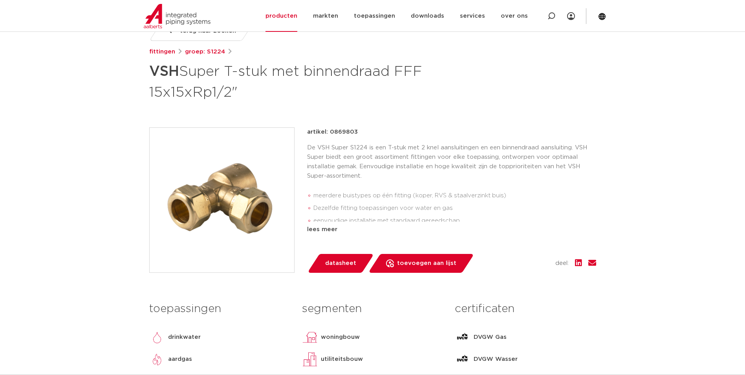
click at [317, 220] on li "eenvoudige installatie met standaard gereedschap" at bounding box center [454, 220] width 283 height 13
click at [317, 225] on div "lees meer" at bounding box center [451, 229] width 289 height 9
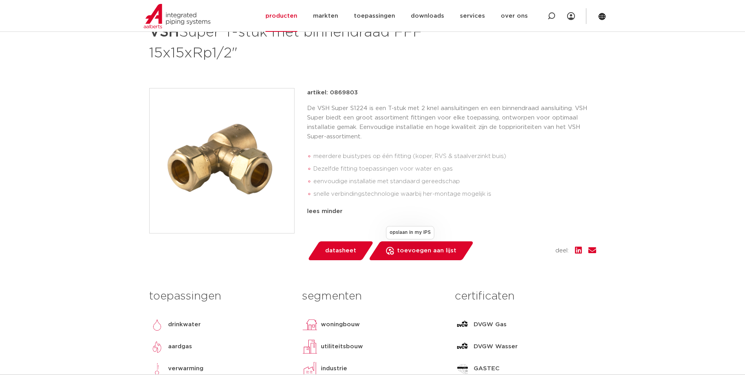
scroll to position [79, 0]
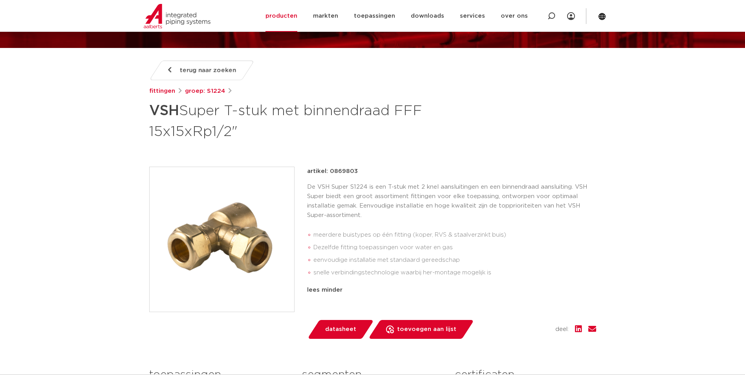
click at [214, 249] on img at bounding box center [222, 239] width 145 height 145
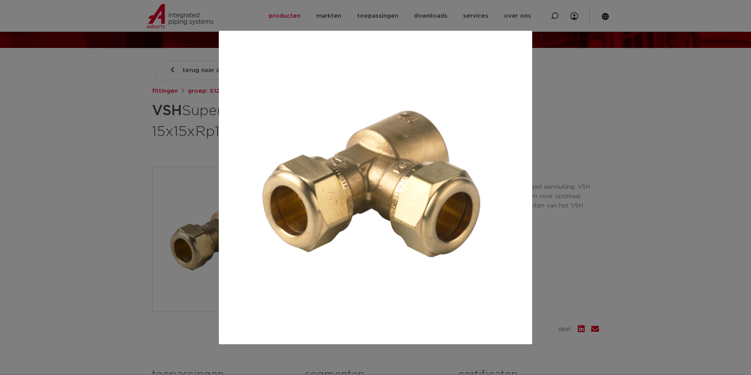
click at [558, 216] on div at bounding box center [375, 187] width 751 height 375
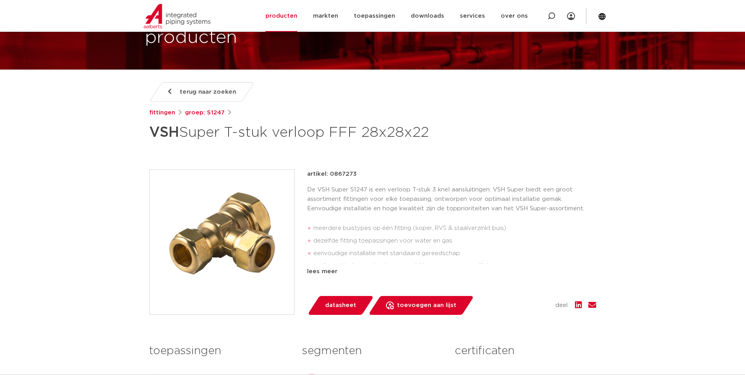
scroll to position [79, 0]
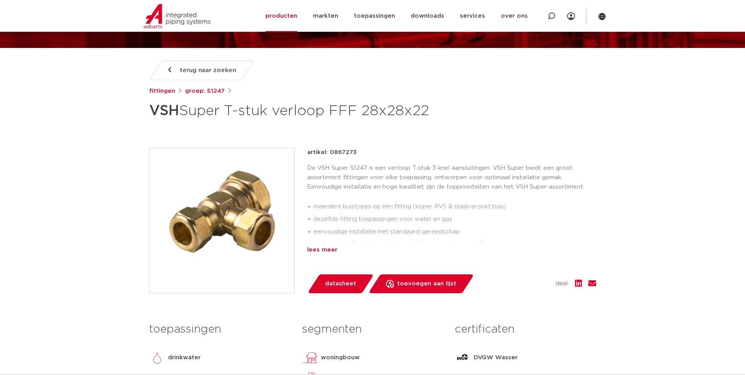
click at [330, 247] on div "lees meer" at bounding box center [451, 249] width 289 height 9
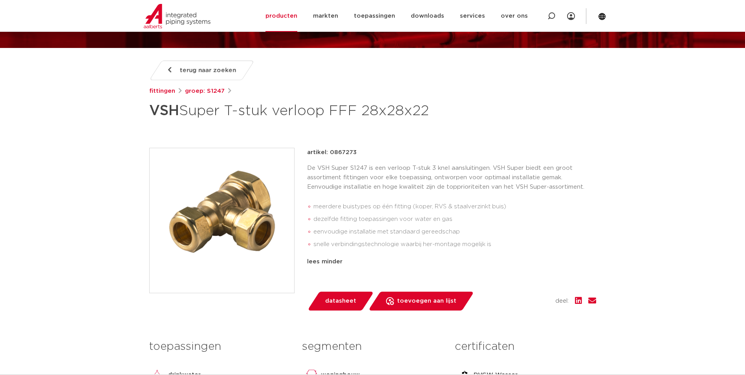
click at [358, 191] on p "De VSH Super S1247 is een verloop T-stuk 3 knel aansluitingen. VSH Super biedt …" at bounding box center [451, 177] width 289 height 28
click at [261, 214] on img at bounding box center [222, 220] width 145 height 145
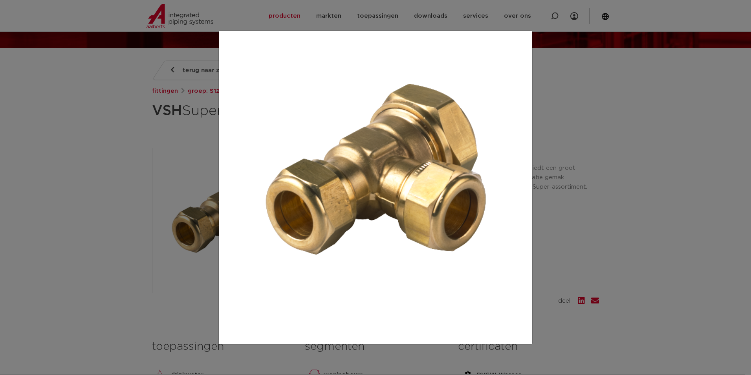
click at [111, 175] on div at bounding box center [375, 187] width 751 height 375
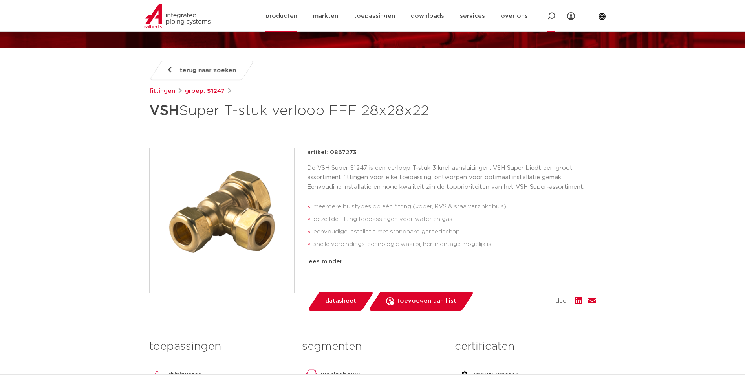
click at [551, 17] on icon at bounding box center [551, 16] width 8 height 8
click at [277, 77] on div "terug naar zoeken fittingen groep: S1247 VSH Super T-stuk verloop FFF 28x28x22" at bounding box center [372, 91] width 447 height 62
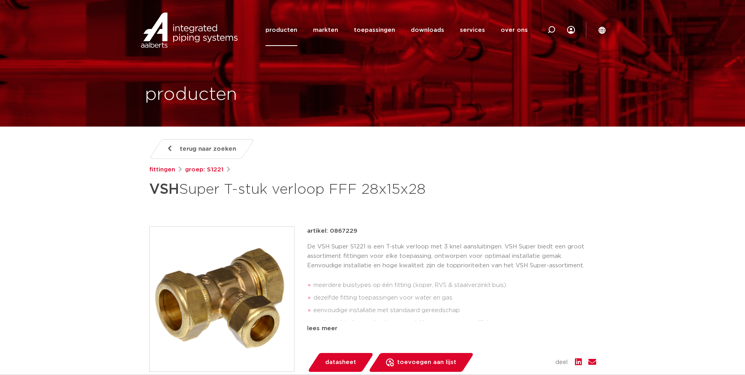
click at [247, 273] on img at bounding box center [222, 299] width 145 height 145
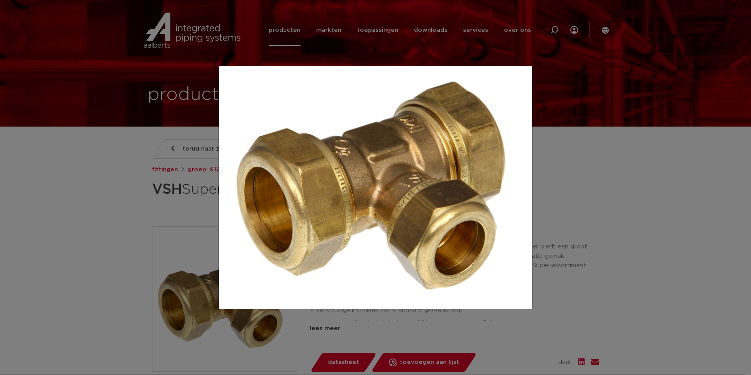
click at [187, 215] on div at bounding box center [375, 187] width 751 height 375
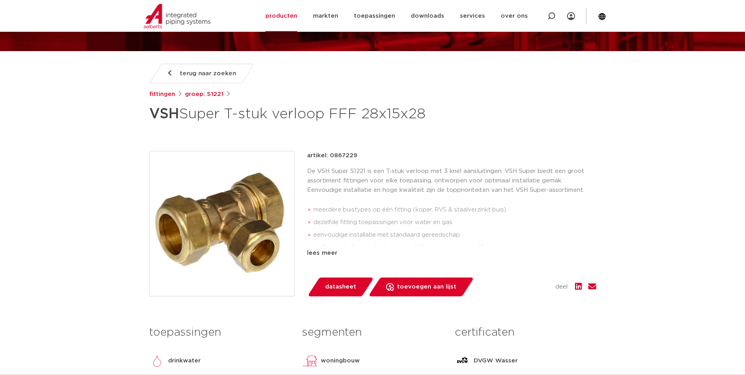
scroll to position [79, 0]
